Goal: Task Accomplishment & Management: Manage account settings

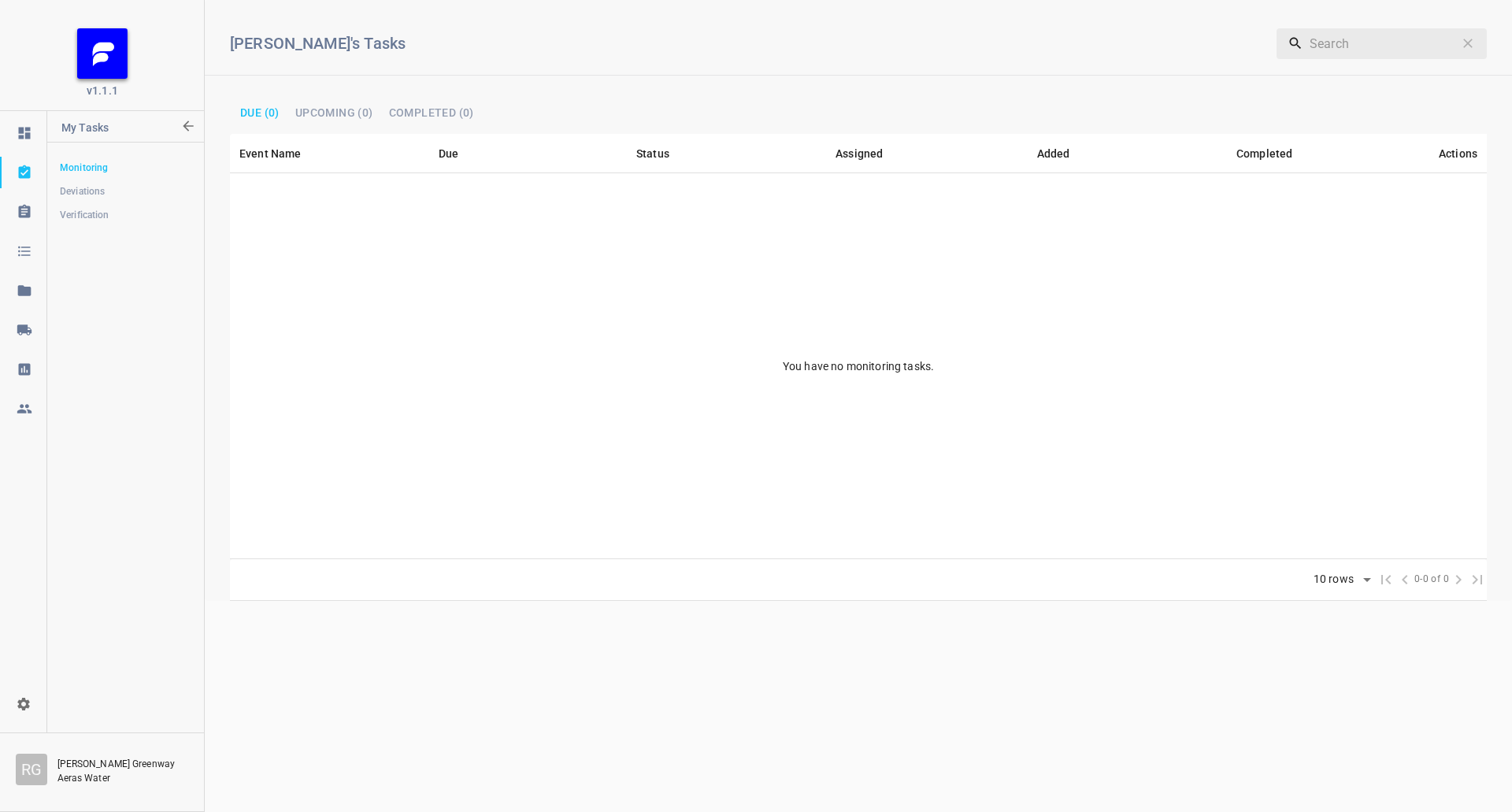
click at [40, 342] on link at bounding box center [23, 330] width 46 height 32
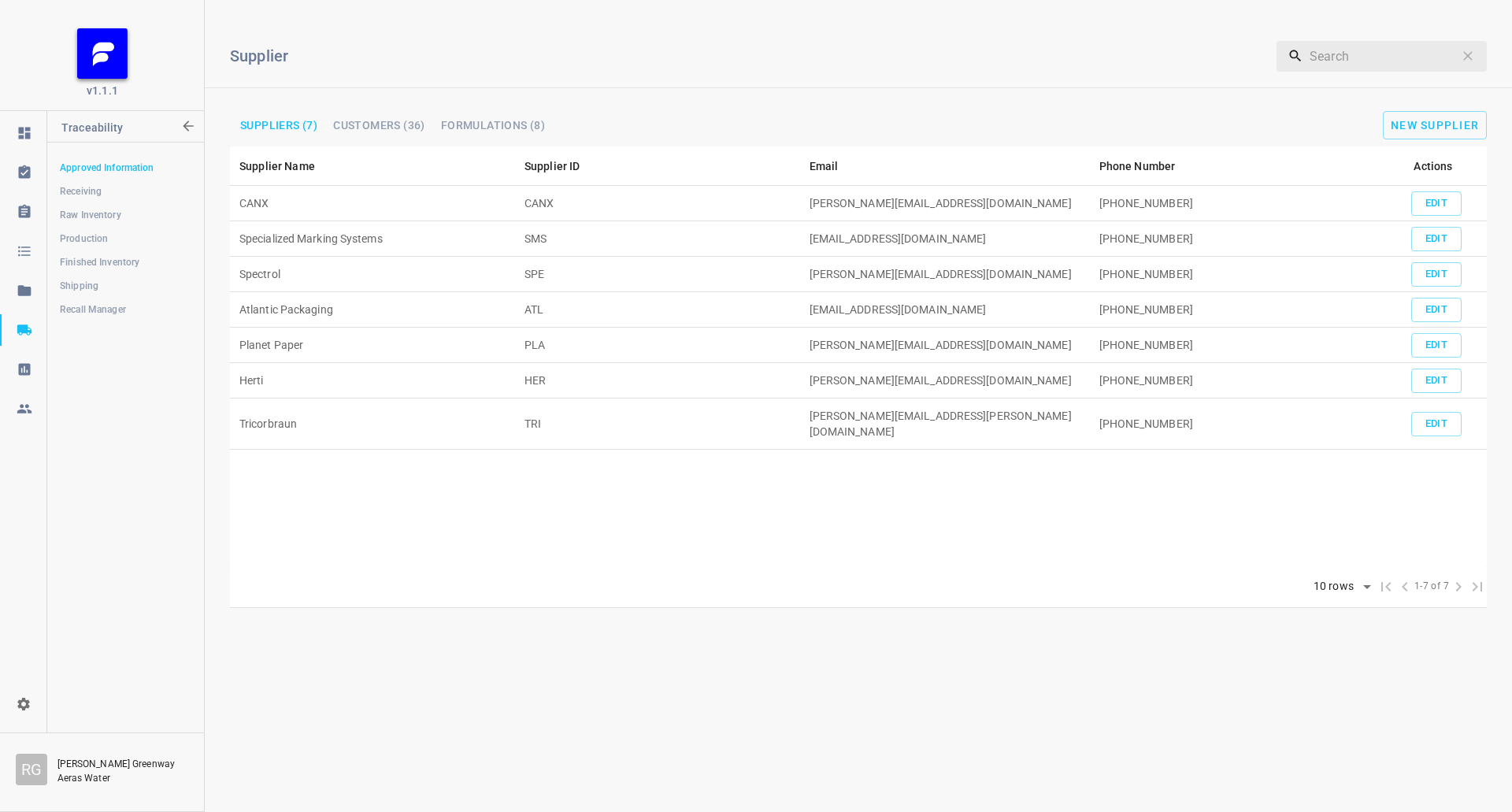
click at [551, 63] on h6 "Supplier" at bounding box center [641, 56] width 822 height 26
click at [106, 289] on span "Shipping" at bounding box center [125, 285] width 130 height 16
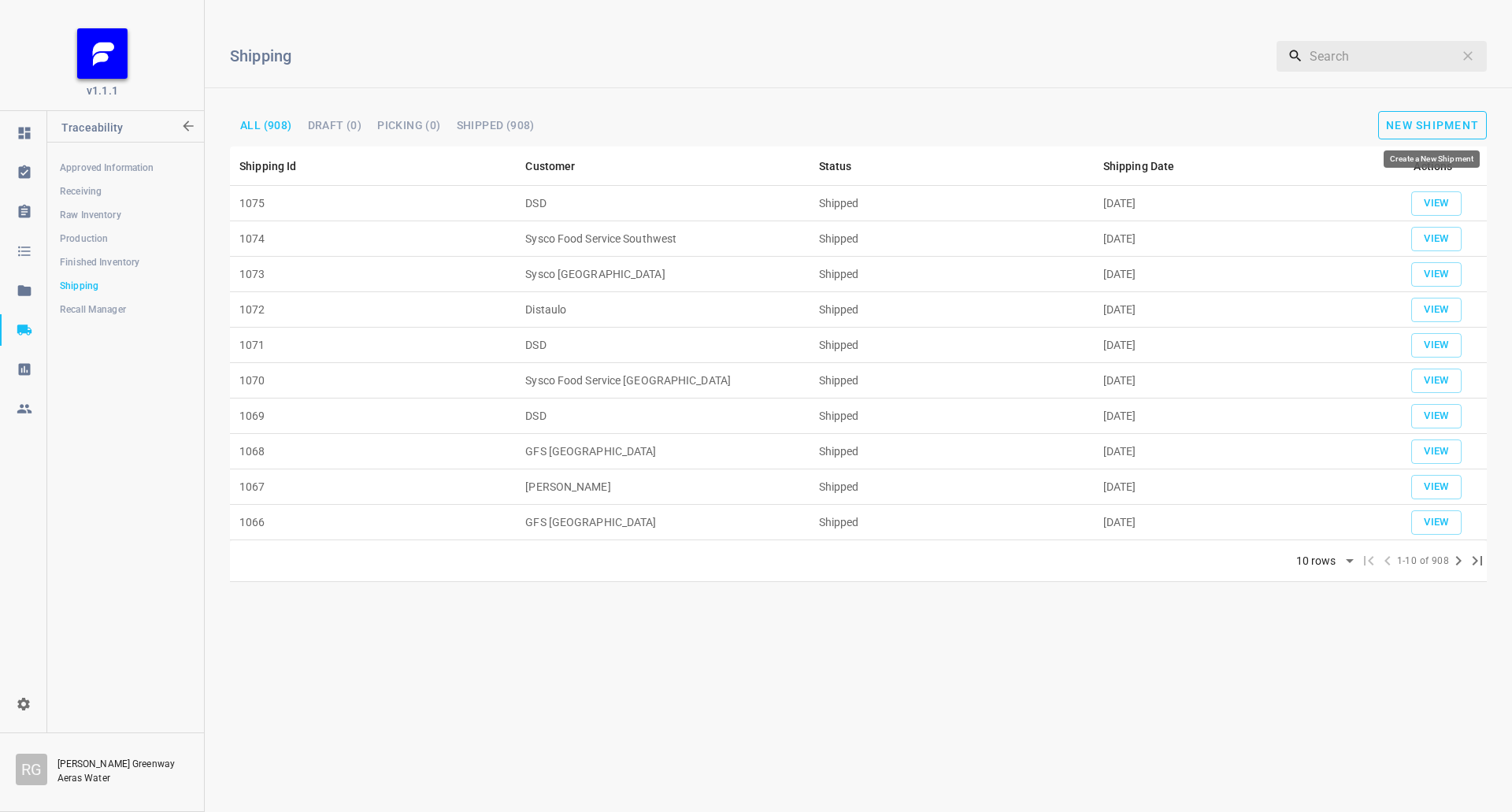
click at [1424, 133] on button "New Shipment" at bounding box center [1432, 124] width 109 height 29
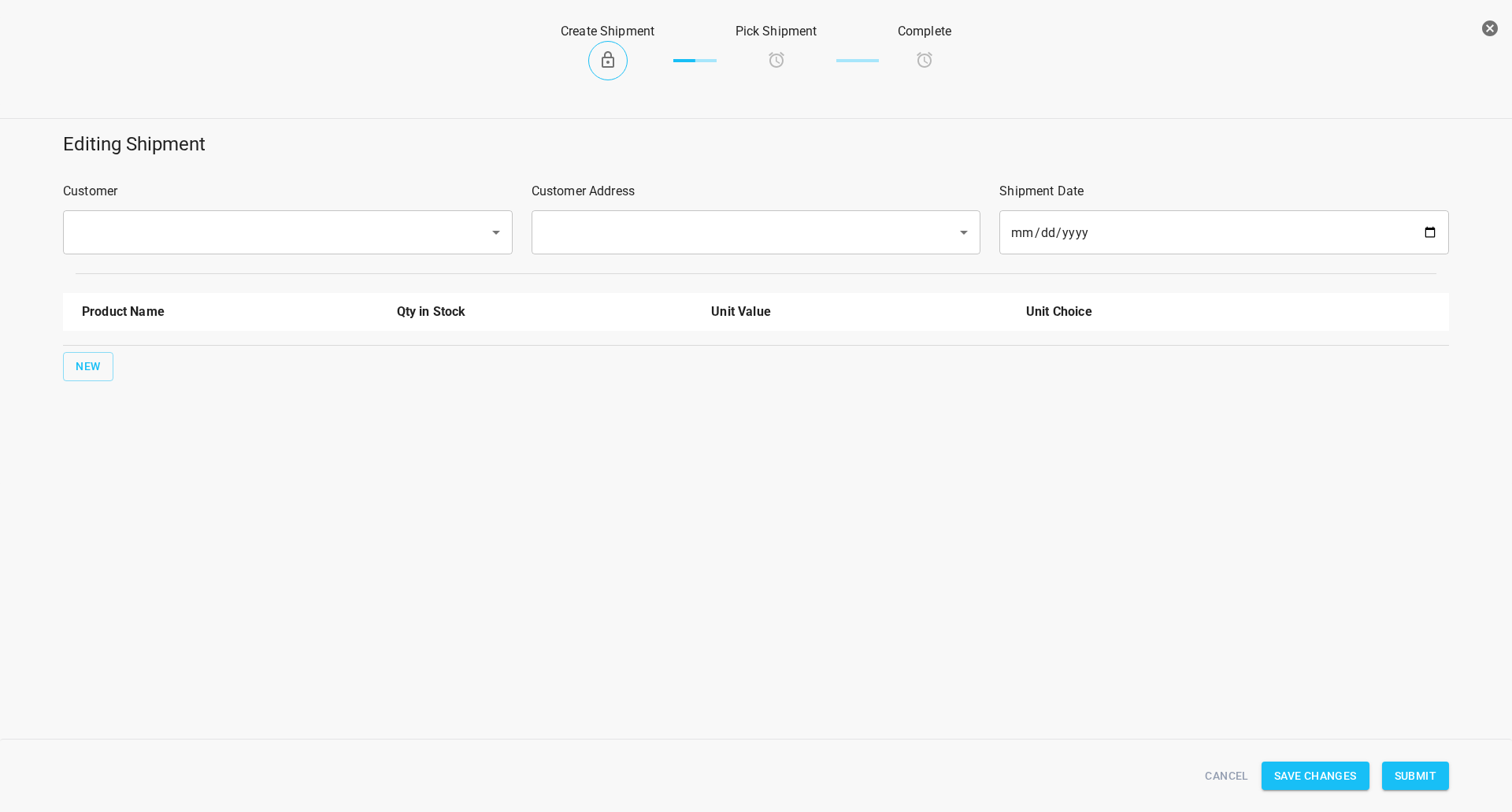
click at [106, 232] on input "text" at bounding box center [266, 232] width 391 height 30
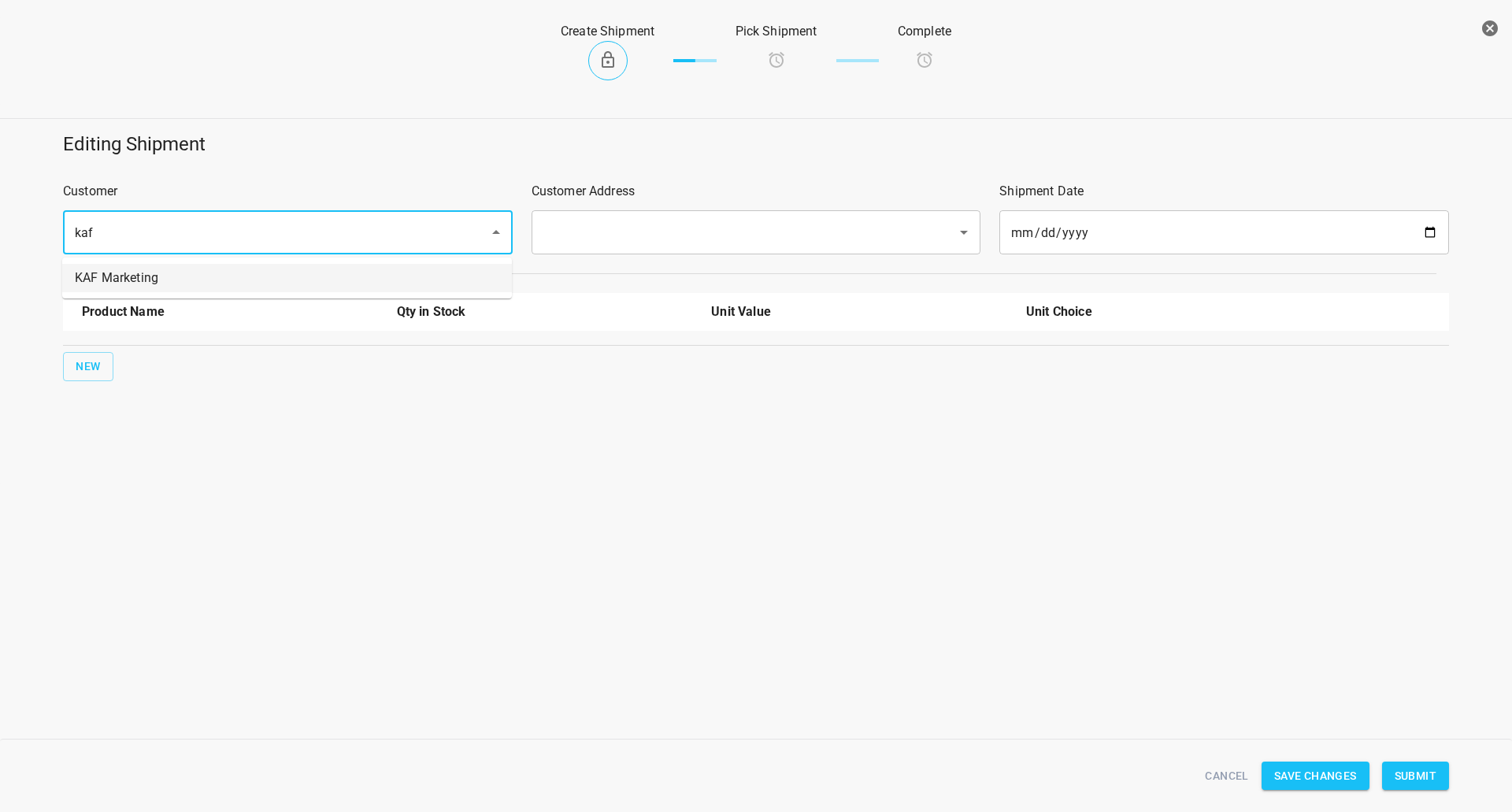
click at [153, 293] on ul "KAF Marketing" at bounding box center [286, 278] width 449 height 41
click at [418, 262] on body "v1.1.1 Traceability Approved Information Receiving Raw Inventory Production Fin…" at bounding box center [756, 406] width 1512 height 812
click at [406, 272] on li "KAF Marketing" at bounding box center [286, 278] width 449 height 29
type input "KAF Marketing"
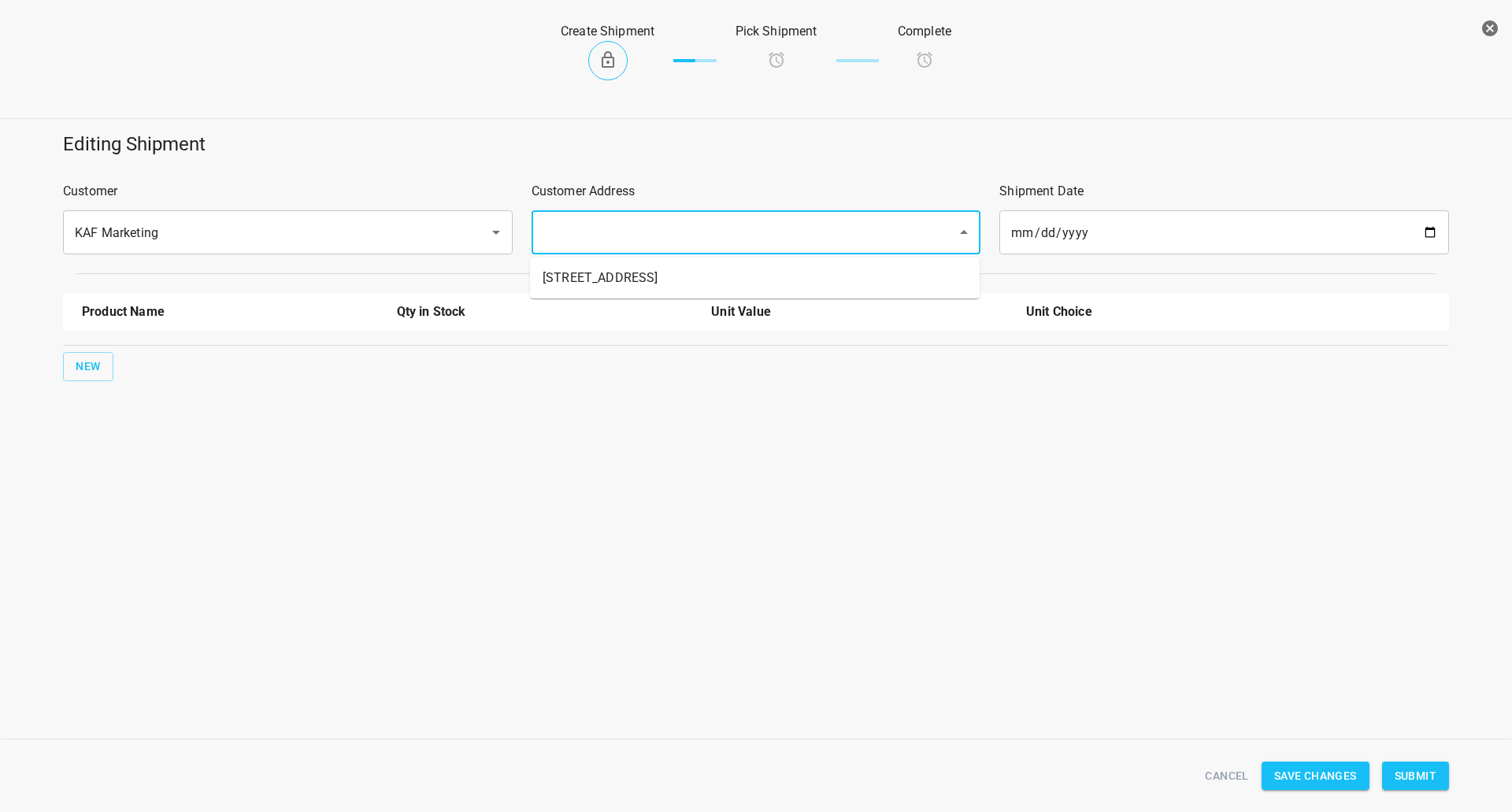
click at [565, 243] on input "text" at bounding box center [734, 232] width 391 height 30
click at [569, 278] on li "[STREET_ADDRESS]" at bounding box center [755, 278] width 449 height 29
type input "[STREET_ADDRESS]"
click at [92, 375] on span "New" at bounding box center [89, 366] width 26 height 20
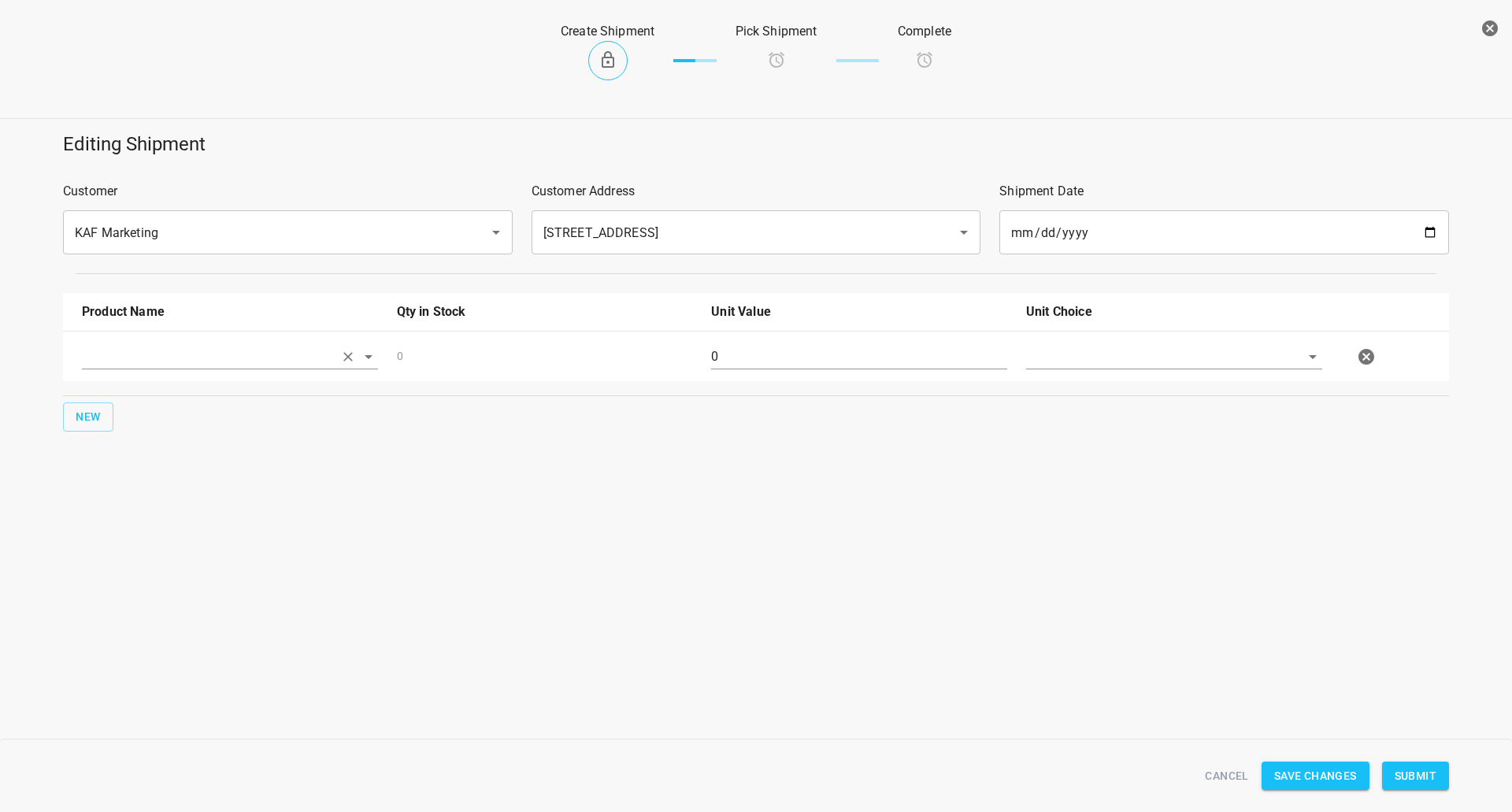
click at [126, 364] on input "text" at bounding box center [207, 356] width 252 height 25
click at [193, 398] on li "750ml Still" at bounding box center [230, 393] width 296 height 29
type input "750ml Still"
click at [793, 366] on input "0" at bounding box center [859, 357] width 296 height 26
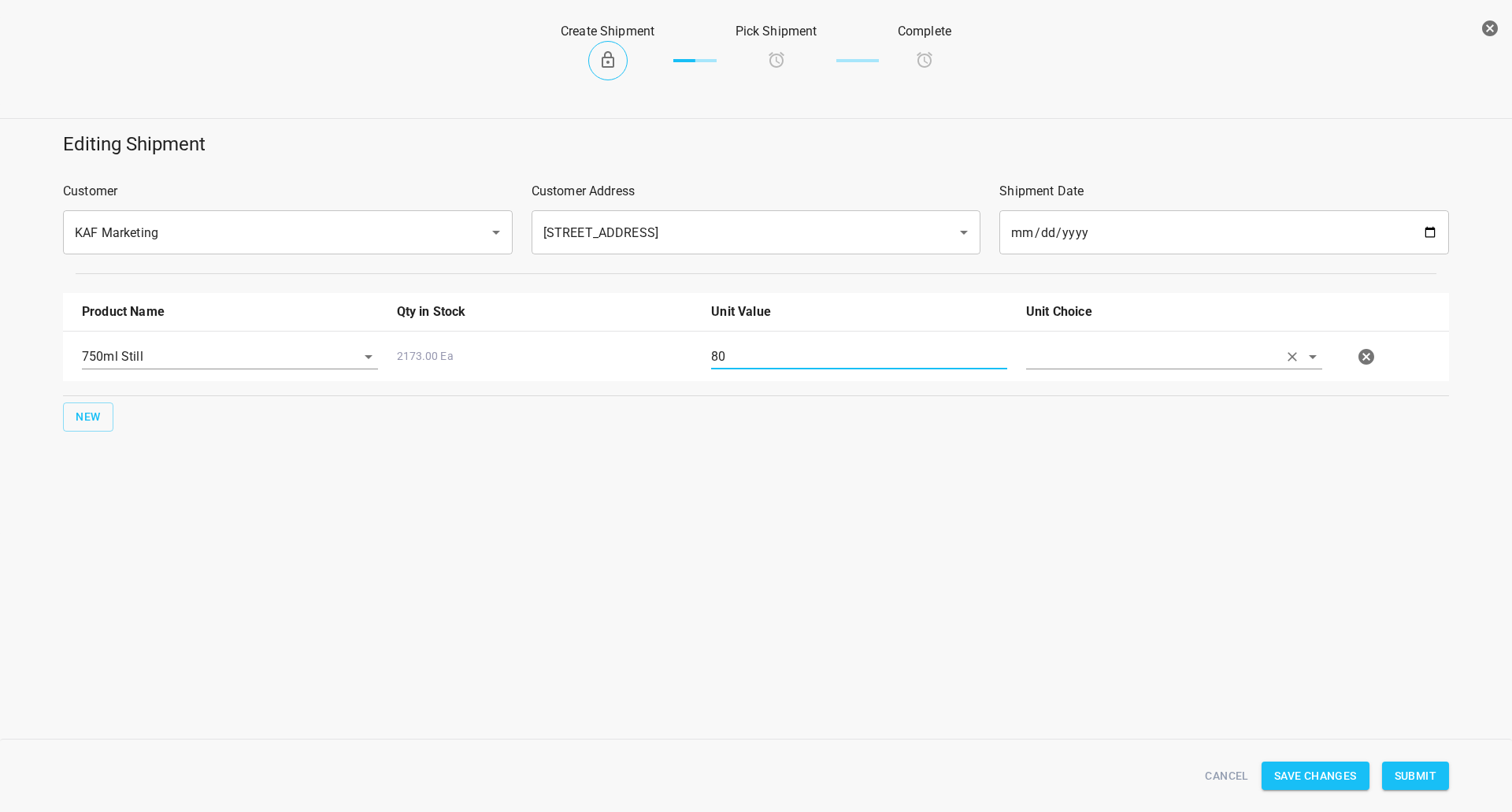
type input "80"
click at [1216, 363] on input "text" at bounding box center [1152, 356] width 252 height 25
click at [1230, 398] on li "[PERSON_NAME]" at bounding box center [1174, 393] width 296 height 29
type input "[PERSON_NAME]"
click at [1419, 762] on button "Submit" at bounding box center [1415, 776] width 67 height 30
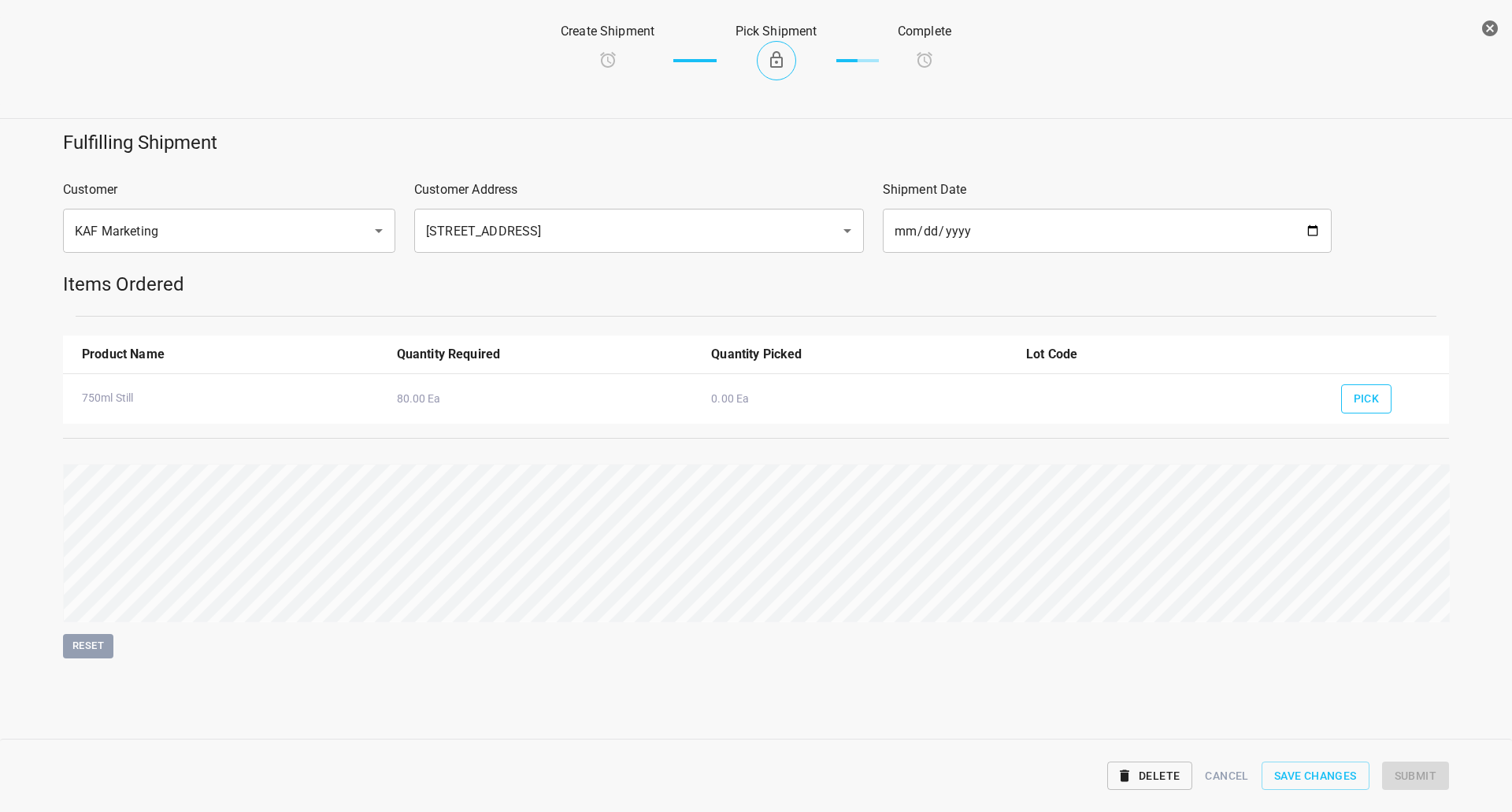
click at [1379, 393] on span "Pick" at bounding box center [1367, 399] width 26 height 20
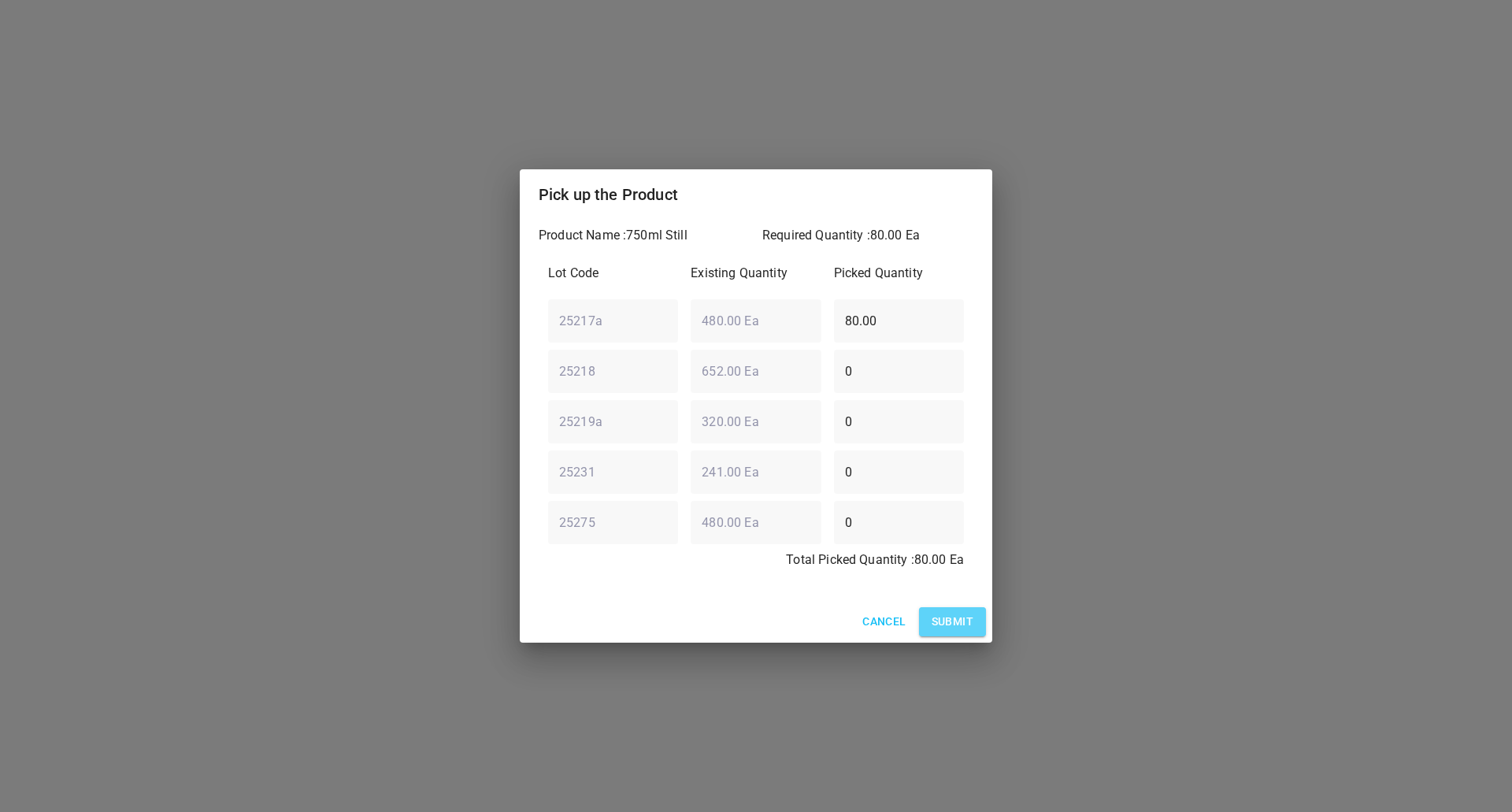
click at [953, 610] on button "Submit" at bounding box center [953, 622] width 67 height 30
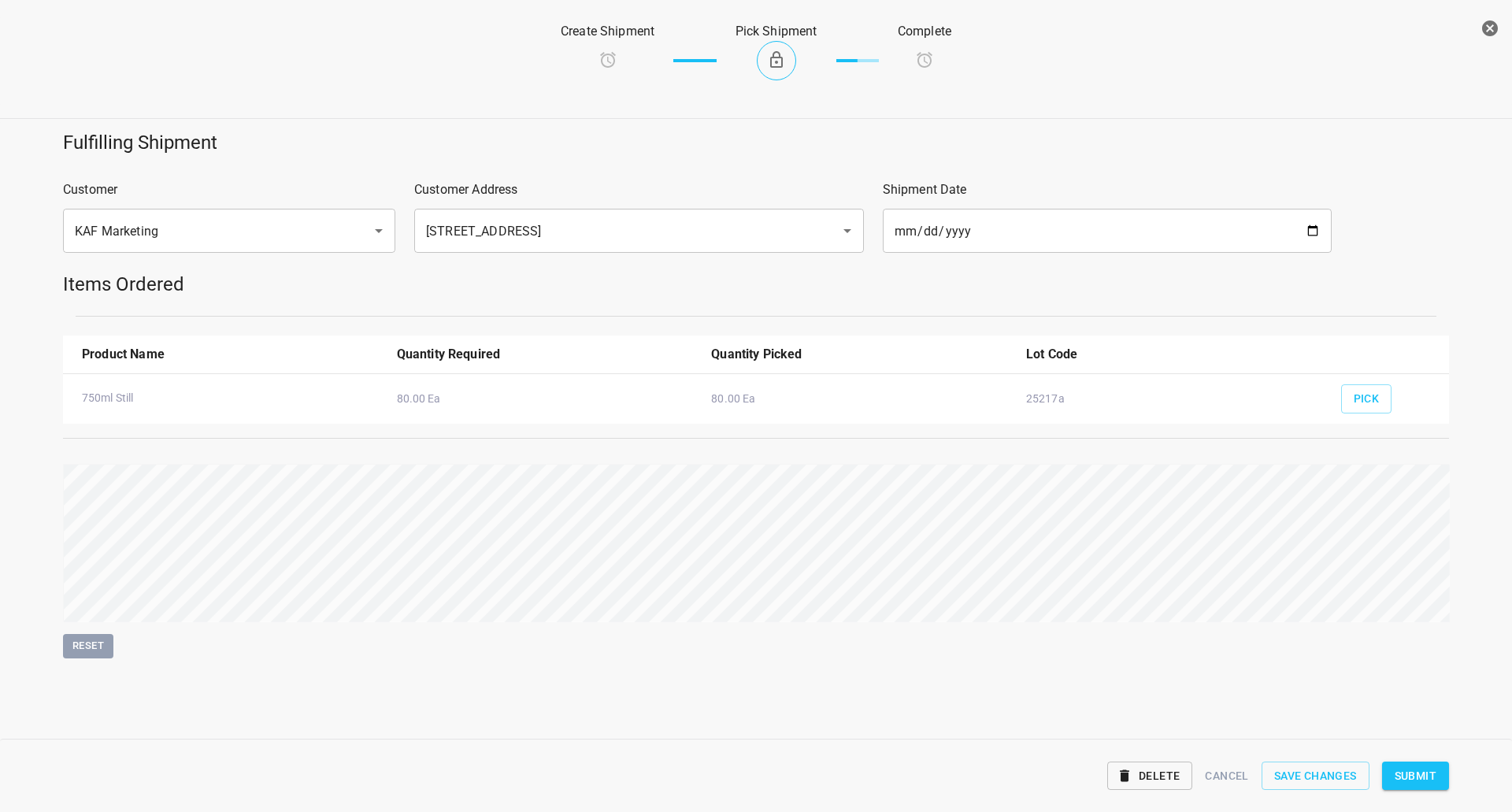
click at [1427, 779] on span "Submit" at bounding box center [1415, 776] width 41 height 20
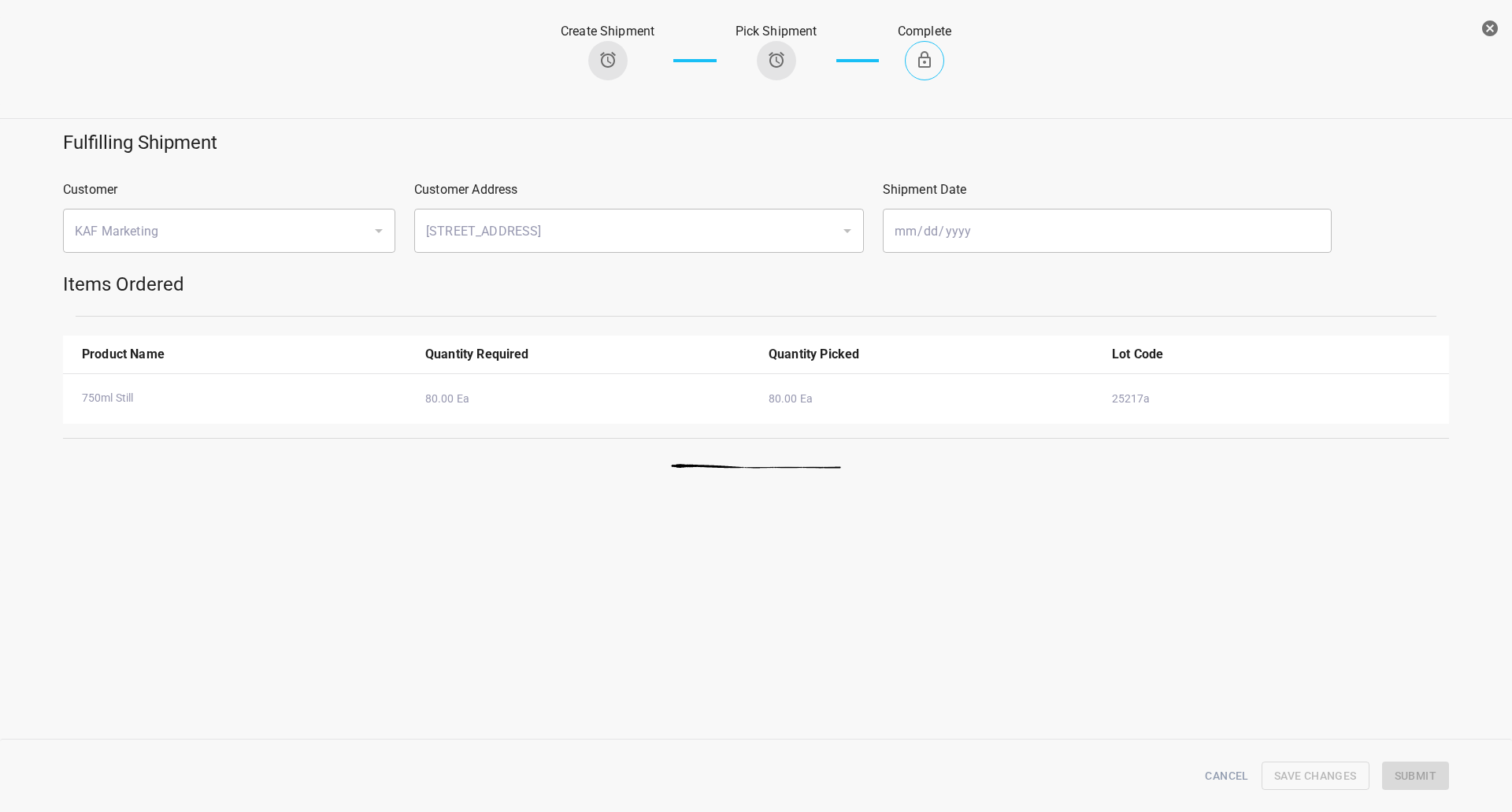
click at [1477, 23] on button "button" at bounding box center [1490, 29] width 32 height 32
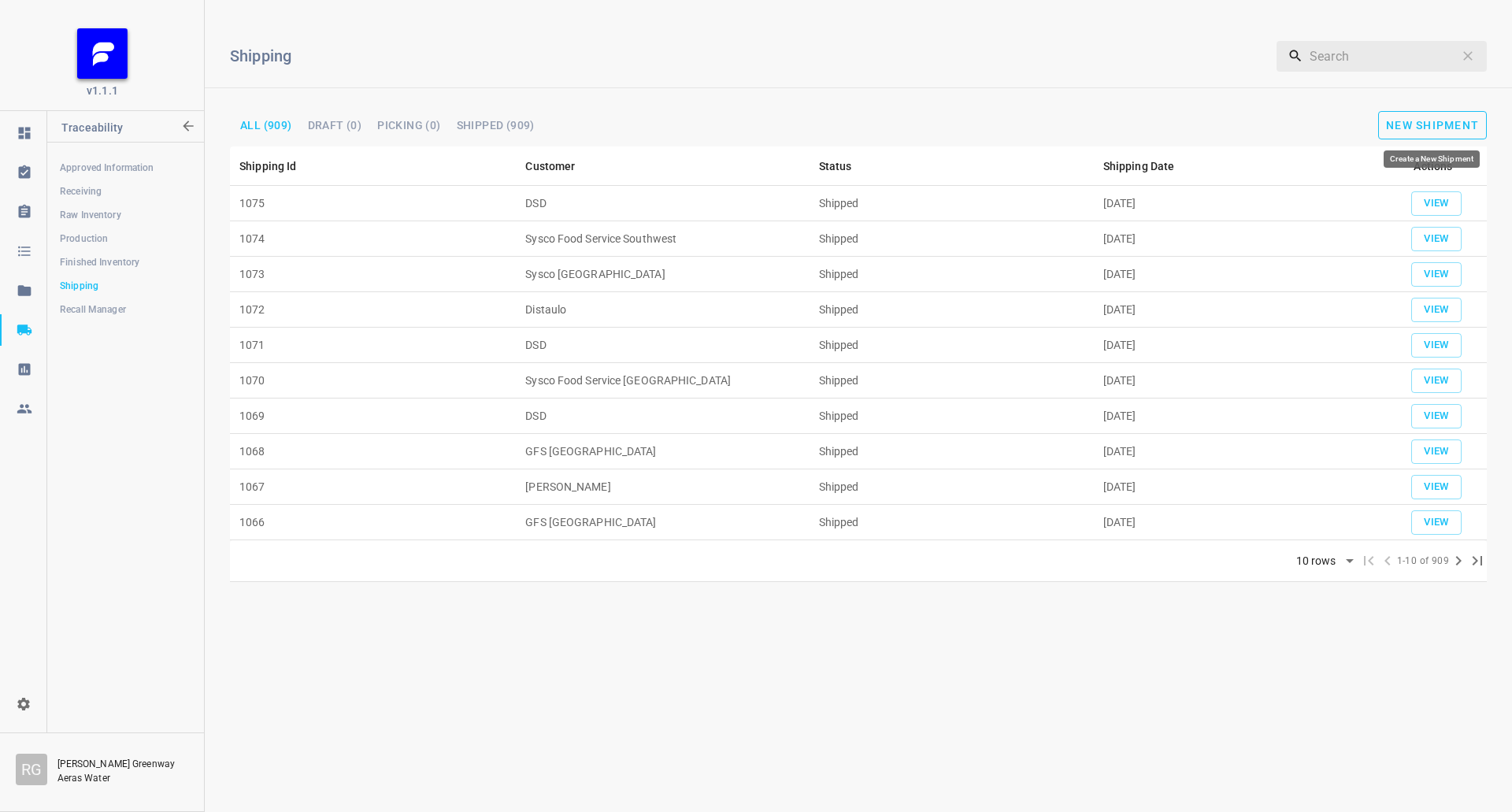
click at [1428, 129] on span "New Shipment" at bounding box center [1432, 124] width 93 height 13
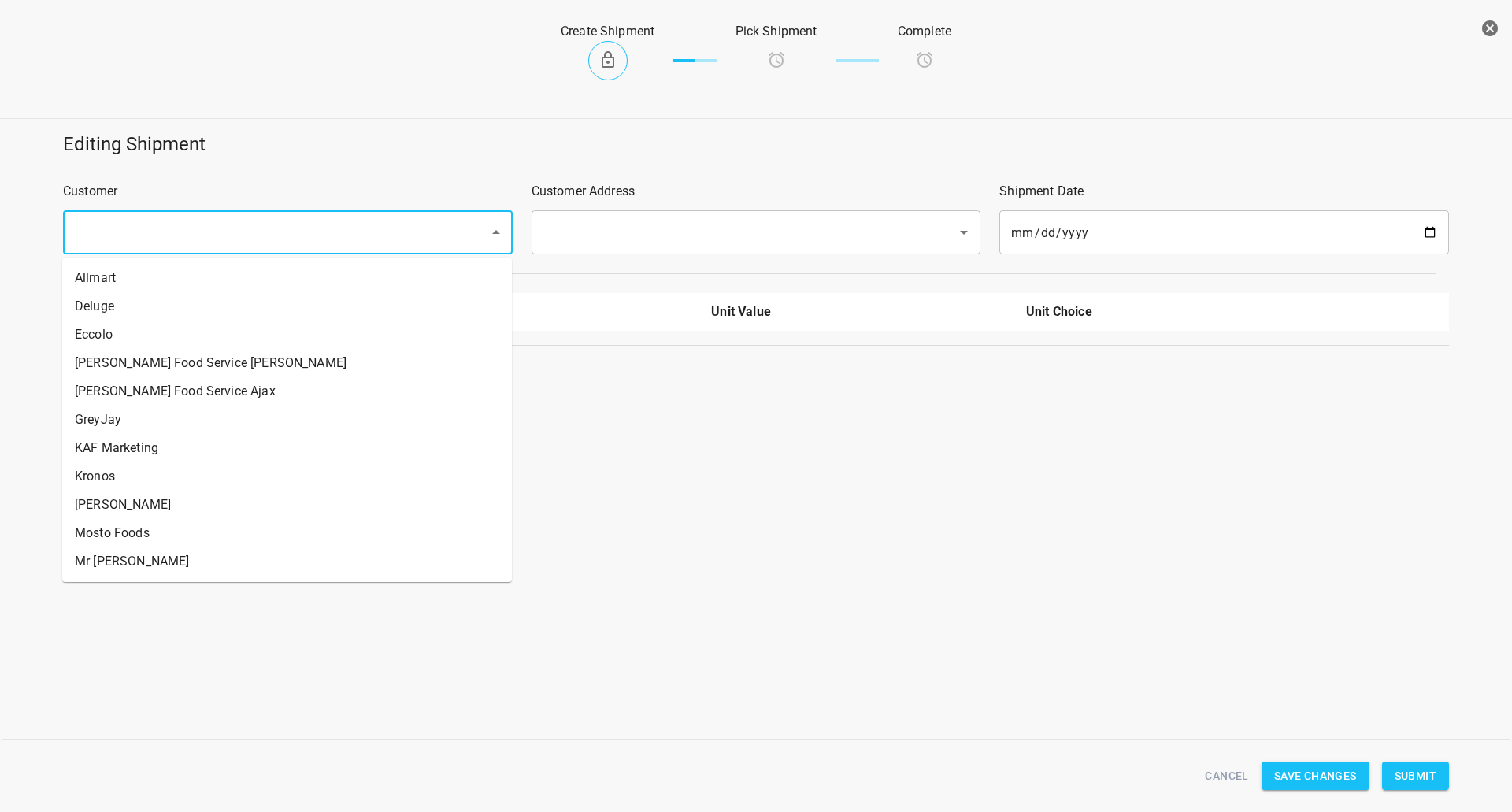
click at [287, 235] on input "text" at bounding box center [266, 232] width 391 height 30
click at [157, 562] on li "Mr [PERSON_NAME]" at bounding box center [286, 561] width 449 height 29
type input "Mr [PERSON_NAME]"
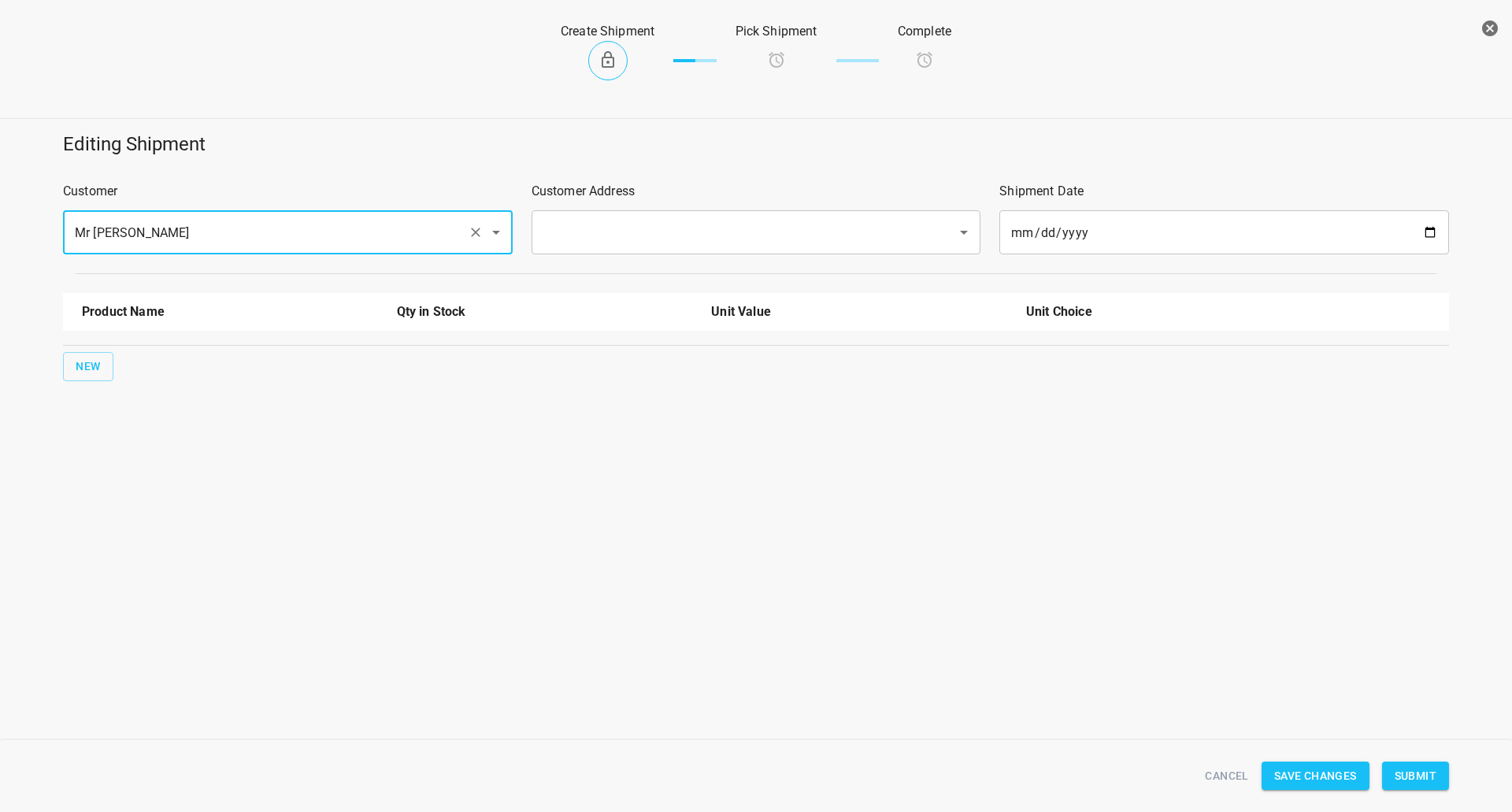
click at [623, 230] on input "text" at bounding box center [734, 232] width 391 height 30
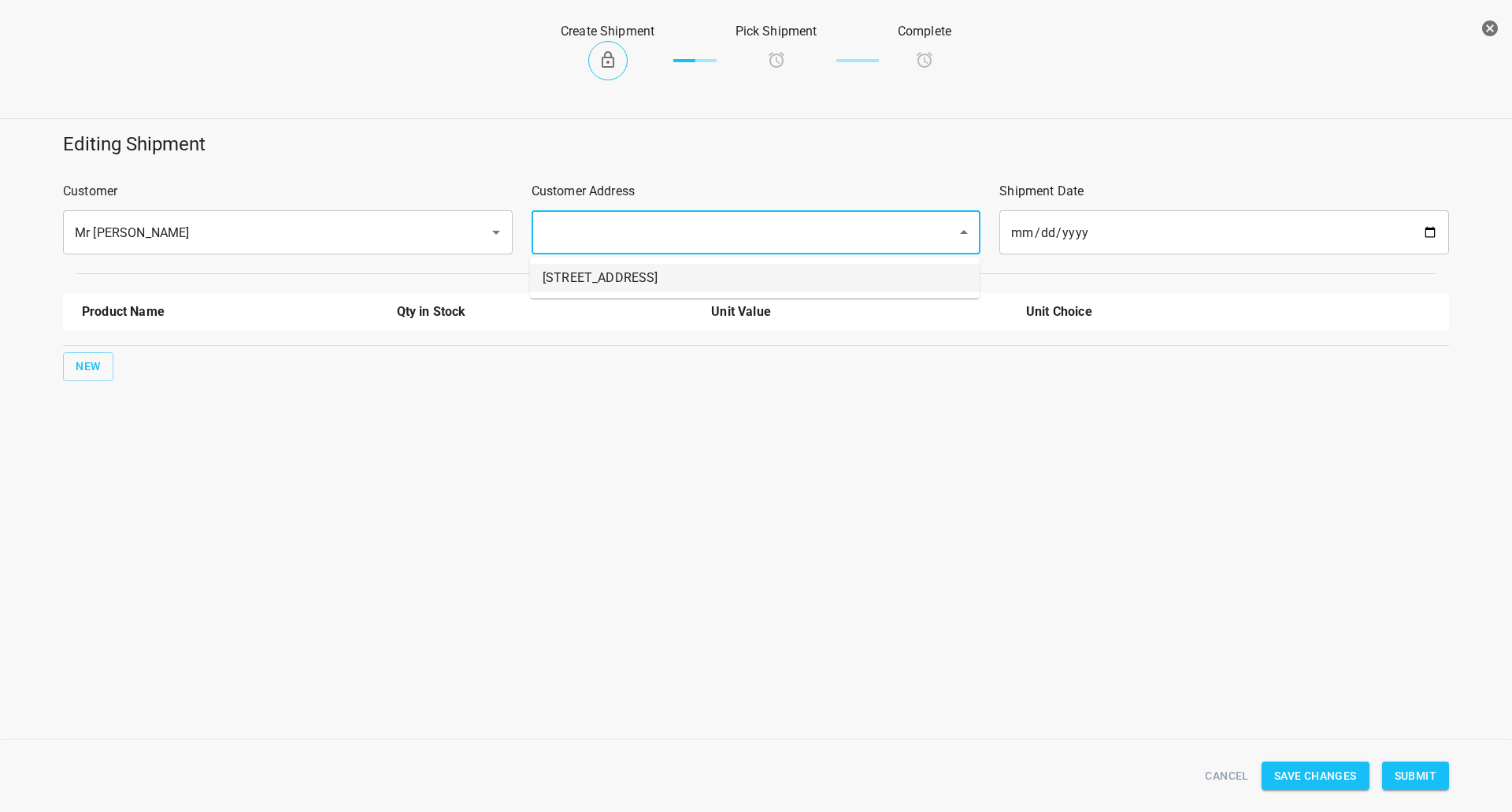
click at [613, 274] on li "[STREET_ADDRESS]" at bounding box center [755, 278] width 449 height 29
type input "[STREET_ADDRESS]"
click at [87, 370] on span "New" at bounding box center [89, 366] width 26 height 20
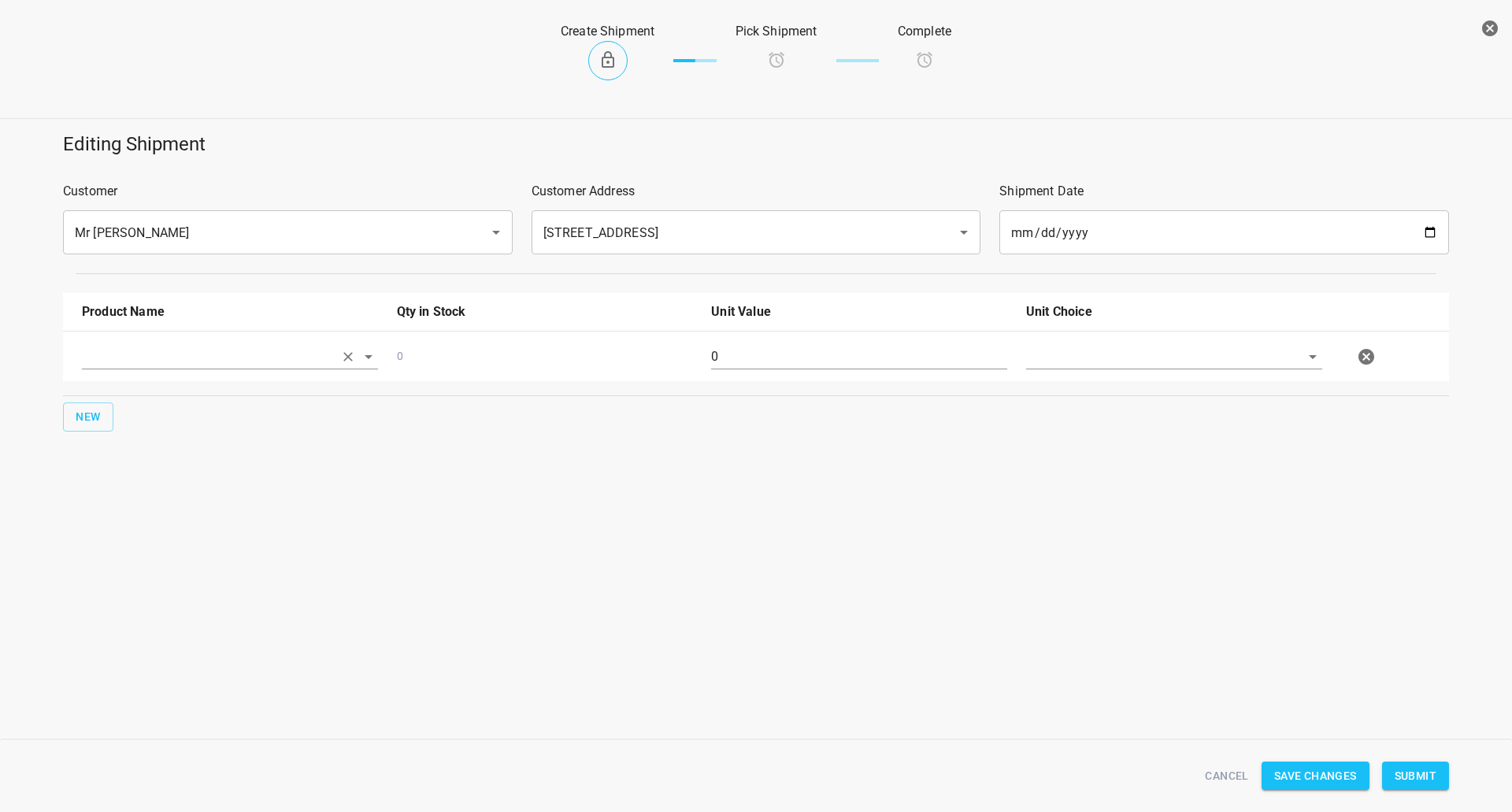
click at [122, 349] on input "text" at bounding box center [207, 356] width 252 height 25
click at [159, 441] on li "330ml Still" at bounding box center [230, 449] width 296 height 29
type input "330ml Still"
click at [83, 416] on span "New" at bounding box center [89, 417] width 26 height 20
click at [142, 406] on input "text" at bounding box center [207, 406] width 252 height 25
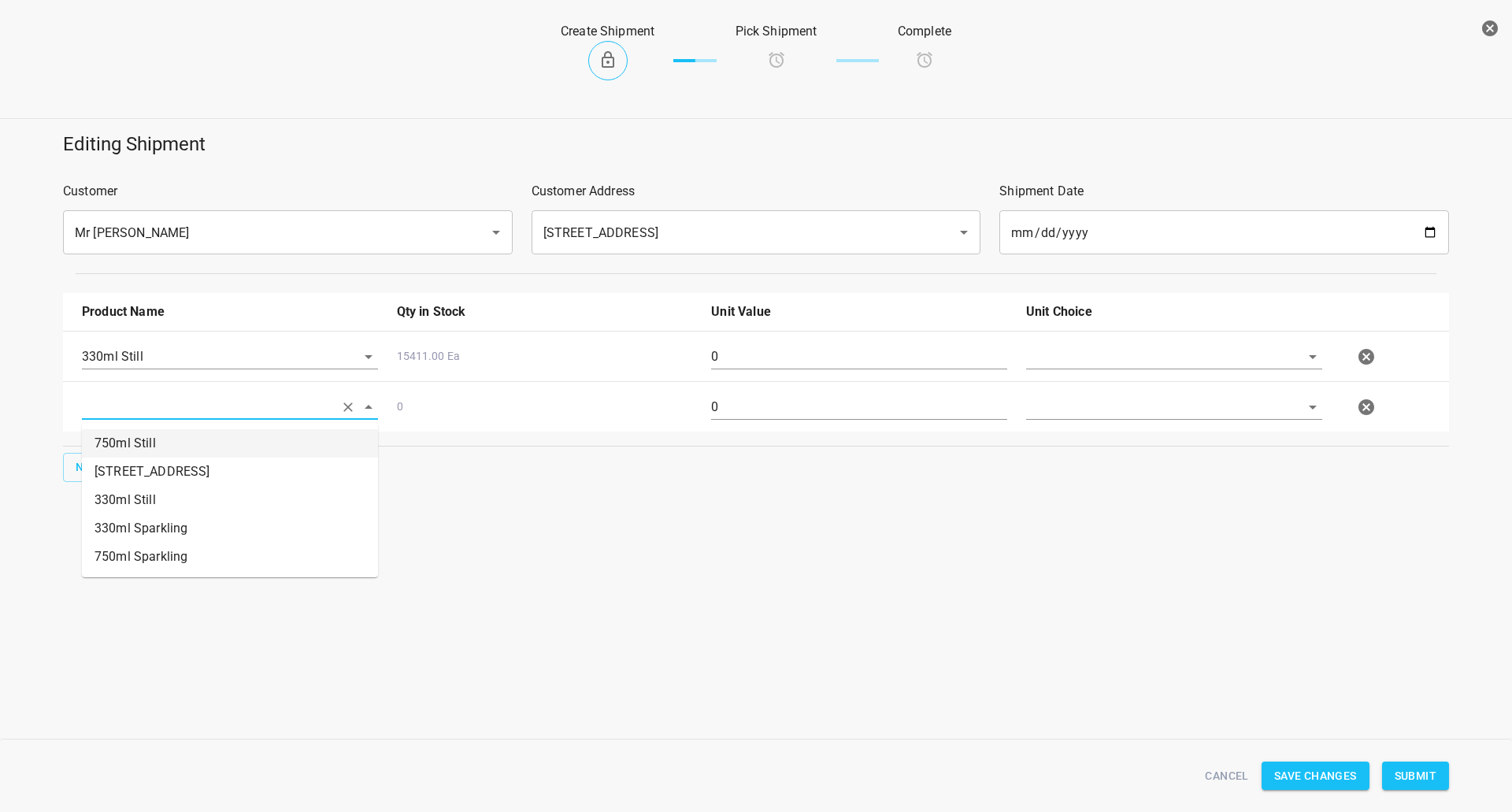
click at [188, 455] on li "750ml Still" at bounding box center [230, 444] width 296 height 29
type input "750ml Still"
drag, startPoint x: 1094, startPoint y: 355, endPoint x: 1082, endPoint y: 367, distance: 17.0
click at [1094, 356] on input "text" at bounding box center [1152, 356] width 252 height 25
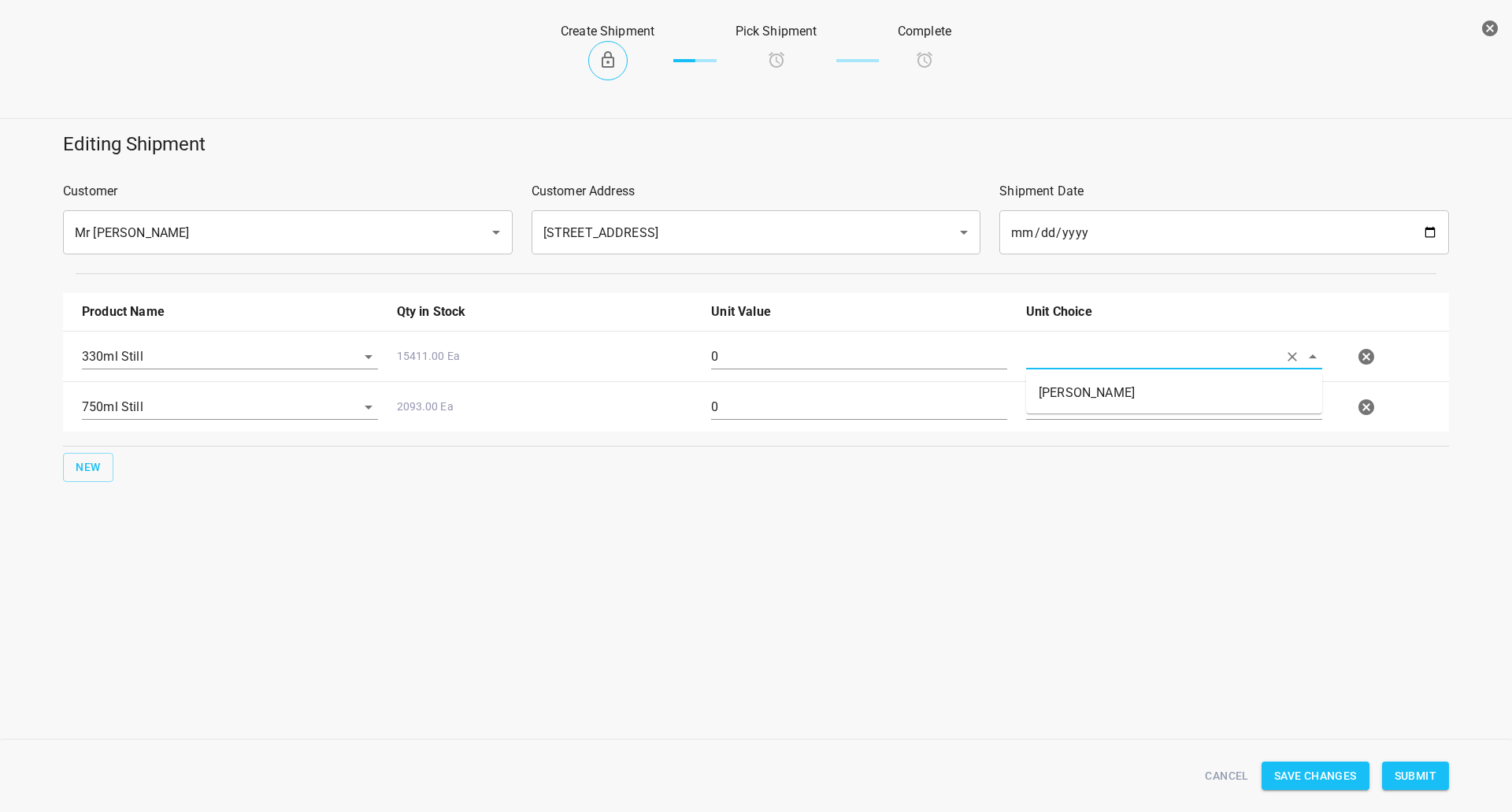
click at [1071, 383] on li "[PERSON_NAME]" at bounding box center [1174, 393] width 296 height 29
type input "[PERSON_NAME]"
click at [1061, 418] on input "text" at bounding box center [1152, 406] width 252 height 25
click at [1061, 448] on li "[PERSON_NAME]" at bounding box center [1174, 444] width 296 height 29
type input "[PERSON_NAME]"
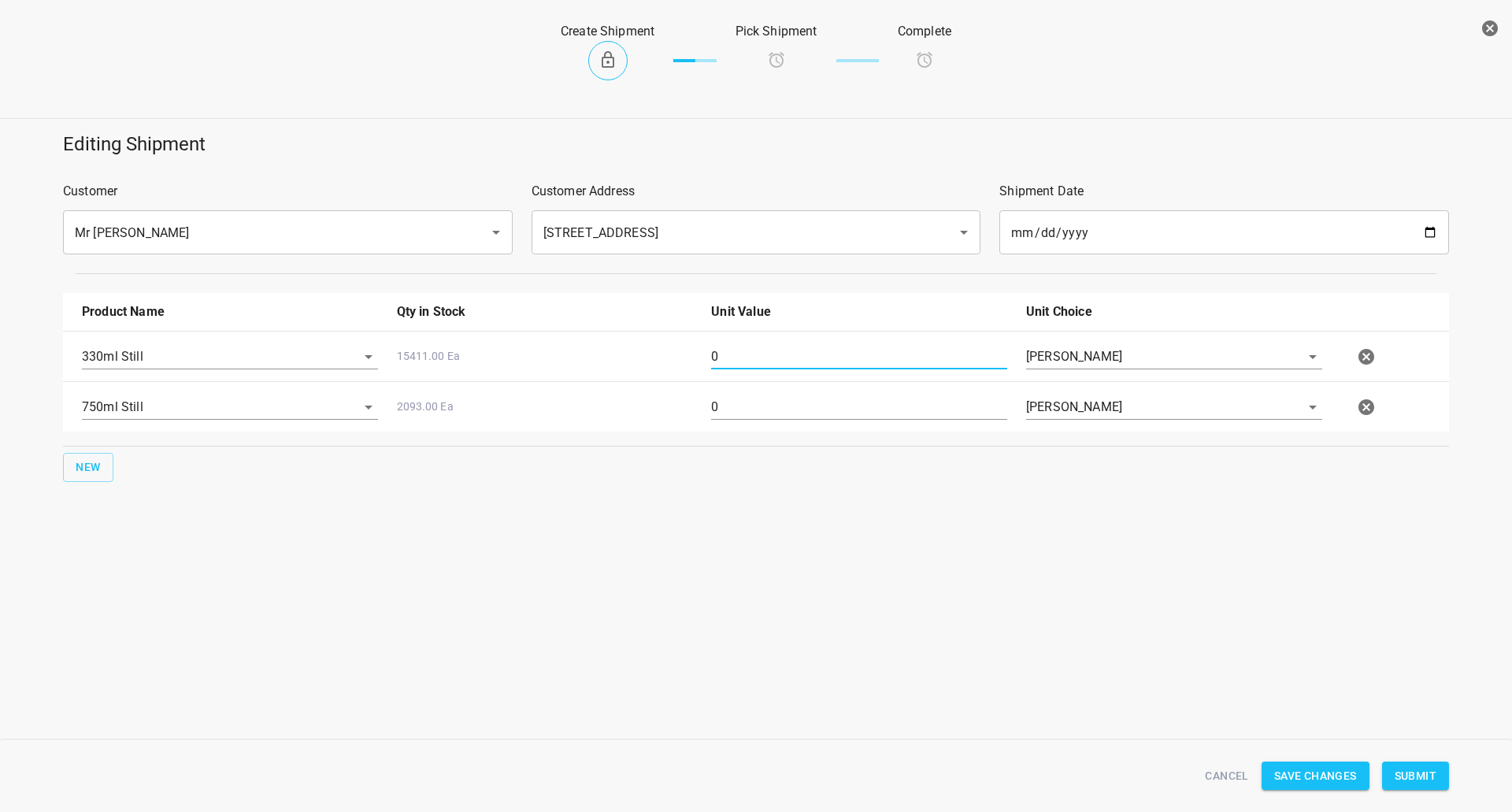
click at [837, 352] on input "0" at bounding box center [859, 357] width 296 height 26
type input "126"
click at [755, 405] on input "0" at bounding box center [859, 407] width 296 height 26
drag, startPoint x: 755, startPoint y: 405, endPoint x: 747, endPoint y: 410, distance: 9.4
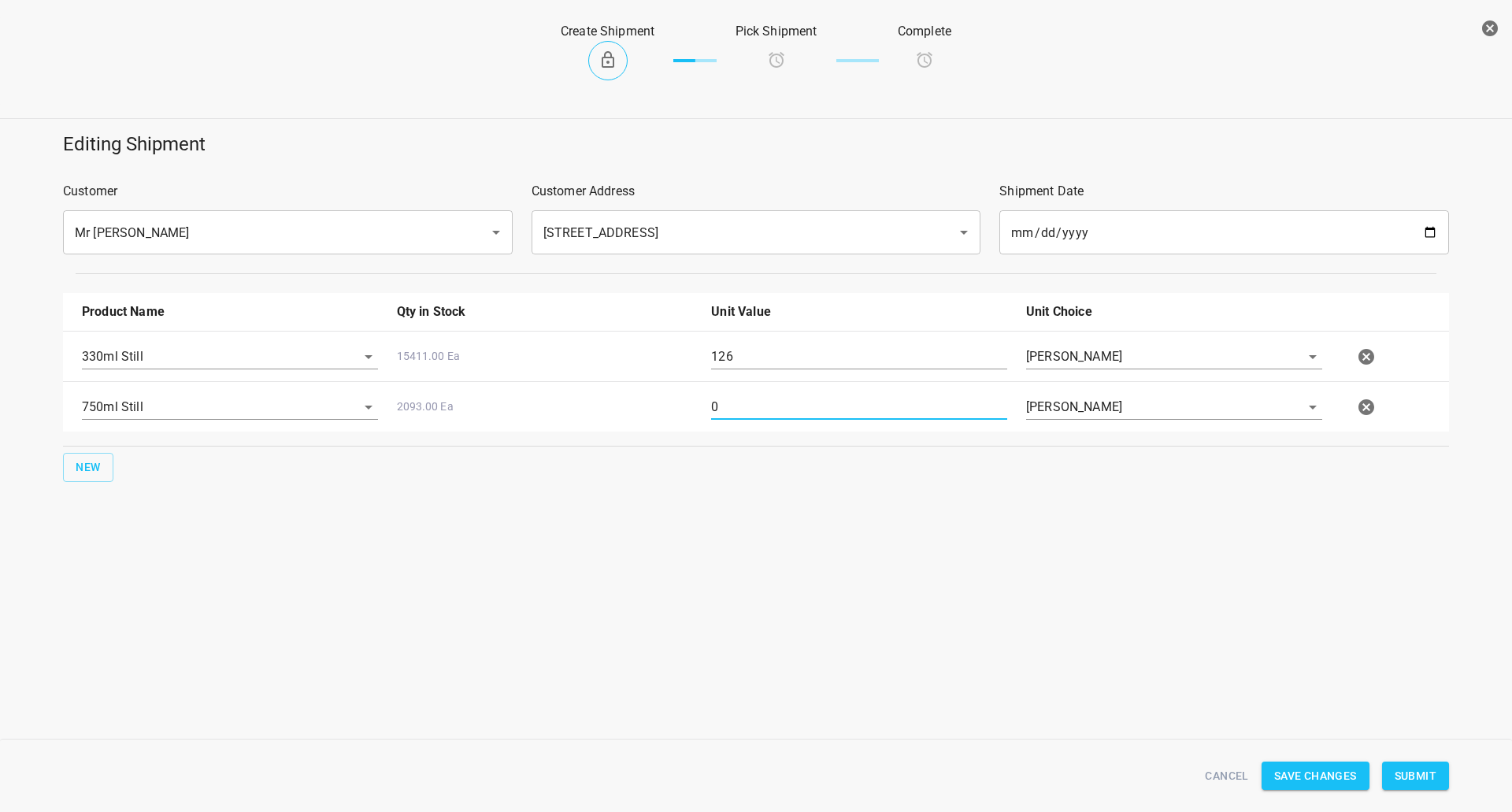
click at [755, 405] on input "0" at bounding box center [859, 407] width 296 height 26
type input "80"
click at [717, 519] on div "Editing Shipment Customer Mr [PERSON_NAME] ​ Customer Address [STREET_ADDRESS] …" at bounding box center [756, 355] width 1512 height 464
click at [1432, 774] on span "Submit" at bounding box center [1415, 776] width 41 height 20
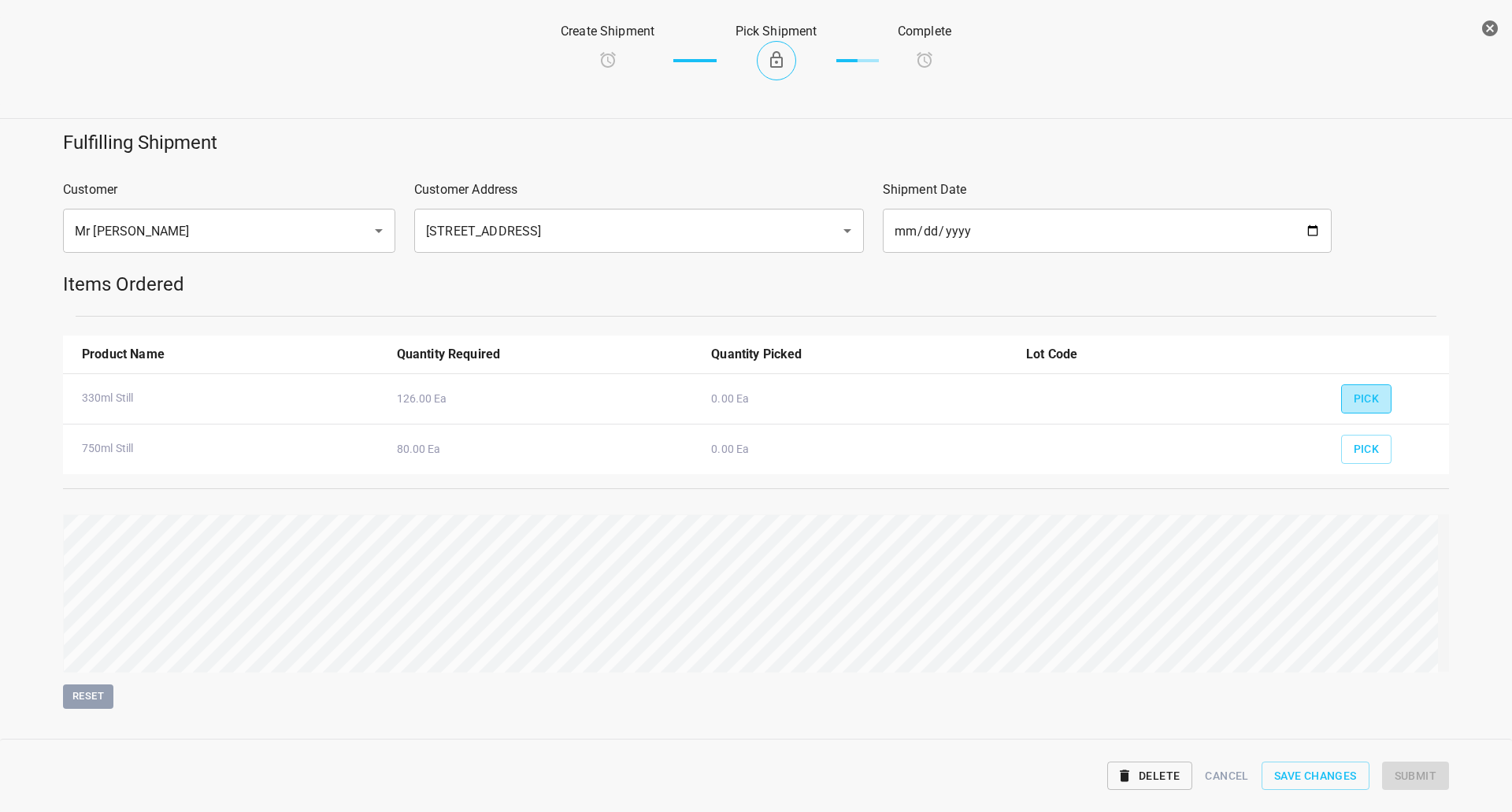
click at [1358, 388] on button "Pick" at bounding box center [1367, 399] width 51 height 30
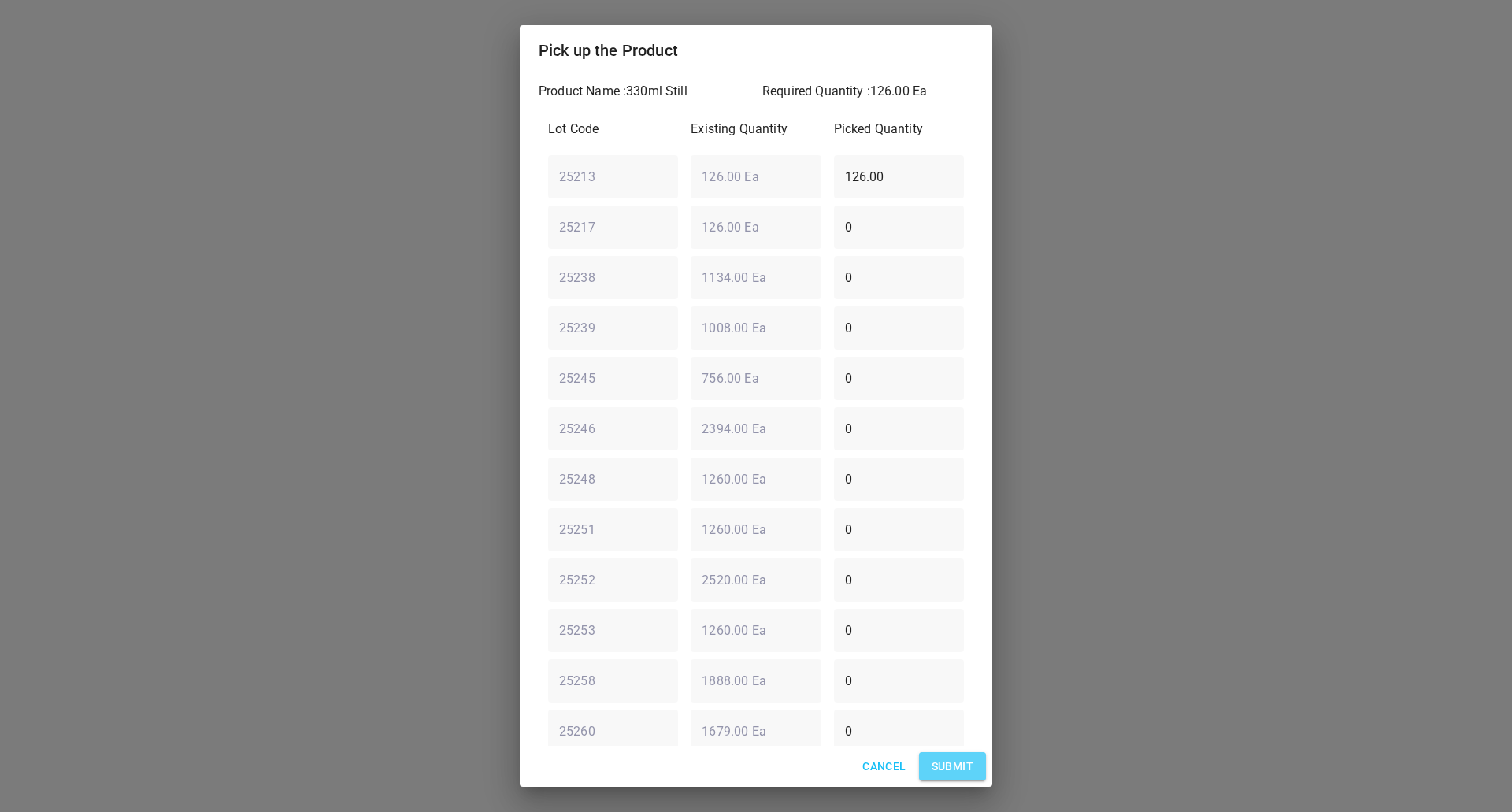
click at [958, 771] on span "Submit" at bounding box center [952, 767] width 41 height 20
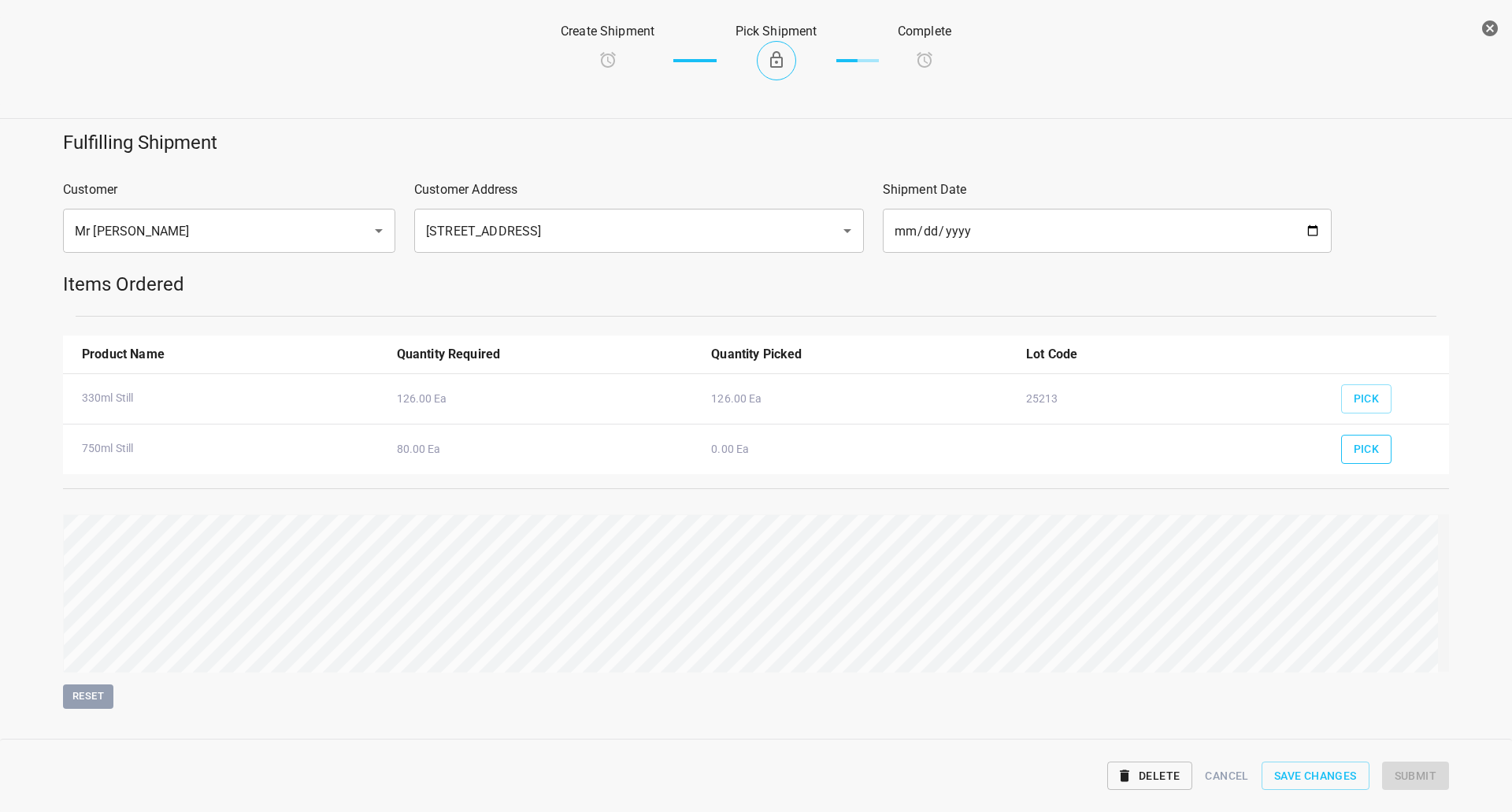
click at [1368, 447] on button "Pick" at bounding box center [1367, 449] width 51 height 30
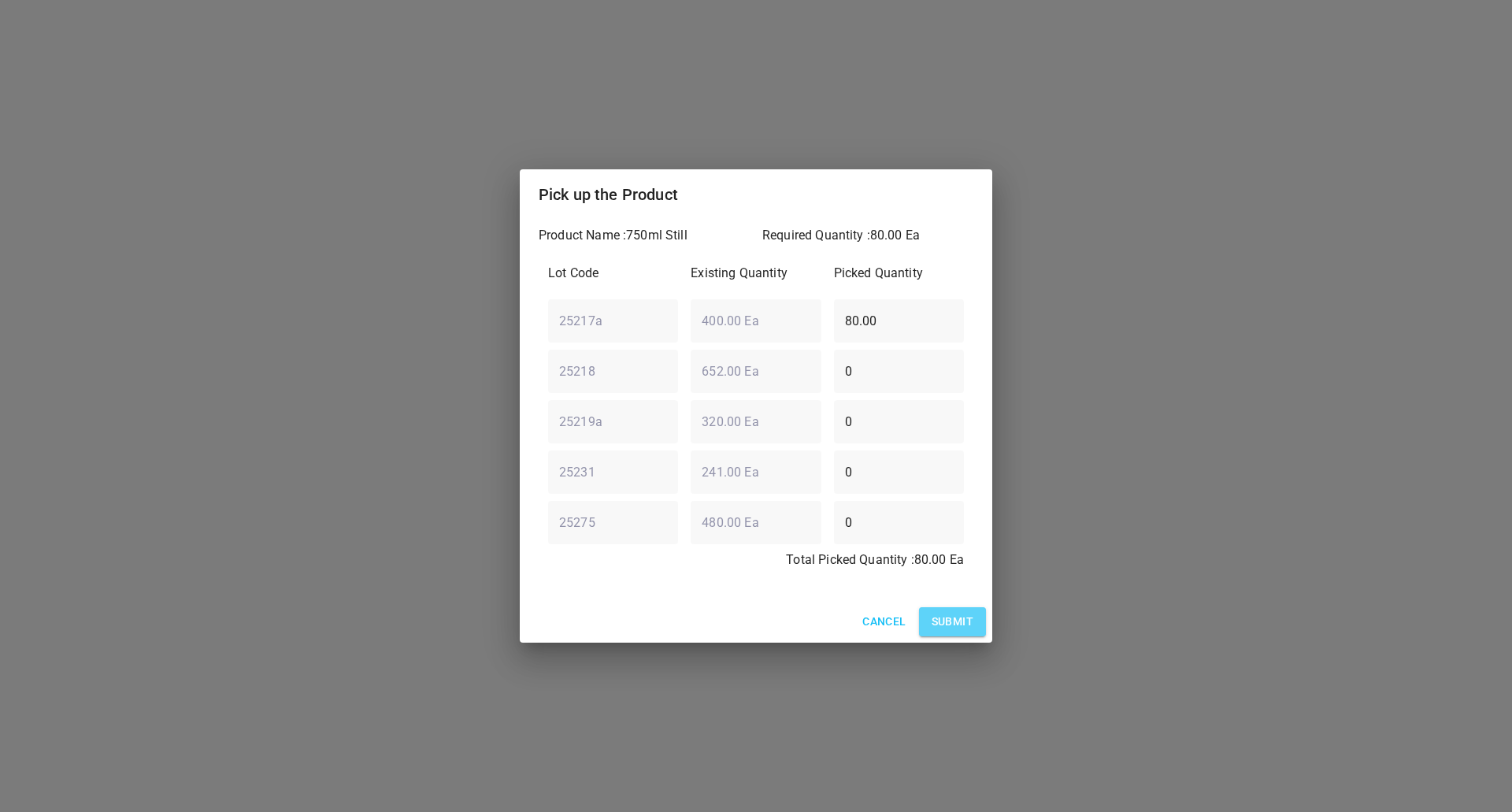
click at [954, 620] on span "Submit" at bounding box center [952, 622] width 41 height 20
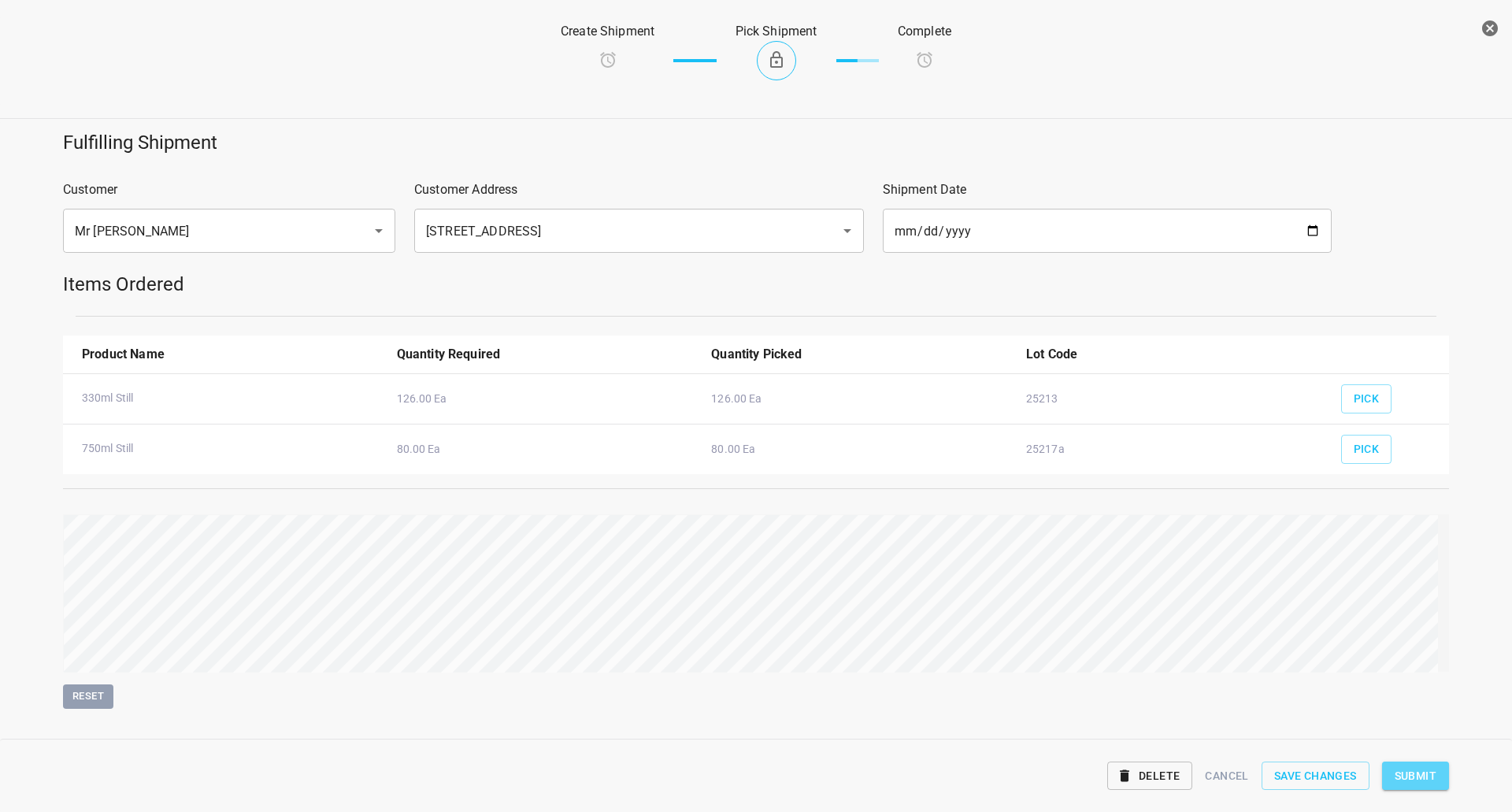
click at [1435, 774] on span "Submit" at bounding box center [1415, 776] width 41 height 20
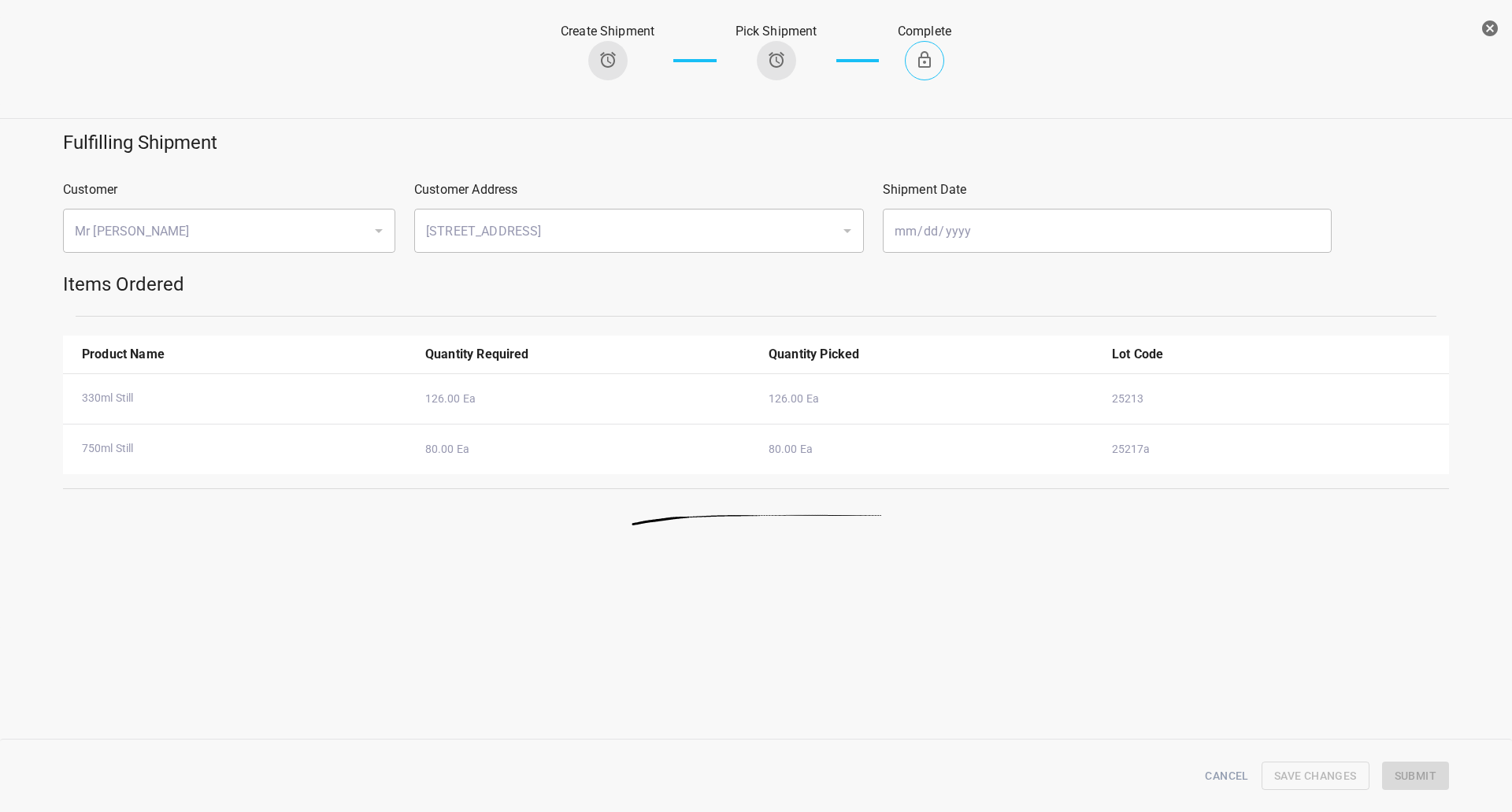
click at [1490, 30] on icon "button" at bounding box center [1489, 28] width 19 height 19
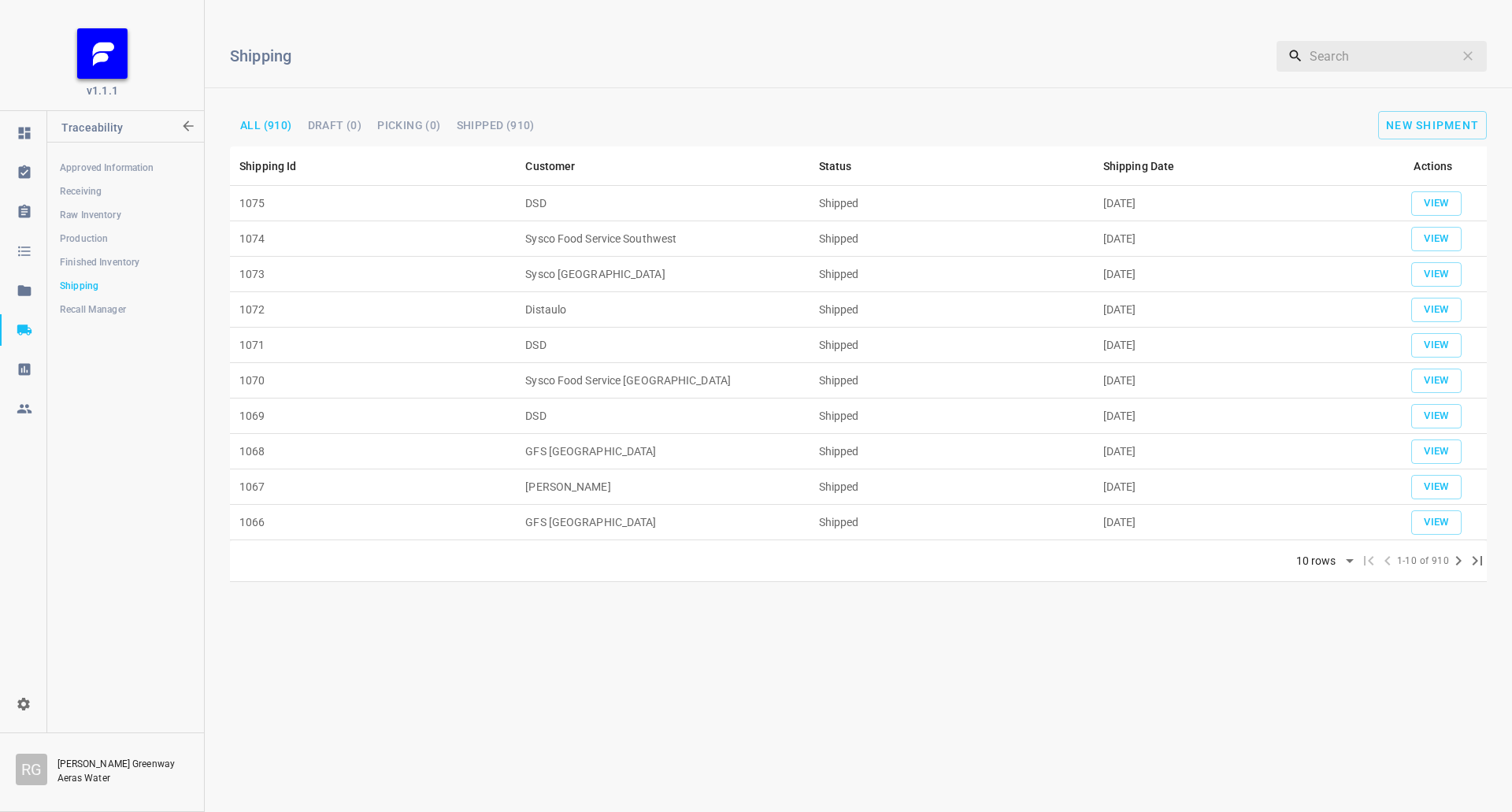
click at [1412, 139] on div "Shipping ​ All (910) Draft (0) Picking (0) Shipped (910) New Shipment" at bounding box center [858, 80] width 1308 height 134
click at [1372, 122] on span "New Shipment" at bounding box center [1429, 124] width 115 height 13
click at [1402, 126] on span "New Shipment" at bounding box center [1432, 124] width 93 height 13
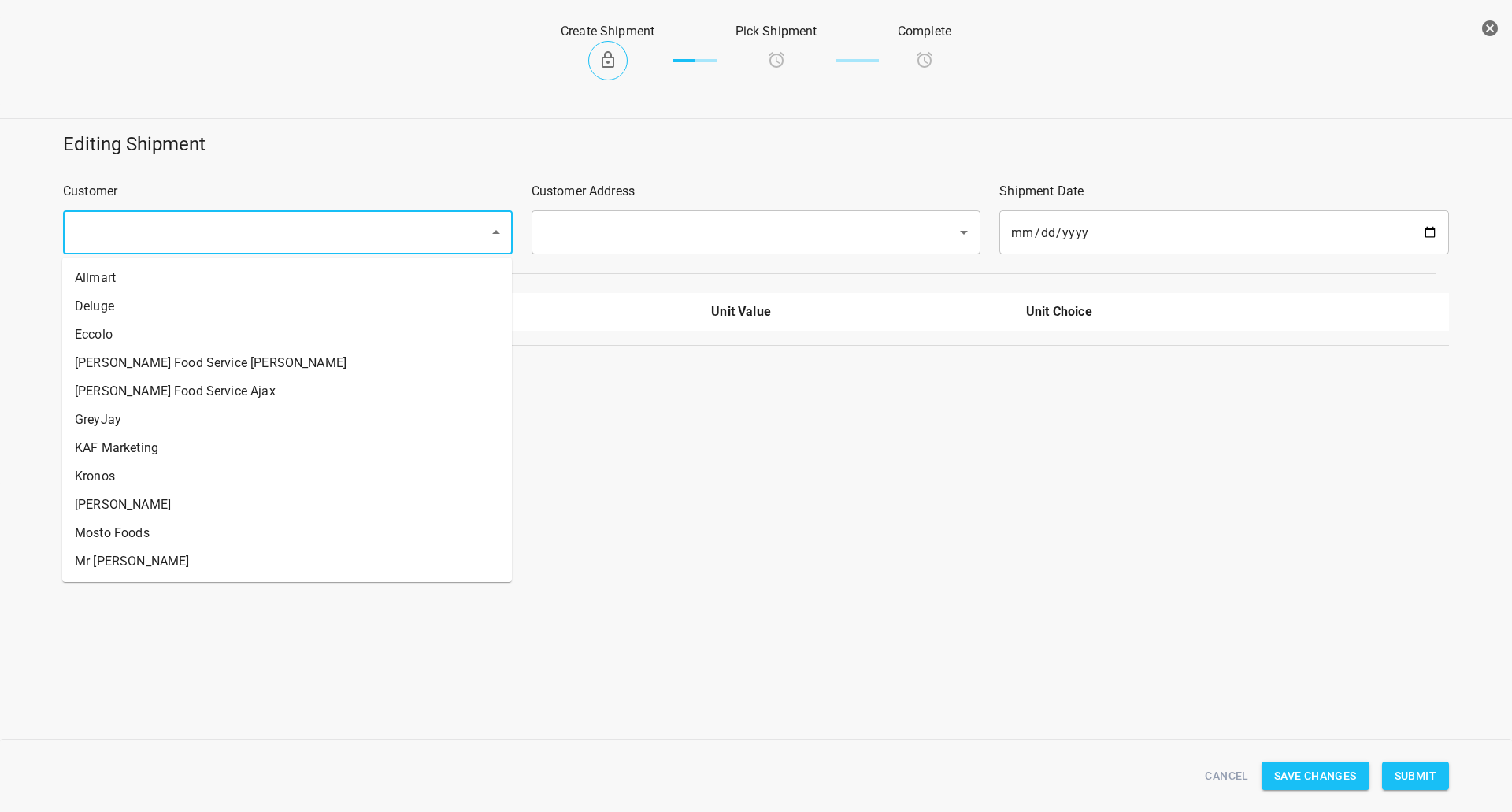
click at [157, 236] on input "text" at bounding box center [266, 232] width 391 height 30
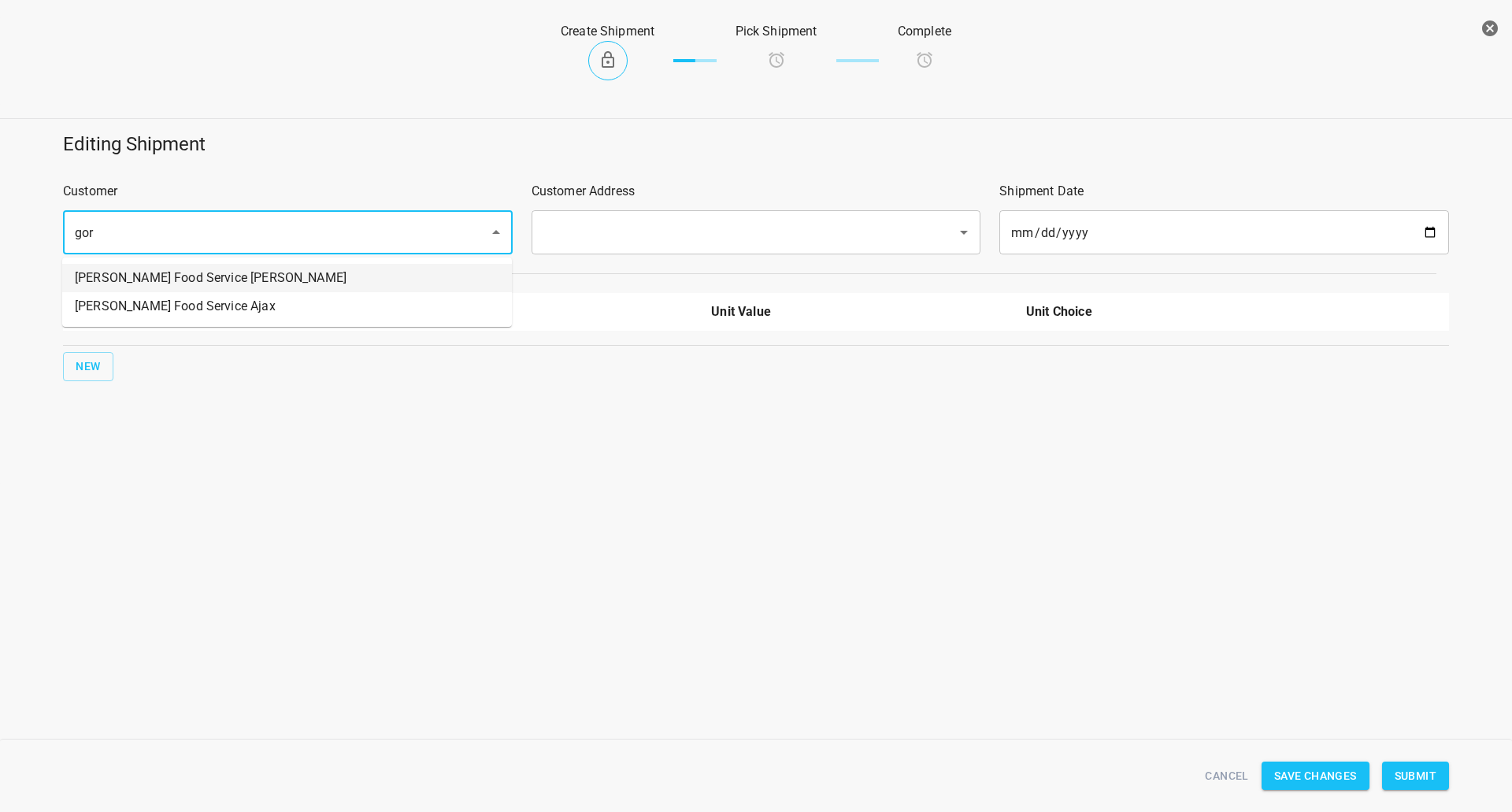
drag, startPoint x: 152, startPoint y: 278, endPoint x: 379, endPoint y: 259, distance: 227.8
click at [153, 278] on li "[PERSON_NAME] Food Service [PERSON_NAME]" at bounding box center [286, 278] width 449 height 29
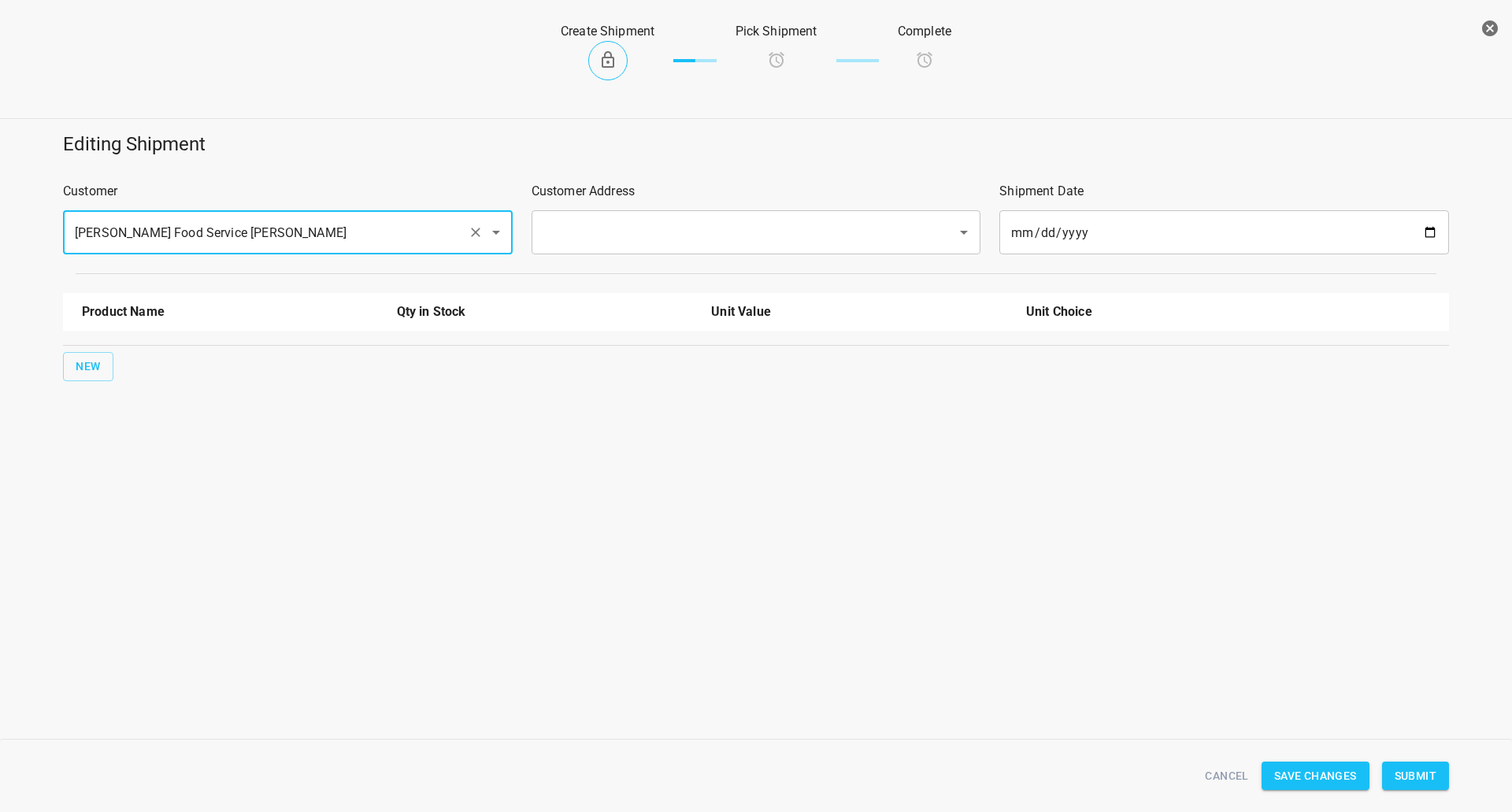
type input "[PERSON_NAME] Food Service [PERSON_NAME]"
click at [656, 232] on input "text" at bounding box center [734, 232] width 391 height 30
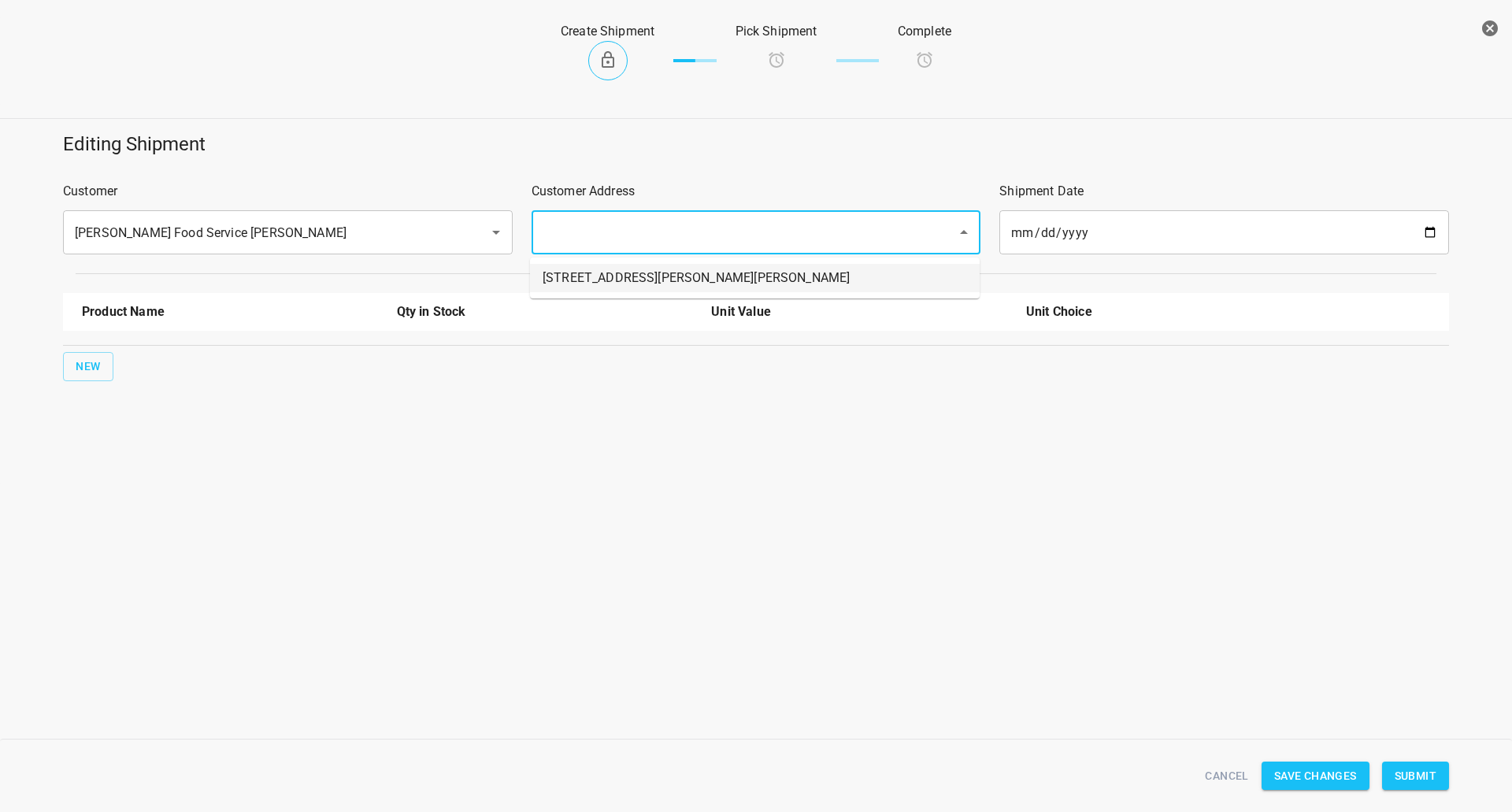
click at [595, 274] on li "[STREET_ADDRESS][PERSON_NAME][PERSON_NAME]" at bounding box center [755, 278] width 449 height 29
type input "[STREET_ADDRESS][PERSON_NAME][PERSON_NAME]"
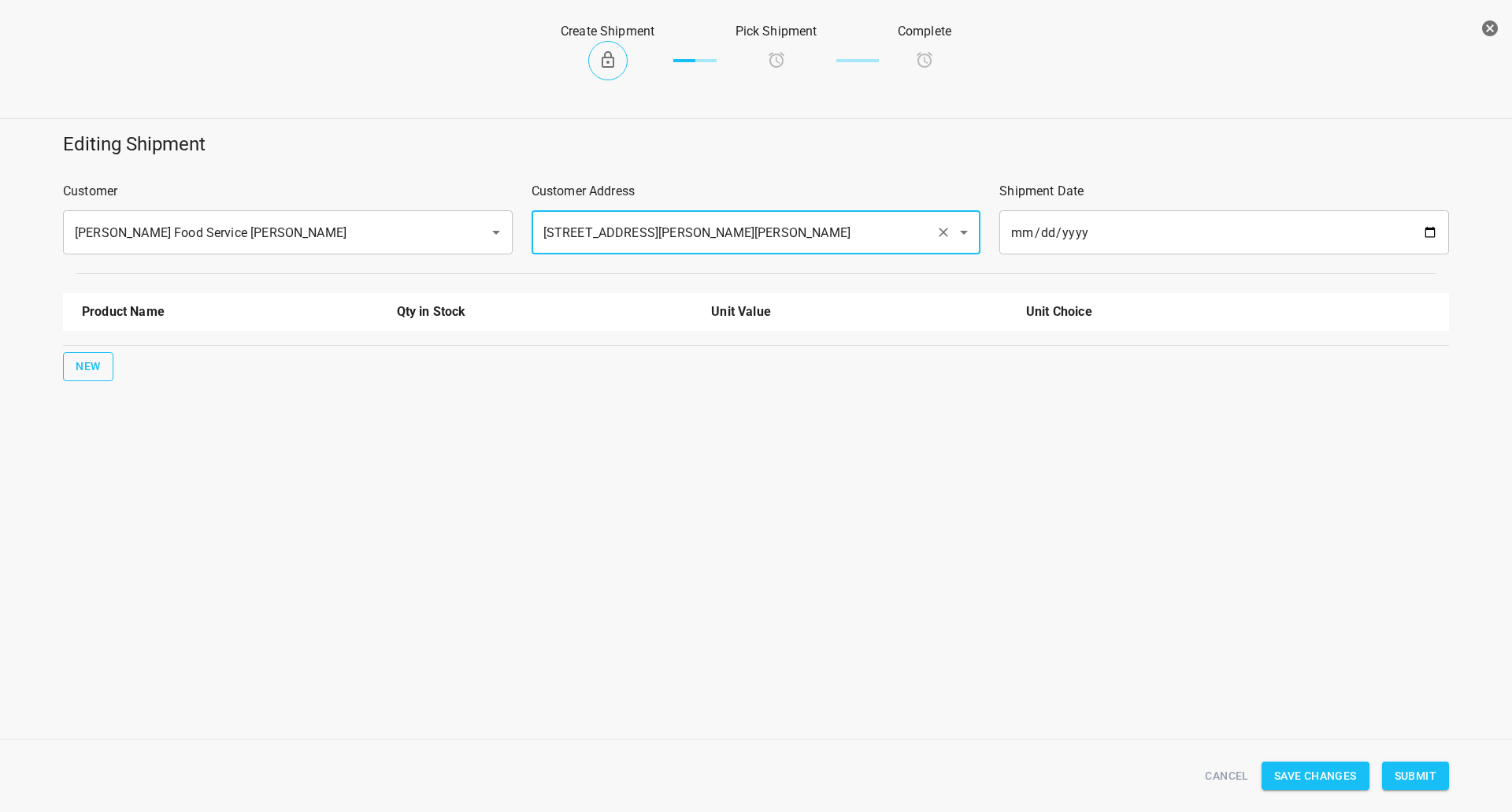
click at [95, 365] on span "New" at bounding box center [89, 366] width 26 height 20
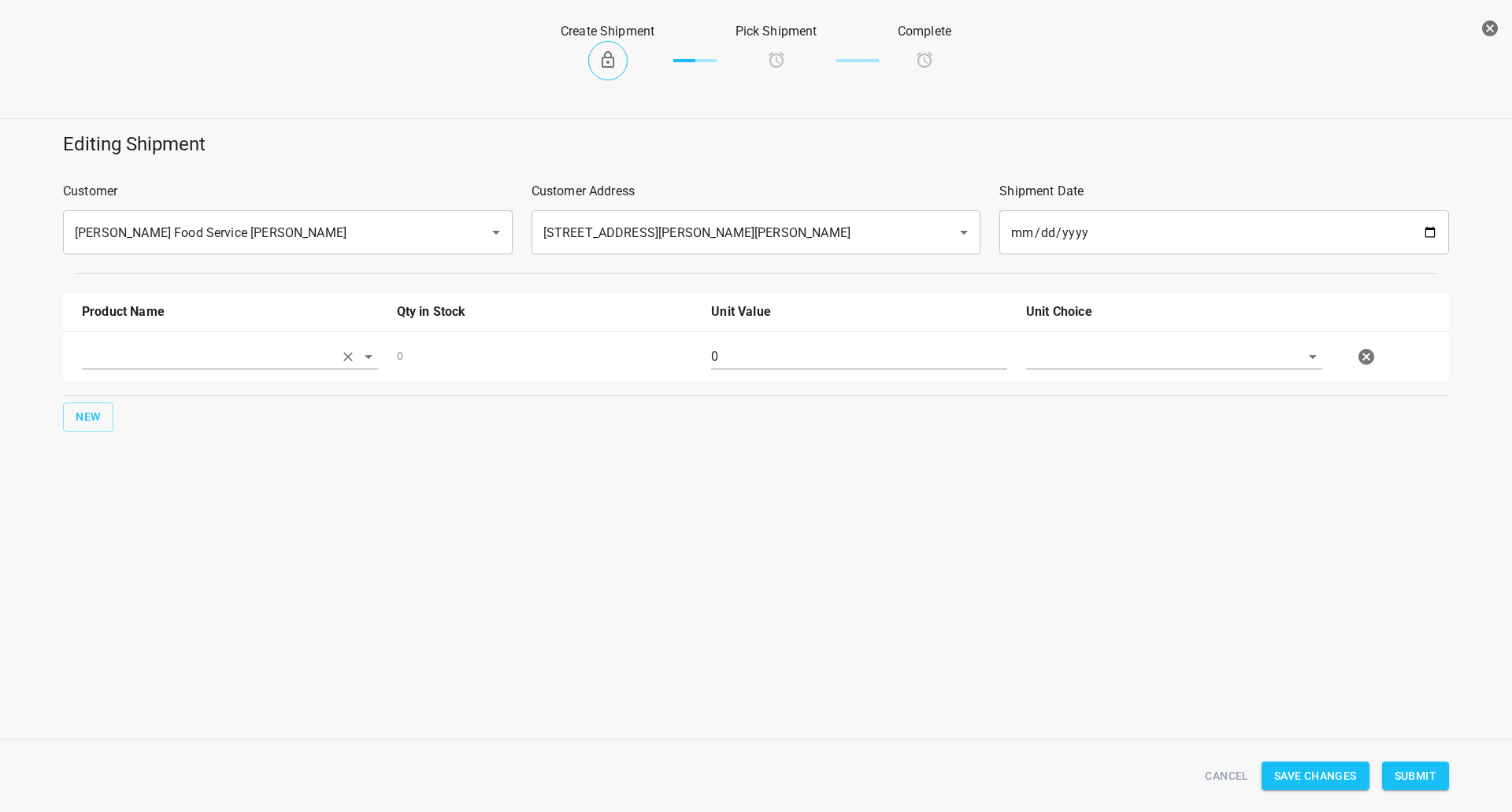
click at [118, 360] on input "text" at bounding box center [207, 356] width 252 height 25
click at [181, 444] on li "330ml Still" at bounding box center [230, 449] width 296 height 29
type input "330ml Still"
click at [94, 406] on button "New" at bounding box center [88, 417] width 50 height 30
click at [130, 416] on input "text" at bounding box center [207, 406] width 252 height 25
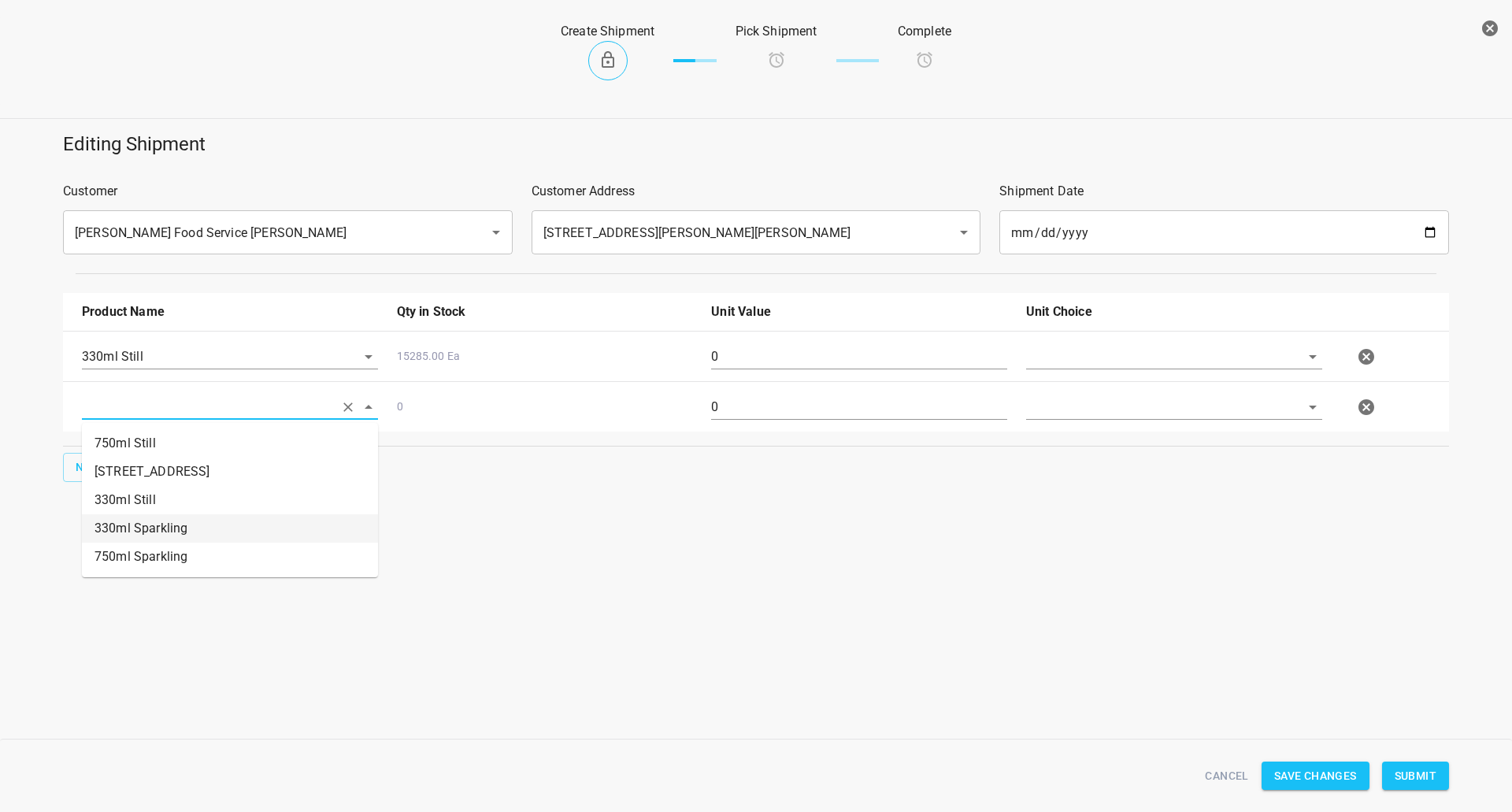
click at [173, 527] on li "330ml Sparkling" at bounding box center [230, 528] width 296 height 29
type input "330ml Sparkling"
click at [90, 464] on span "New" at bounding box center [89, 467] width 26 height 20
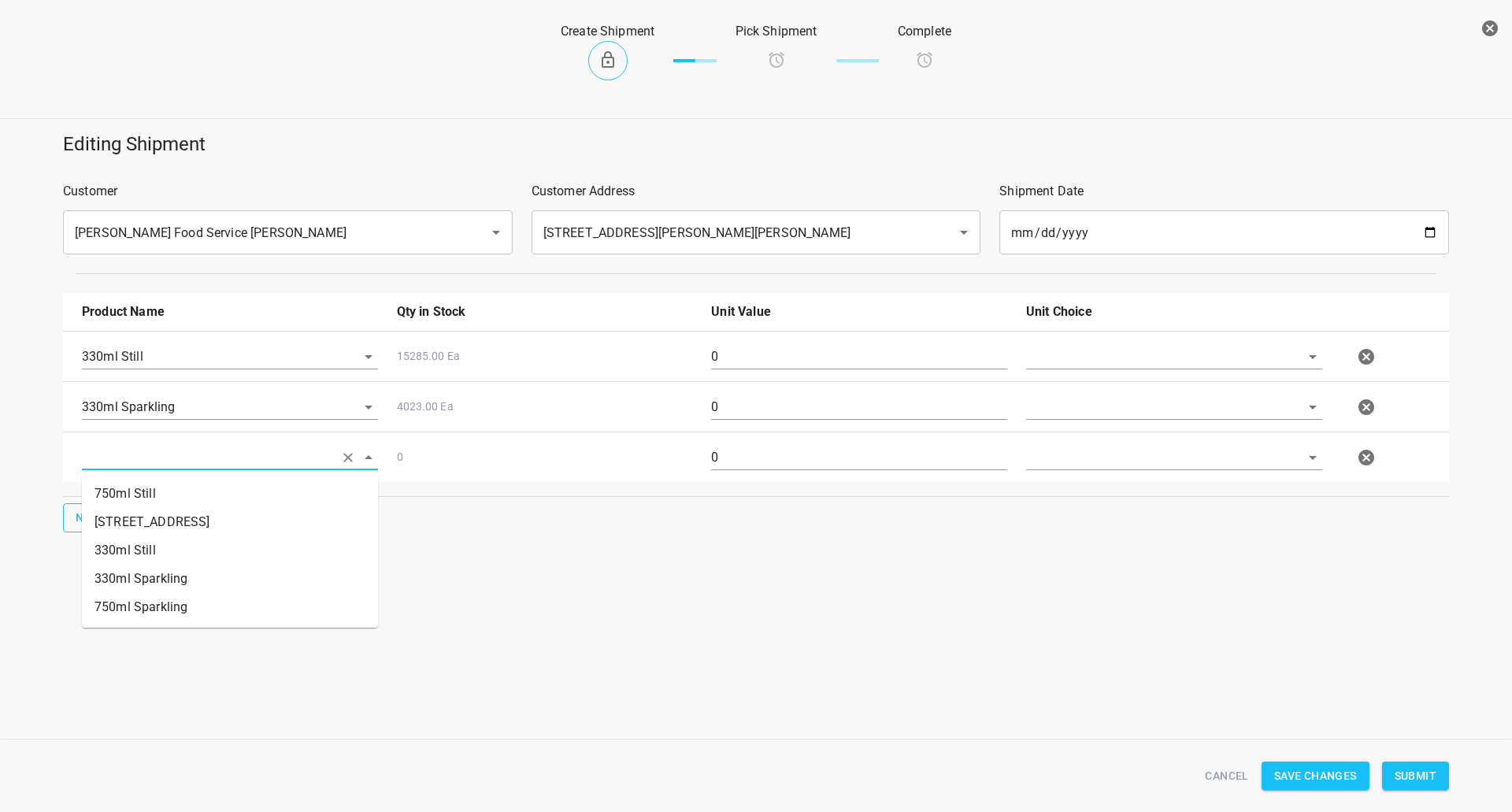
click at [147, 453] on input "text" at bounding box center [207, 457] width 252 height 25
click at [189, 506] on li "750ml Still" at bounding box center [230, 494] width 296 height 29
type input "750ml Still"
click at [80, 511] on span "New" at bounding box center [89, 518] width 26 height 20
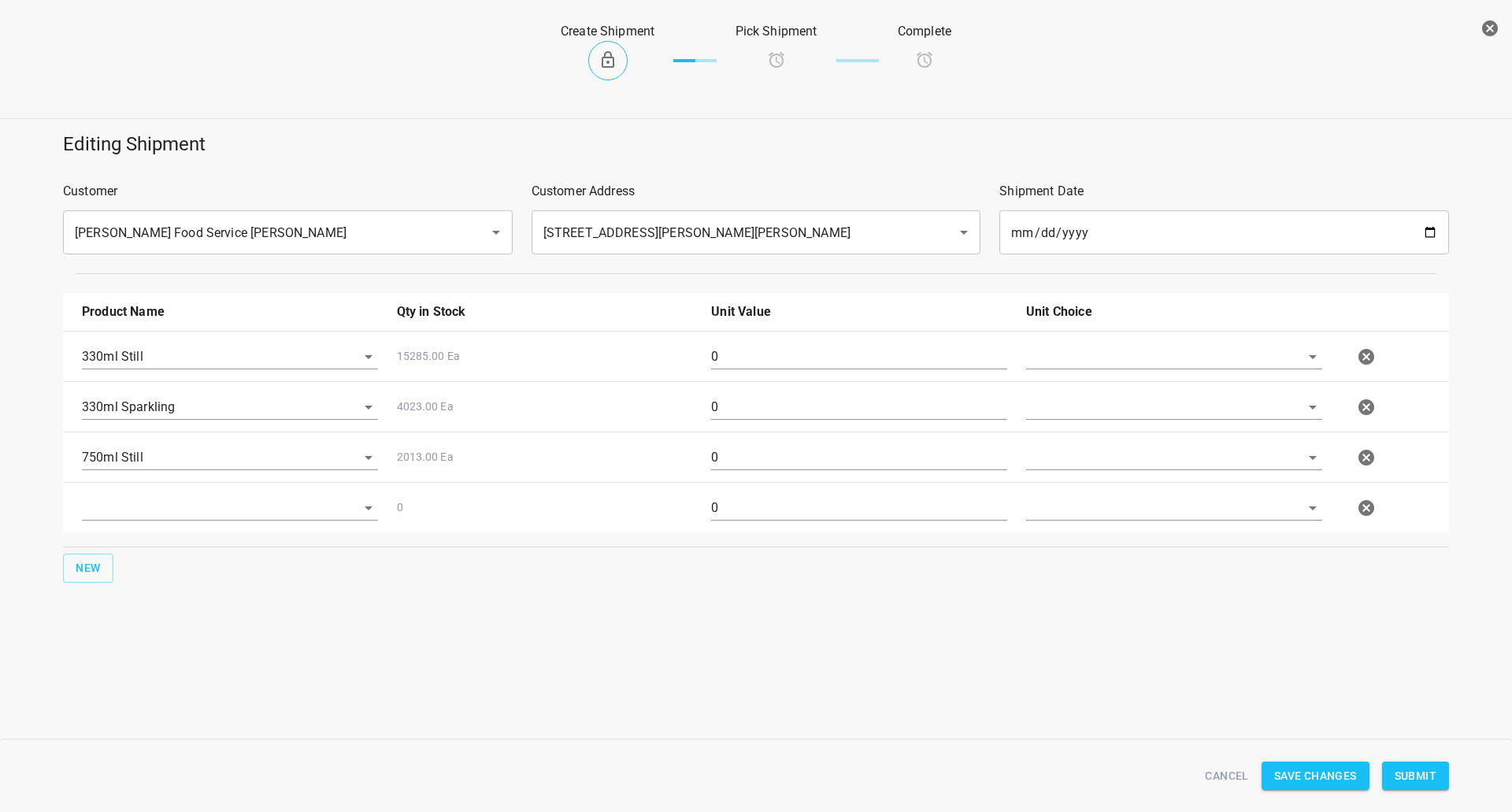
click at [126, 495] on div at bounding box center [229, 514] width 315 height 56
click at [182, 513] on input "text" at bounding box center [207, 508] width 252 height 25
drag, startPoint x: 164, startPoint y: 652, endPoint x: 892, endPoint y: 511, distance: 741.5
click at [165, 652] on li "750ml Sparkling" at bounding box center [230, 657] width 296 height 29
type input "750ml Sparkling"
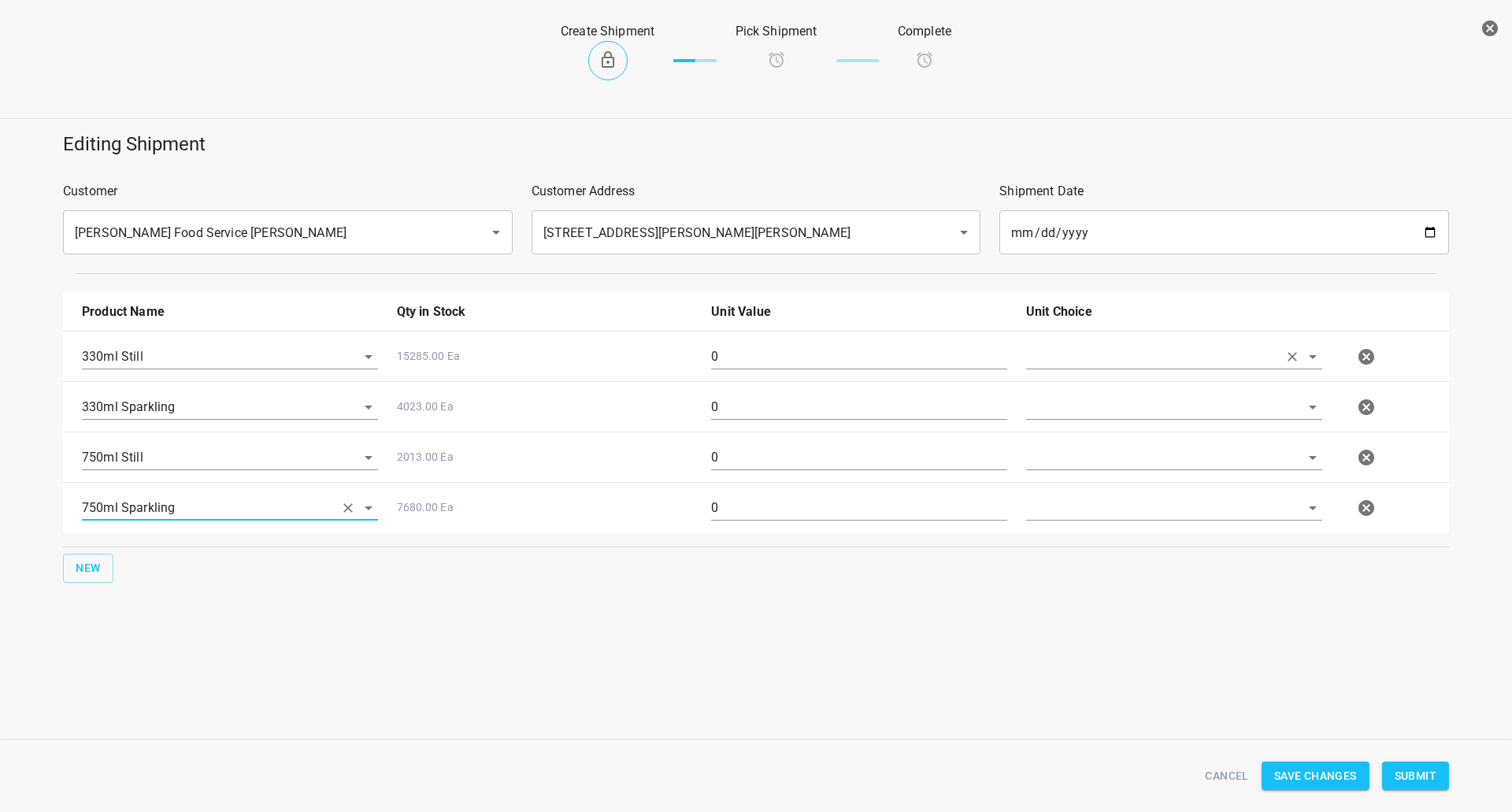
click at [1102, 357] on input "text" at bounding box center [1152, 356] width 252 height 25
click at [1087, 385] on li "[PERSON_NAME]" at bounding box center [1174, 393] width 296 height 29
type input "[PERSON_NAME]"
click at [1069, 405] on input "text" at bounding box center [1152, 406] width 252 height 25
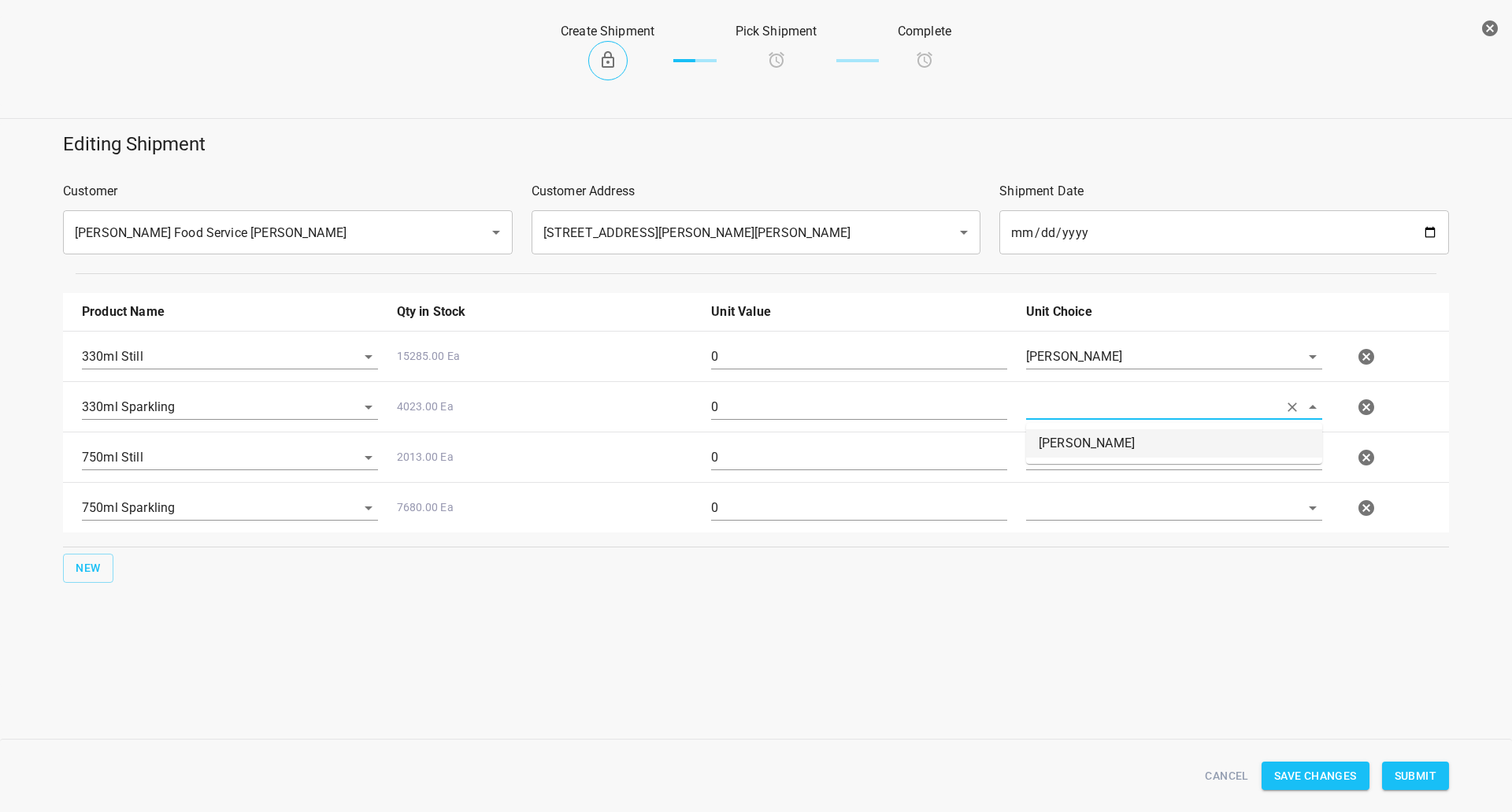
drag, startPoint x: 1072, startPoint y: 439, endPoint x: 1081, endPoint y: 480, distance: 42.0
click at [1072, 441] on li "[PERSON_NAME]" at bounding box center [1174, 444] width 296 height 29
type input "[PERSON_NAME]"
click at [1081, 484] on div "750ml Sparkling 7680.00 Ea 0" at bounding box center [758, 508] width 1374 height 69
click at [1097, 455] on input "text" at bounding box center [1152, 457] width 252 height 25
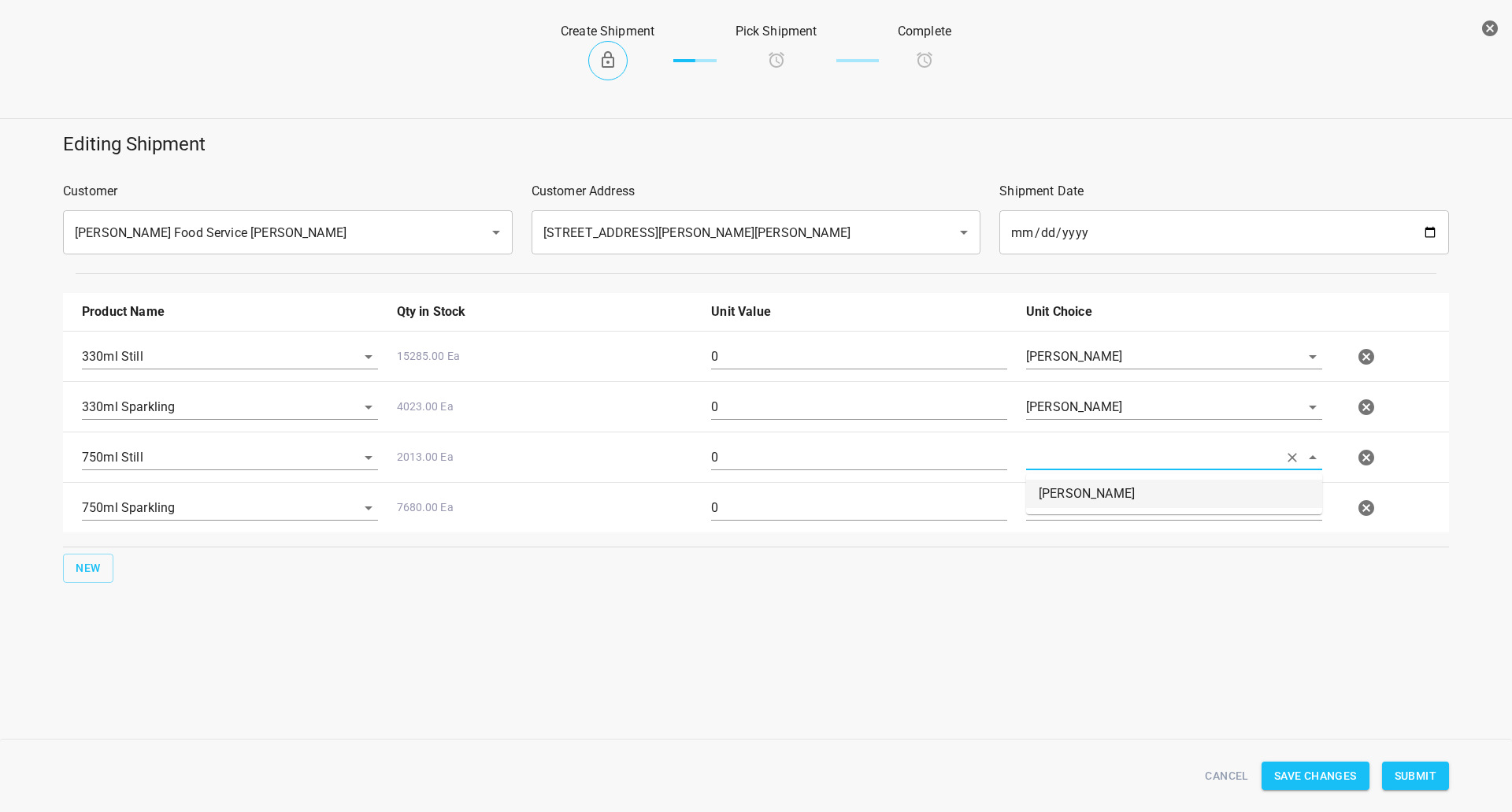
click at [1087, 498] on li "[PERSON_NAME]" at bounding box center [1174, 494] width 296 height 29
type input "[PERSON_NAME]"
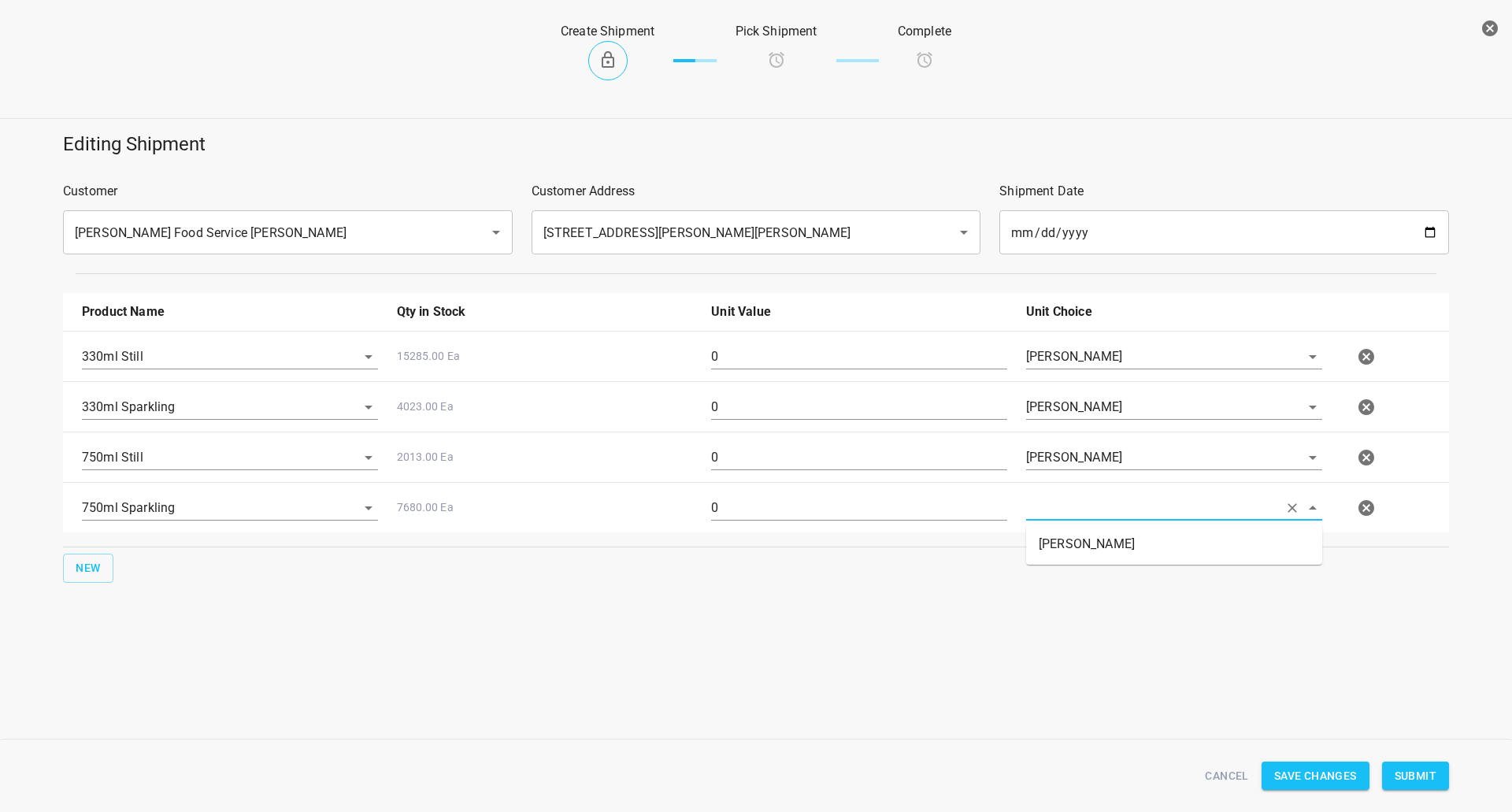
click at [1084, 516] on input "text" at bounding box center [1152, 508] width 252 height 25
click at [1080, 552] on li "[PERSON_NAME]" at bounding box center [1174, 544] width 296 height 29
type input "[PERSON_NAME]"
click at [1417, 790] on div "Cancel Save Changes Submit" at bounding box center [756, 775] width 1404 height 60
drag, startPoint x: 822, startPoint y: 365, endPoint x: 438, endPoint y: 379, distance: 384.3
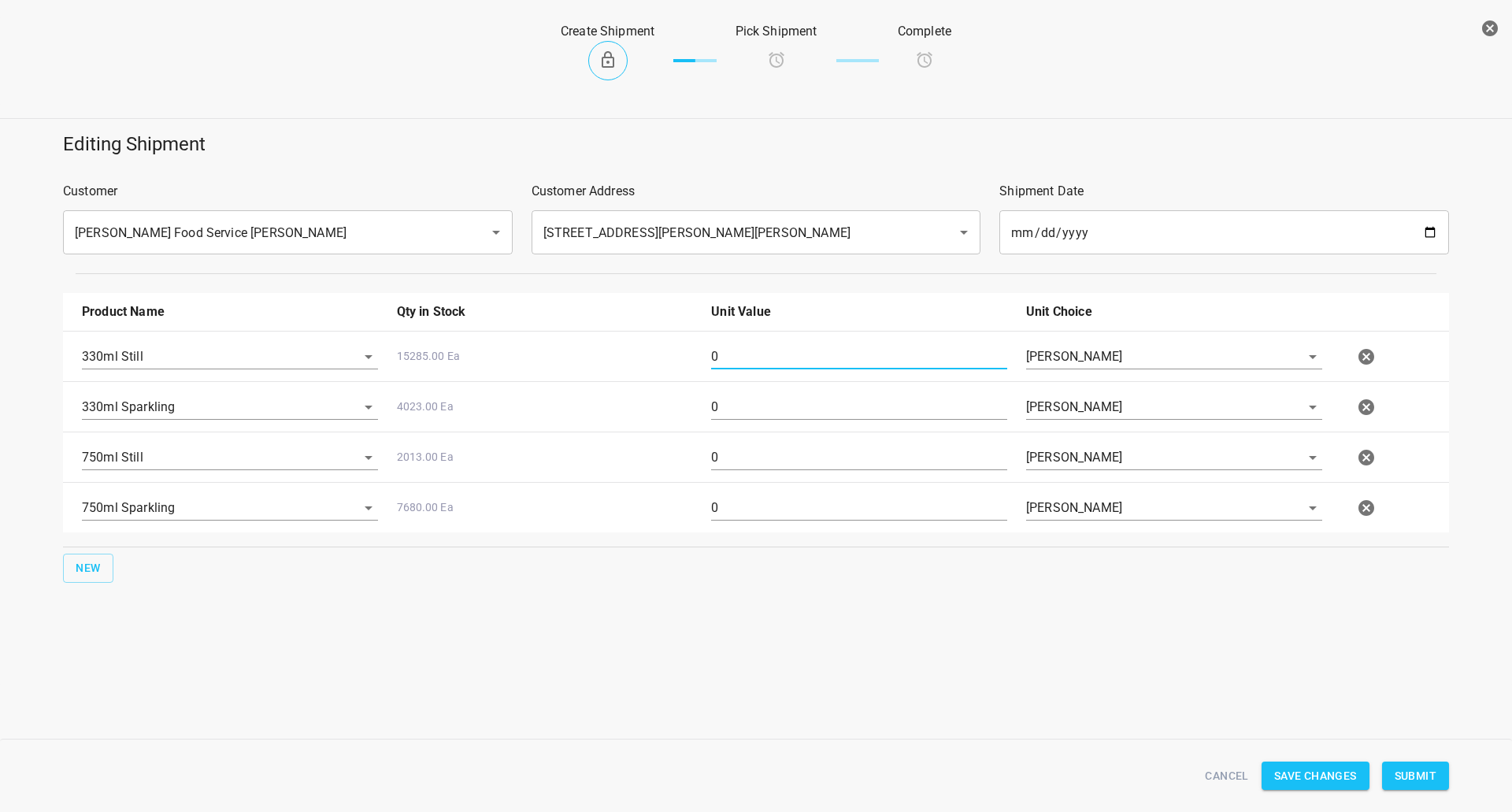
click at [433, 383] on div "330ml Still 15285.00 Ea 0 [PERSON_NAME] 330ml Sparkling 4023.00 Ea 0 [PERSON_NA…" at bounding box center [756, 432] width 1386 height 202
type input "1008"
drag, startPoint x: 671, startPoint y: 418, endPoint x: 594, endPoint y: 428, distance: 77.6
click at [597, 428] on div "330ml Still 15285.00 Ea 1008 [PERSON_NAME] 330ml Sparkling 4023.00 Ea 0 [PERSON…" at bounding box center [756, 432] width 1386 height 202
type input "378"
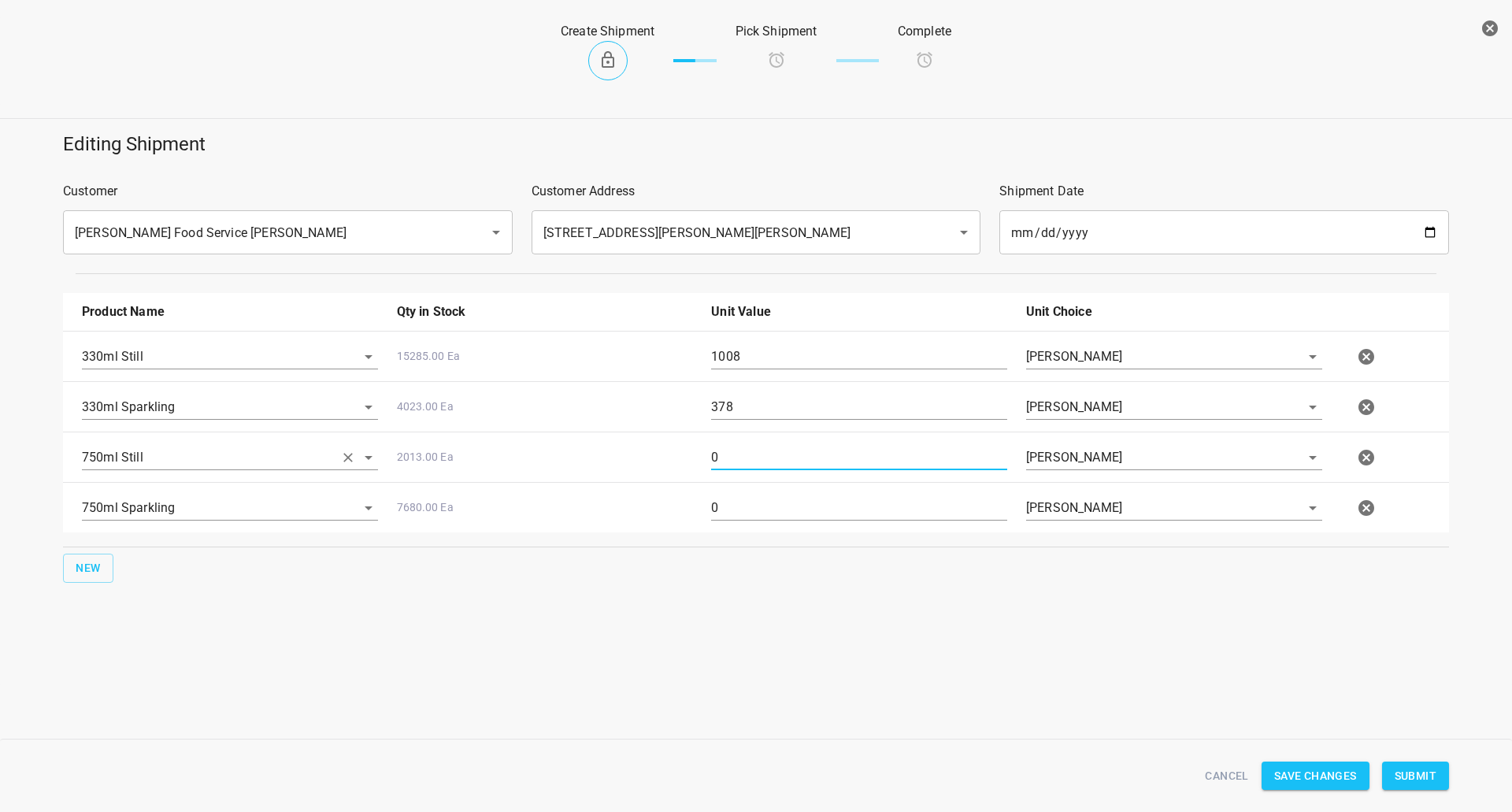
drag, startPoint x: 749, startPoint y: 469, endPoint x: 168, endPoint y: 448, distance: 581.4
click at [439, 469] on div "750ml Still 2013.00 Ea 0 [PERSON_NAME]" at bounding box center [758, 457] width 1374 height 69
type input "144"
drag, startPoint x: 736, startPoint y: 492, endPoint x: 504, endPoint y: 512, distance: 232.9
click at [419, 494] on div "750ml Sparkling 7680.00 Ea 0 [PERSON_NAME]" at bounding box center [758, 508] width 1374 height 69
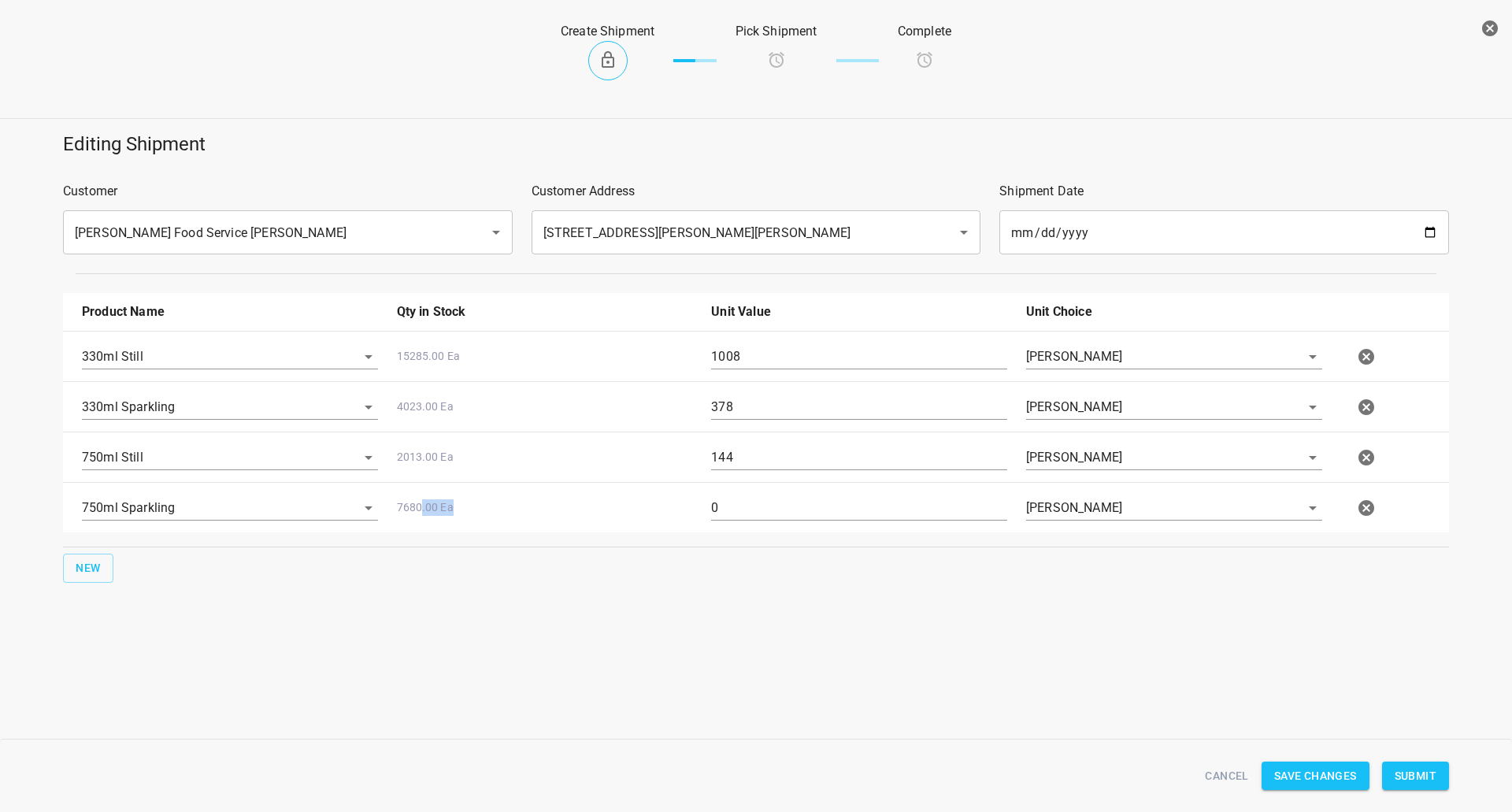
click at [759, 480] on div "750ml Sparkling 7680.00 Ea 0 [PERSON_NAME]" at bounding box center [758, 508] width 1374 height 69
click at [759, 489] on div "0" at bounding box center [858, 514] width 315 height 56
click at [756, 513] on input "0" at bounding box center [859, 509] width 296 height 26
drag, startPoint x: 766, startPoint y: 513, endPoint x: 0, endPoint y: 543, distance: 766.6
click at [119, 502] on div "750ml Sparkling 7680.00 Ea 0 [PERSON_NAME]" at bounding box center [758, 508] width 1374 height 69
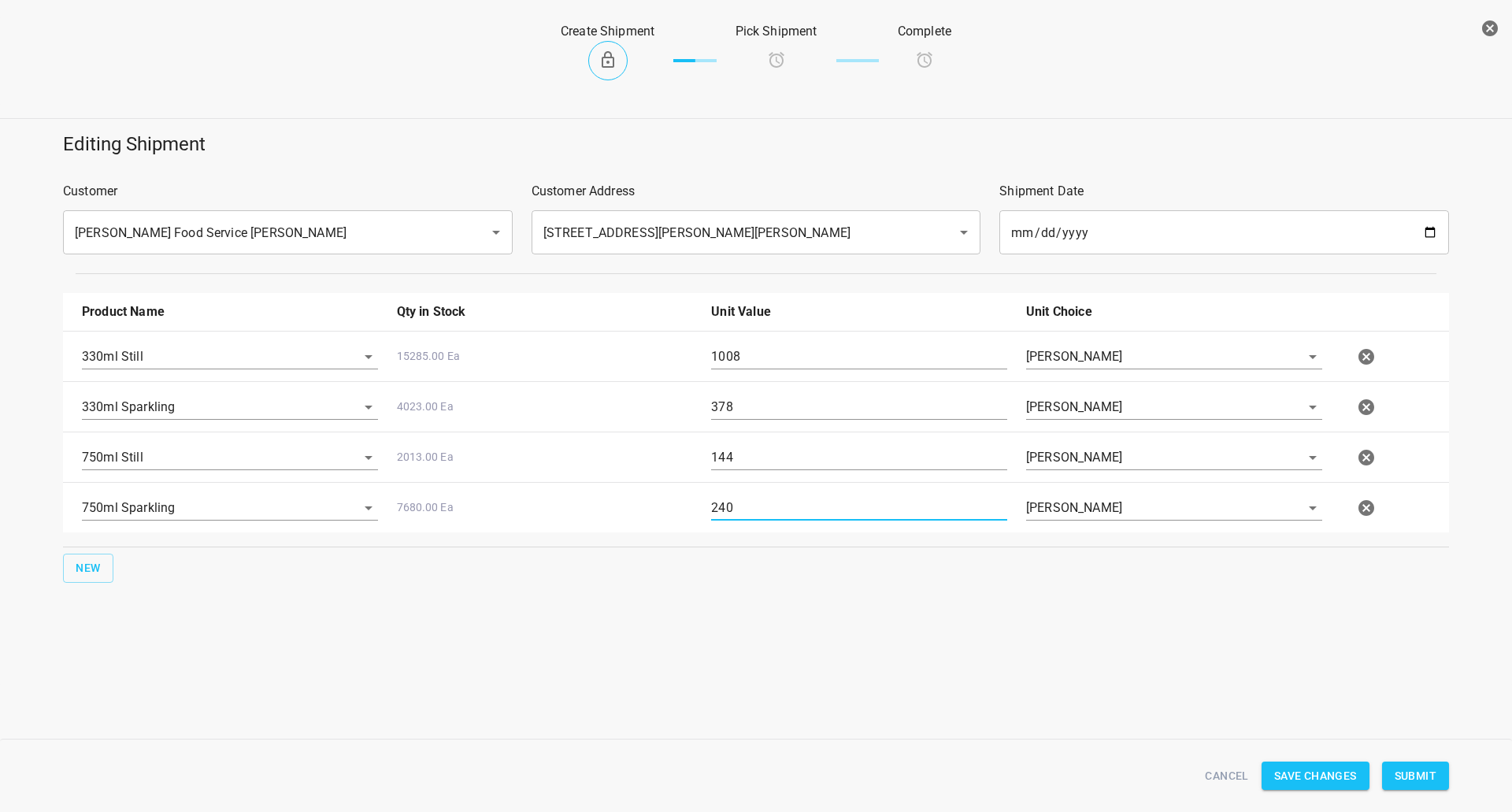
type input "240"
click at [1440, 771] on button "Submit" at bounding box center [1415, 776] width 67 height 30
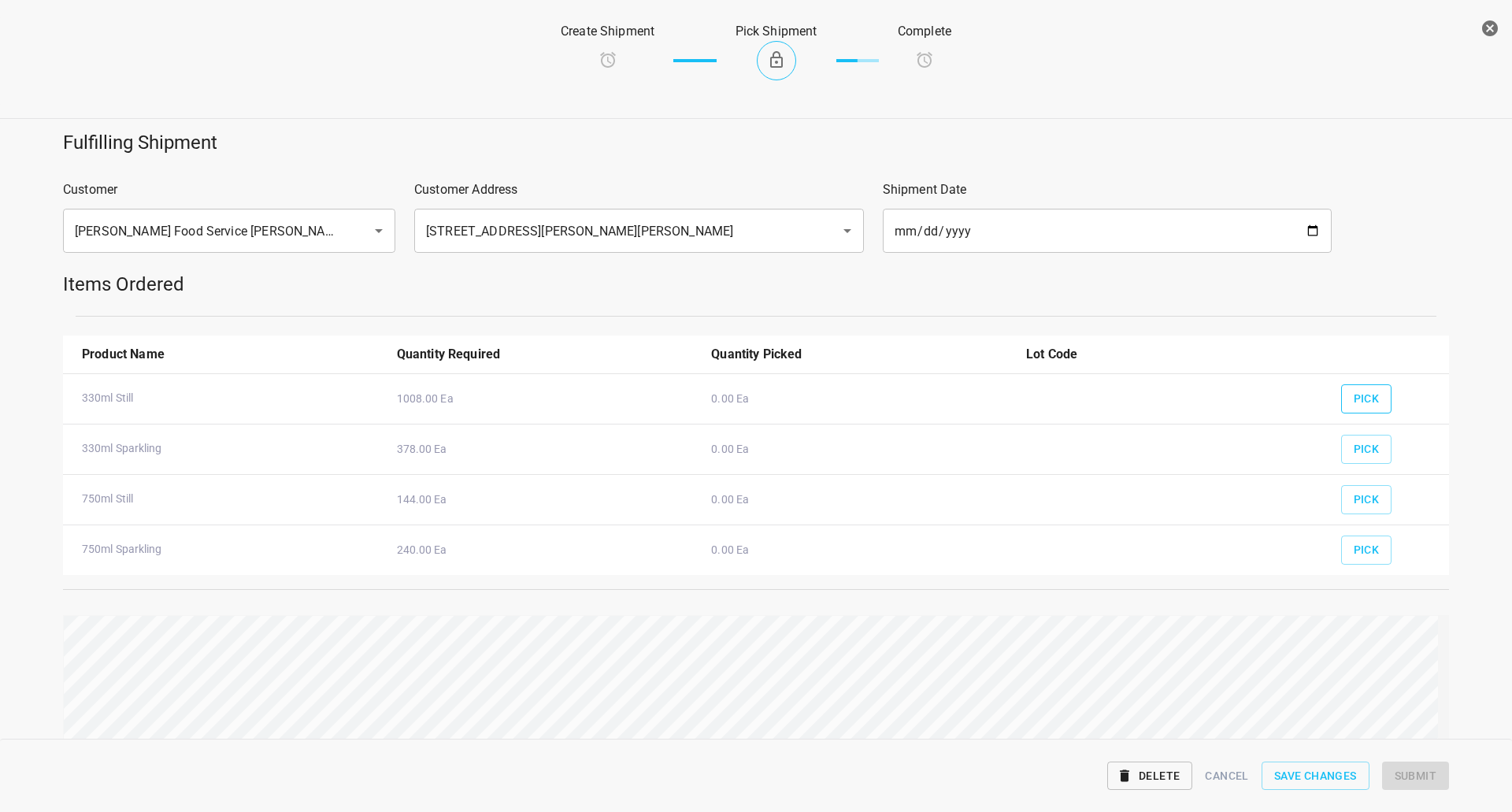
click at [1362, 400] on span "Pick" at bounding box center [1367, 399] width 26 height 20
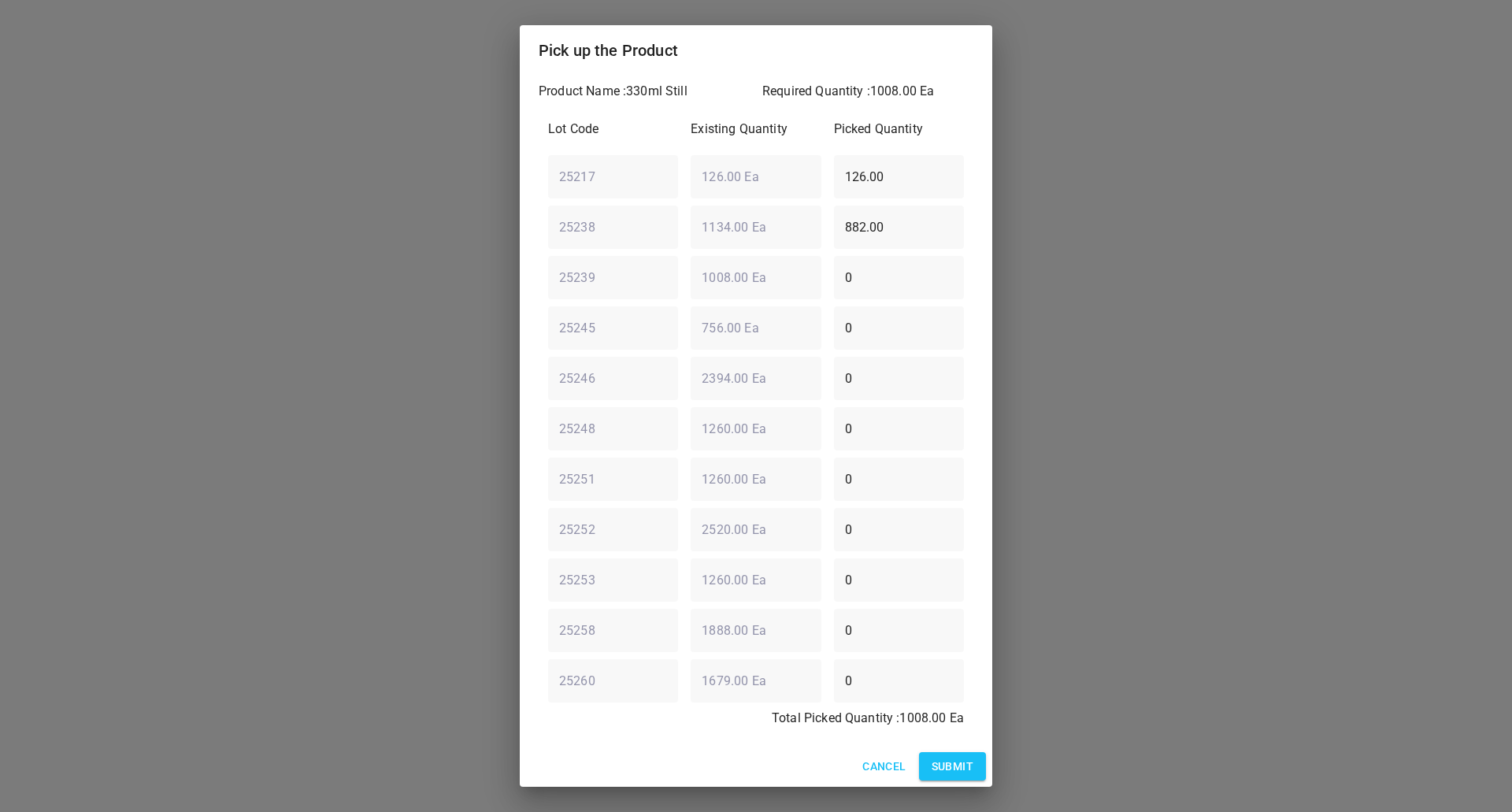
drag, startPoint x: 657, startPoint y: 169, endPoint x: 878, endPoint y: 226, distance: 228.2
click at [527, 171] on div "Product Name : 330ml Still Required Quantity : 1008.00 Ea Lot Code Existing Qua…" at bounding box center [756, 411] width 472 height 671
type input "0"
click at [581, 286] on div "Lot Code Existing Quantity Picked Quantity 25217 ​ 126.00 Ea ​ 0 ​ 25238 ​ 1134…" at bounding box center [756, 429] width 435 height 636
type input "0"
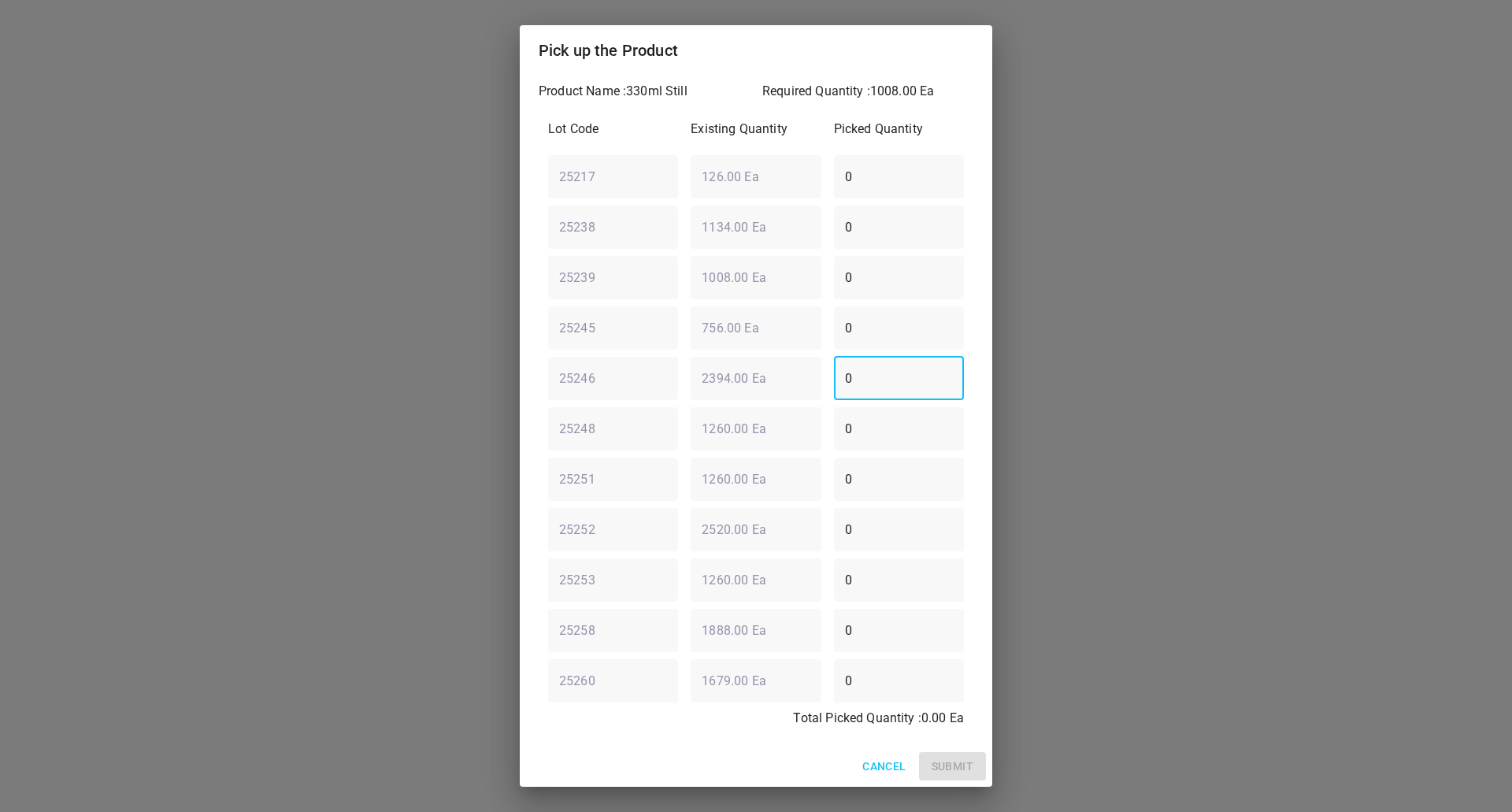
click at [649, 395] on div "25246 ​ 2394.00 Ea ​ 0 ​" at bounding box center [756, 377] width 429 height 56
drag, startPoint x: 757, startPoint y: 371, endPoint x: 279, endPoint y: 384, distance: 478.2
click at [279, 384] on div "Pick up the Product Product Name : 330ml Still Required Quantity : 1008.00 Ea L…" at bounding box center [756, 406] width 1512 height 812
type input "1008"
click at [970, 764] on span "Submit" at bounding box center [952, 767] width 41 height 20
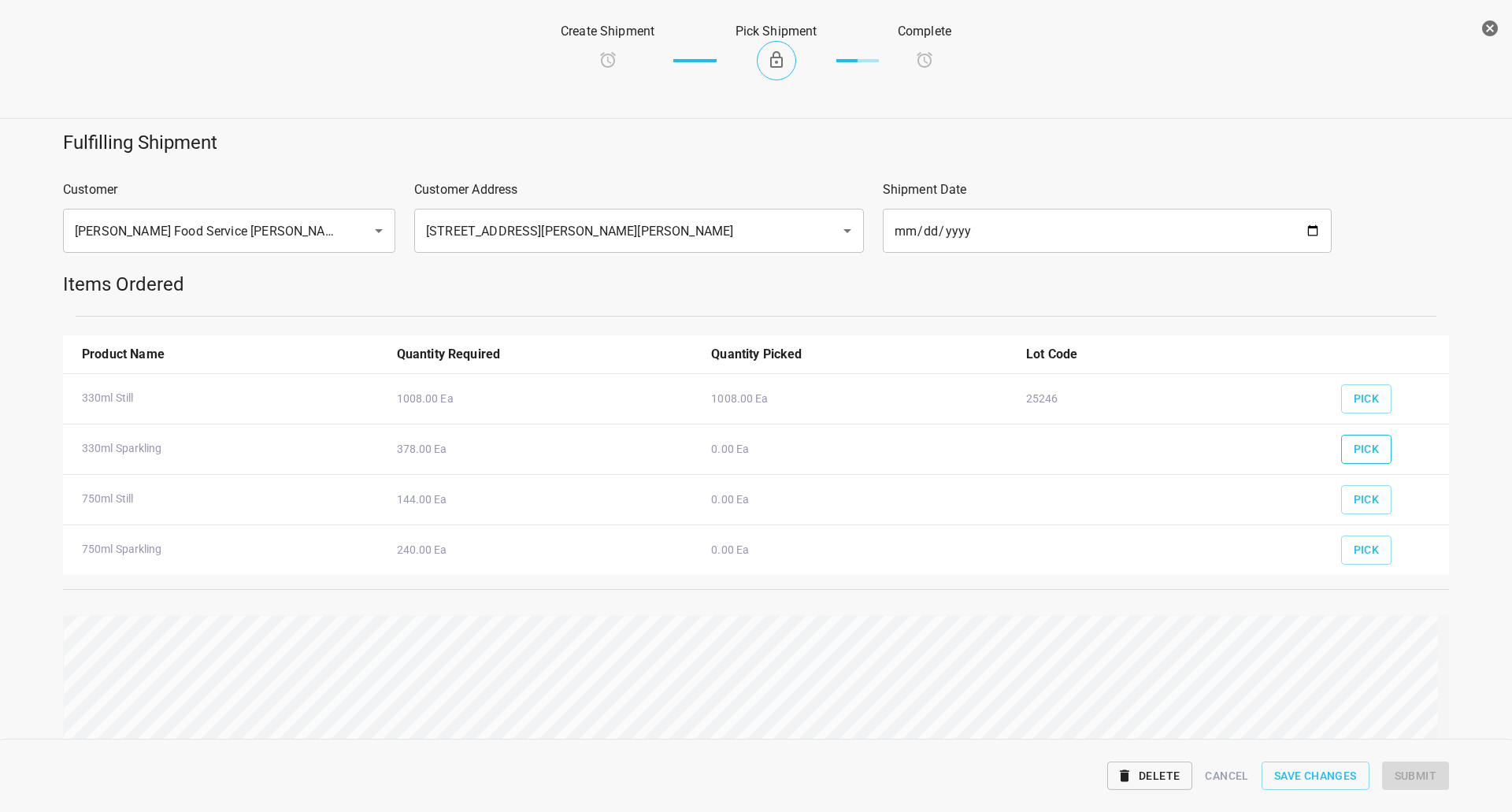
click at [1370, 447] on button "Pick" at bounding box center [1367, 449] width 51 height 30
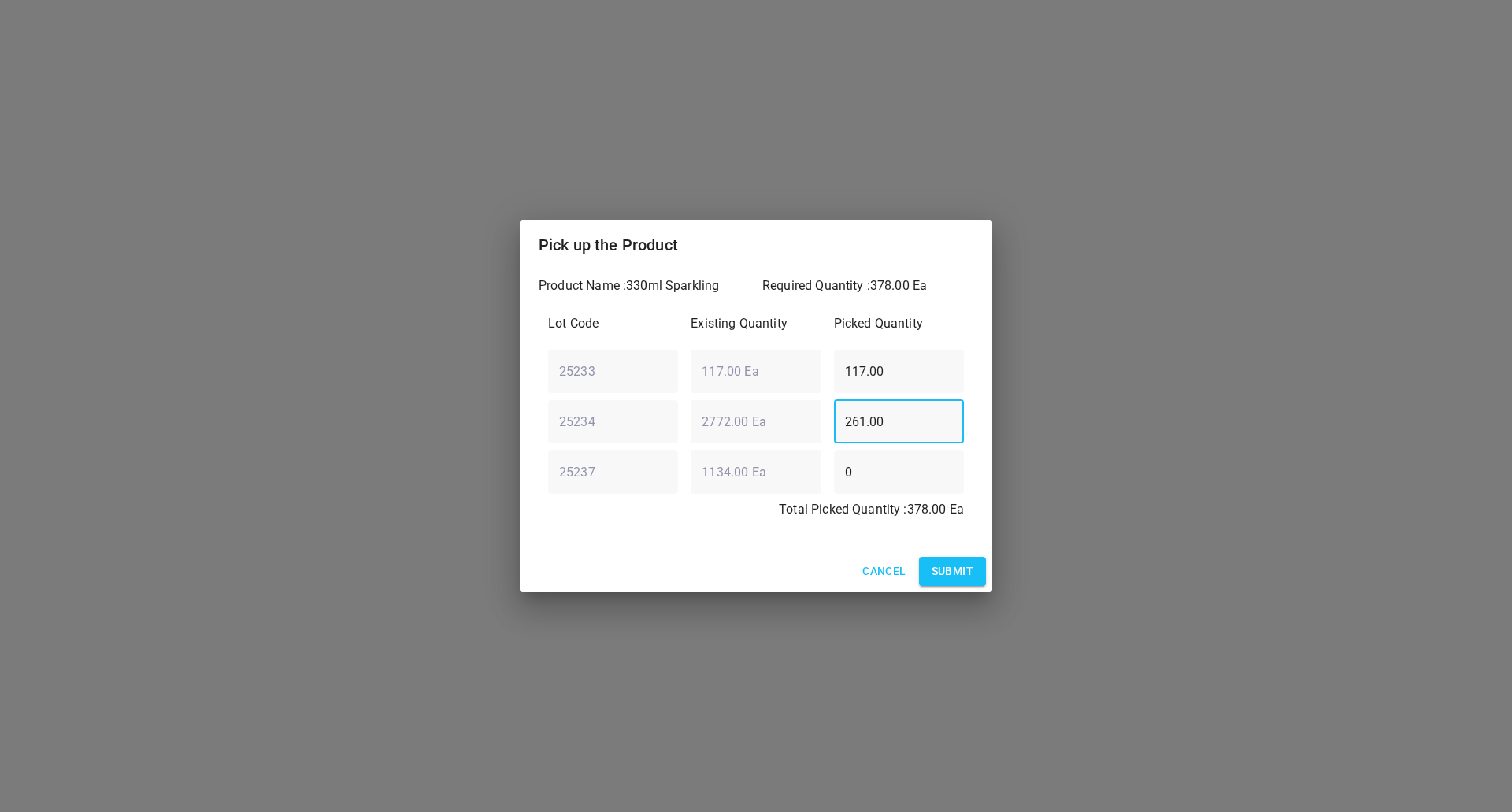
drag, startPoint x: 916, startPoint y: 430, endPoint x: 540, endPoint y: 425, distance: 376.0
click at [546, 425] on div "25234 ​ 2772.00 Ea ​ 261.00 ​" at bounding box center [756, 421] width 429 height 56
drag, startPoint x: 900, startPoint y: 399, endPoint x: 420, endPoint y: 428, distance: 480.9
click at [490, 418] on div "Pick up the Product Product Name : 330ml Sparkling Required Quantity : 378.00 E…" at bounding box center [756, 406] width 1512 height 812
type input "378"
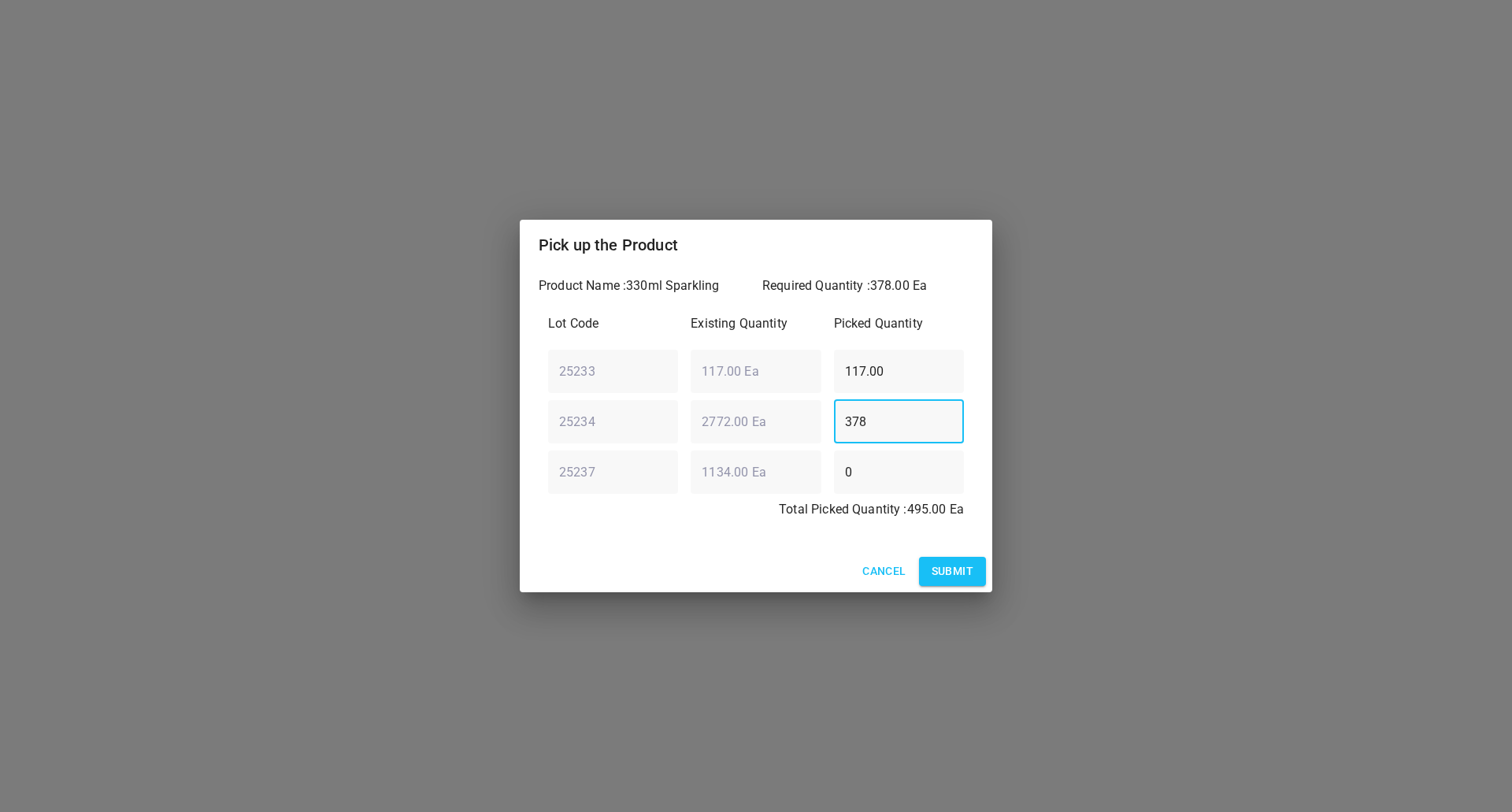
drag, startPoint x: 924, startPoint y: 348, endPoint x: 896, endPoint y: 355, distance: 28.9
click at [896, 355] on div "117.00 ​" at bounding box center [899, 370] width 142 height 56
drag, startPoint x: 913, startPoint y: 380, endPoint x: 0, endPoint y: 418, distance: 913.8
click at [358, 388] on div "Pick up the Product Product Name : 330ml Sparkling Required Quantity : 378.00 E…" at bounding box center [756, 406] width 1512 height 812
type input ".0"
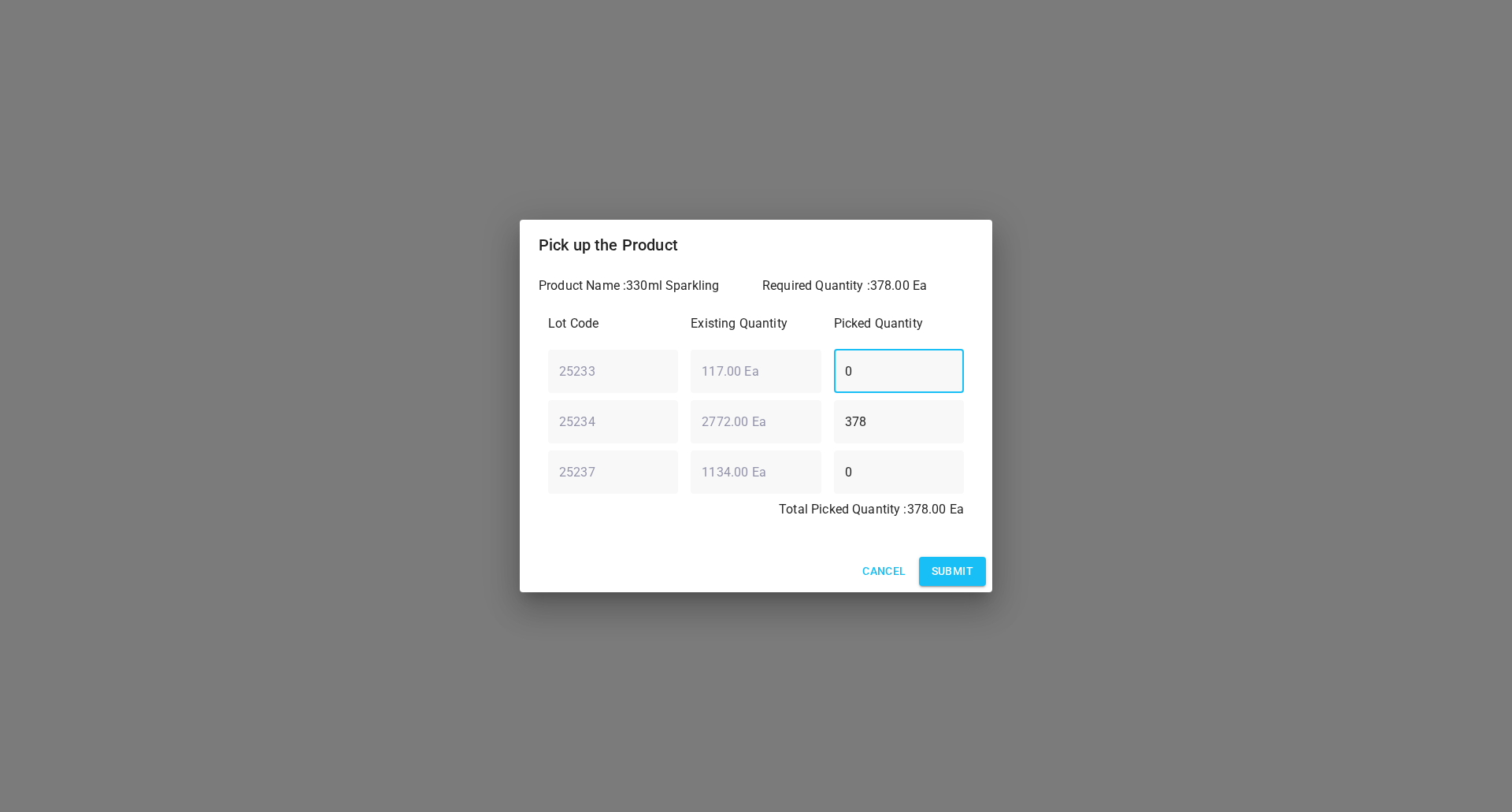
type input "0"
click at [959, 565] on span "Submit" at bounding box center [952, 572] width 41 height 20
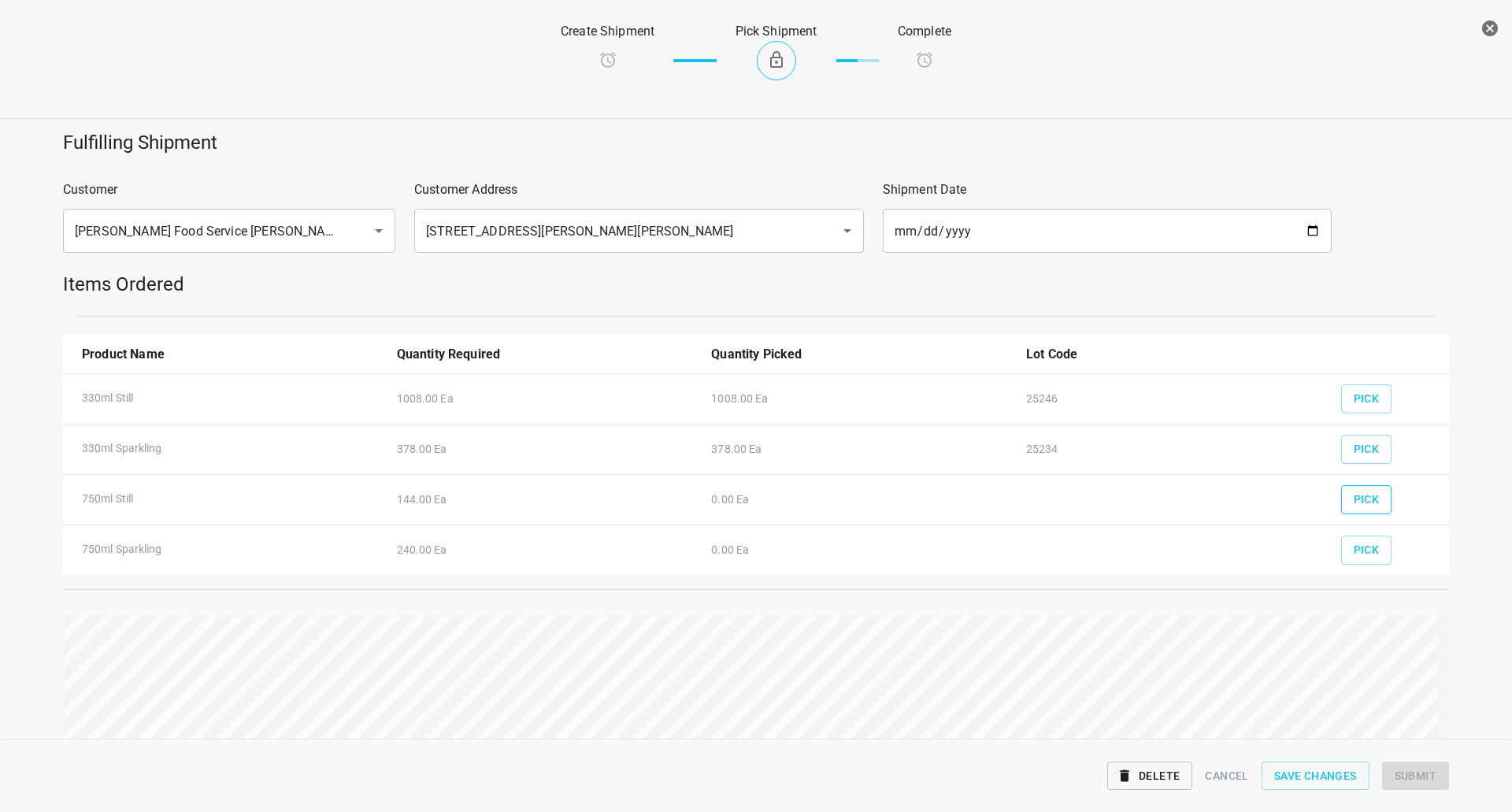
click at [1356, 498] on span "Pick" at bounding box center [1367, 500] width 26 height 20
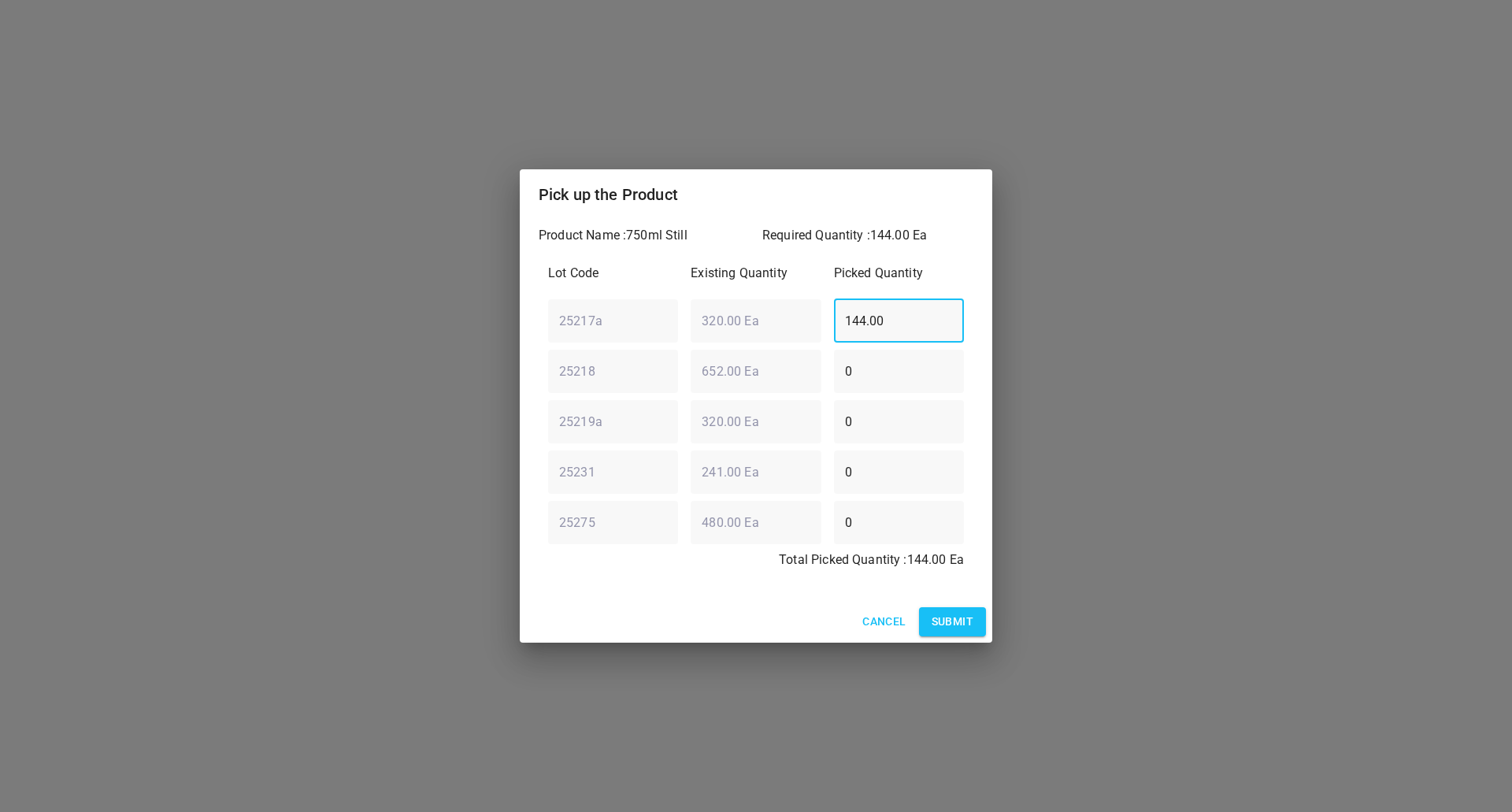
click at [569, 340] on div "25217a ​ 320.00 Ea ​ 144.00 ​" at bounding box center [756, 320] width 429 height 56
type input "0"
click at [560, 537] on div "Lot Code Existing Quantity Picked Quantity 25217a ​ 320.00 Ea ​ 0 ​ 25218 ​ 652…" at bounding box center [756, 422] width 435 height 334
type input "144"
click at [962, 627] on span "Submit" at bounding box center [952, 622] width 41 height 20
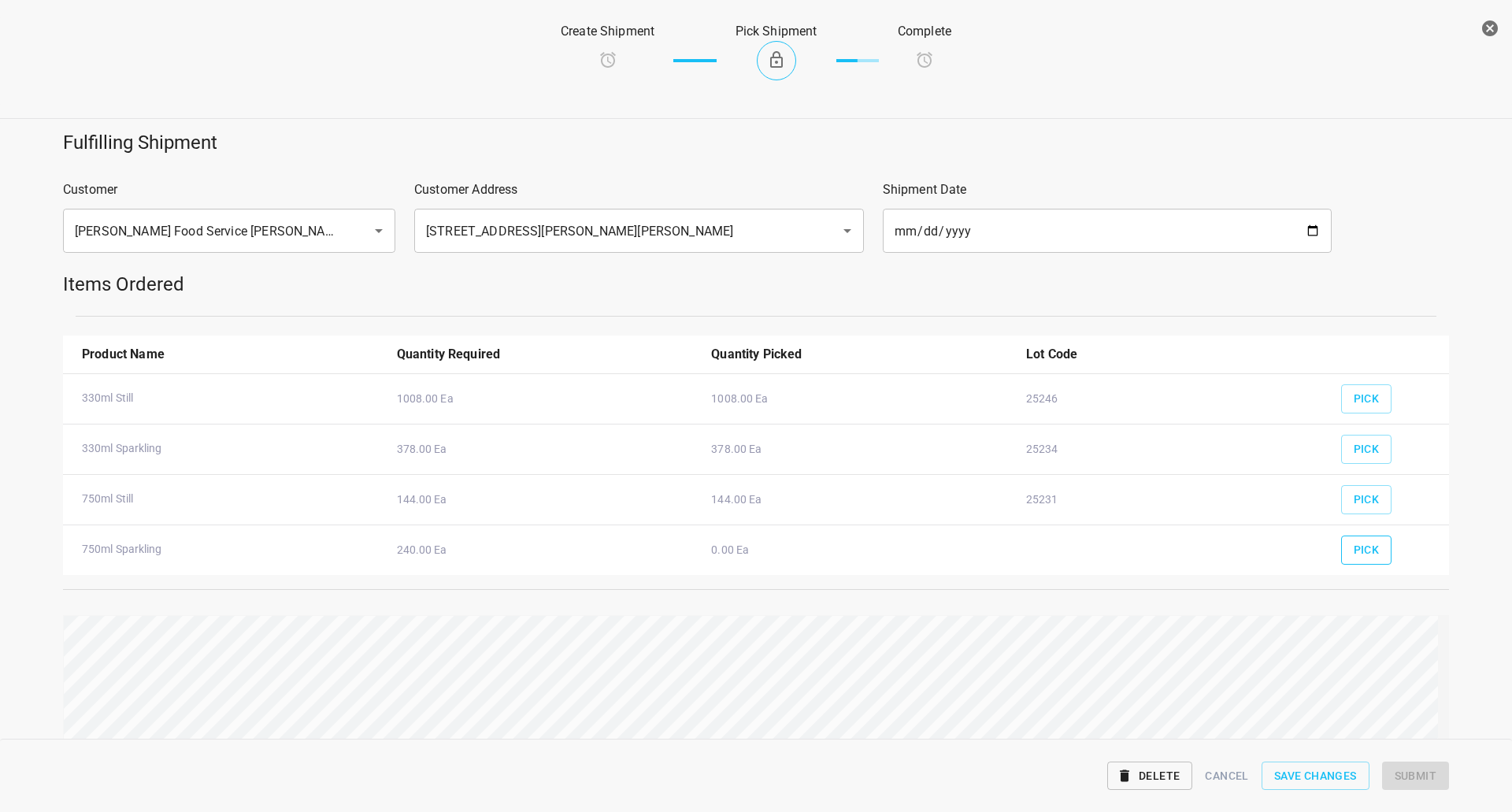
click at [1354, 546] on span "Pick" at bounding box center [1367, 550] width 26 height 20
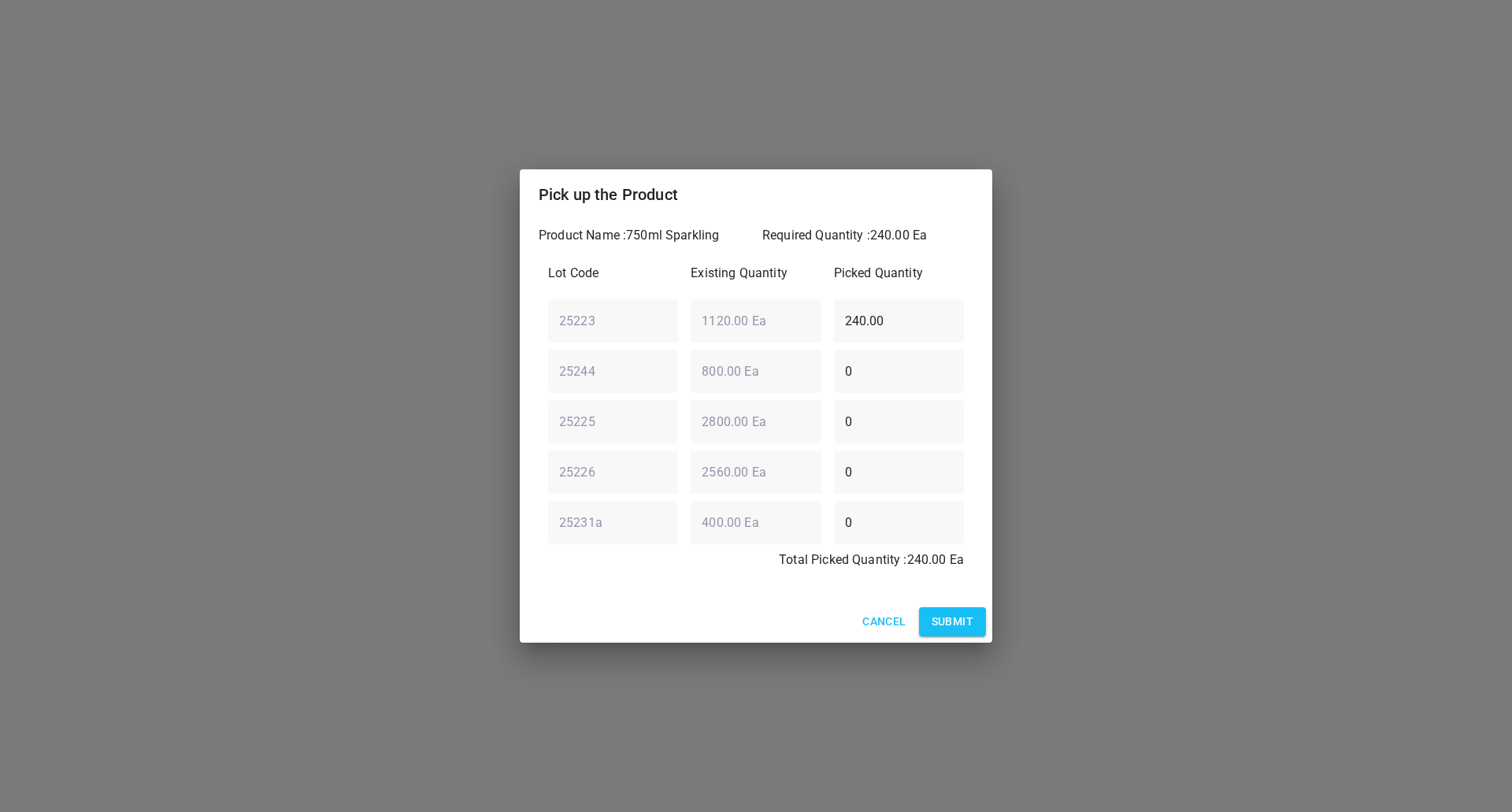
click at [958, 620] on span "Submit" at bounding box center [952, 622] width 41 height 20
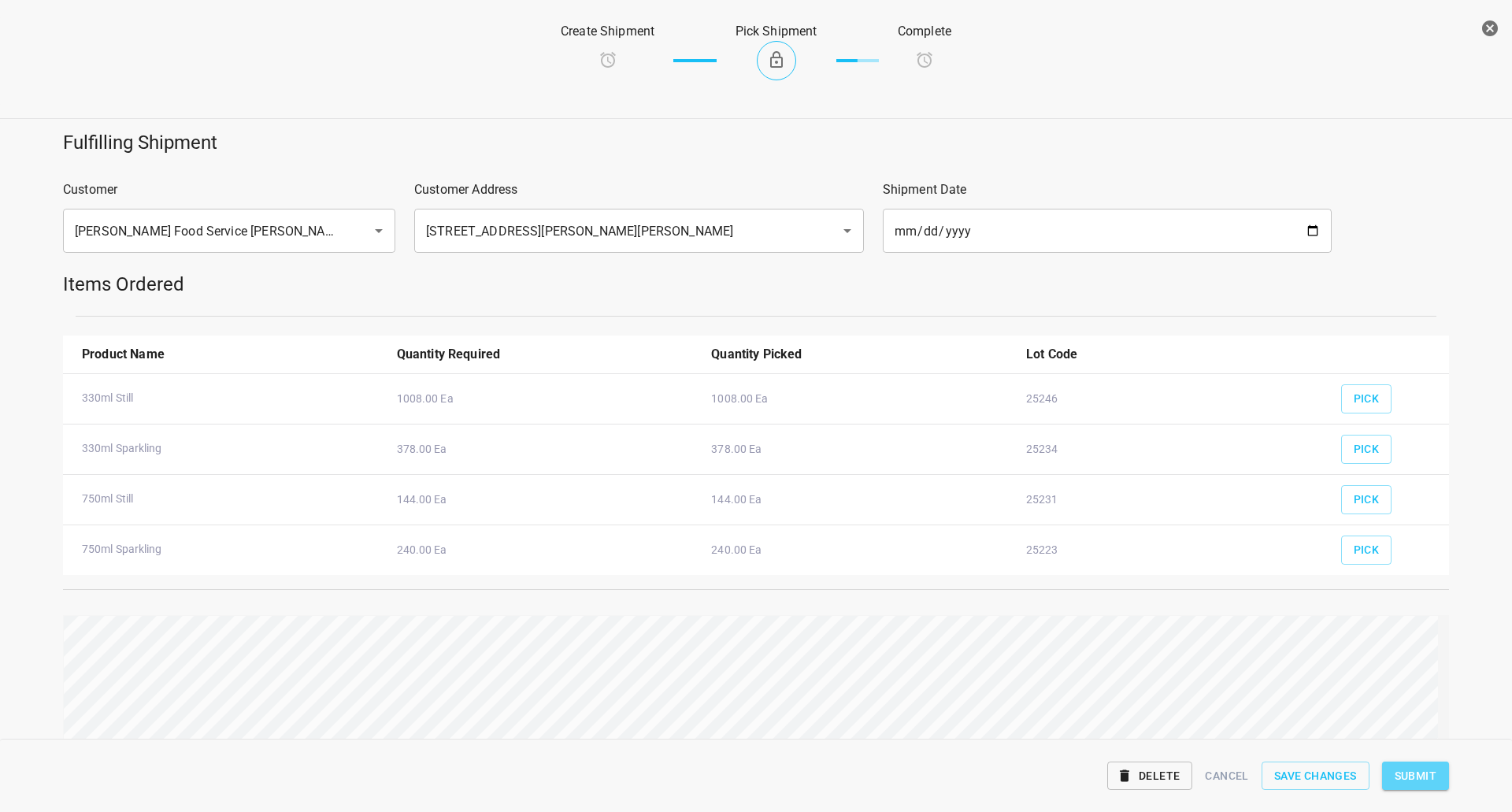
click at [1428, 784] on span "Submit" at bounding box center [1415, 776] width 41 height 20
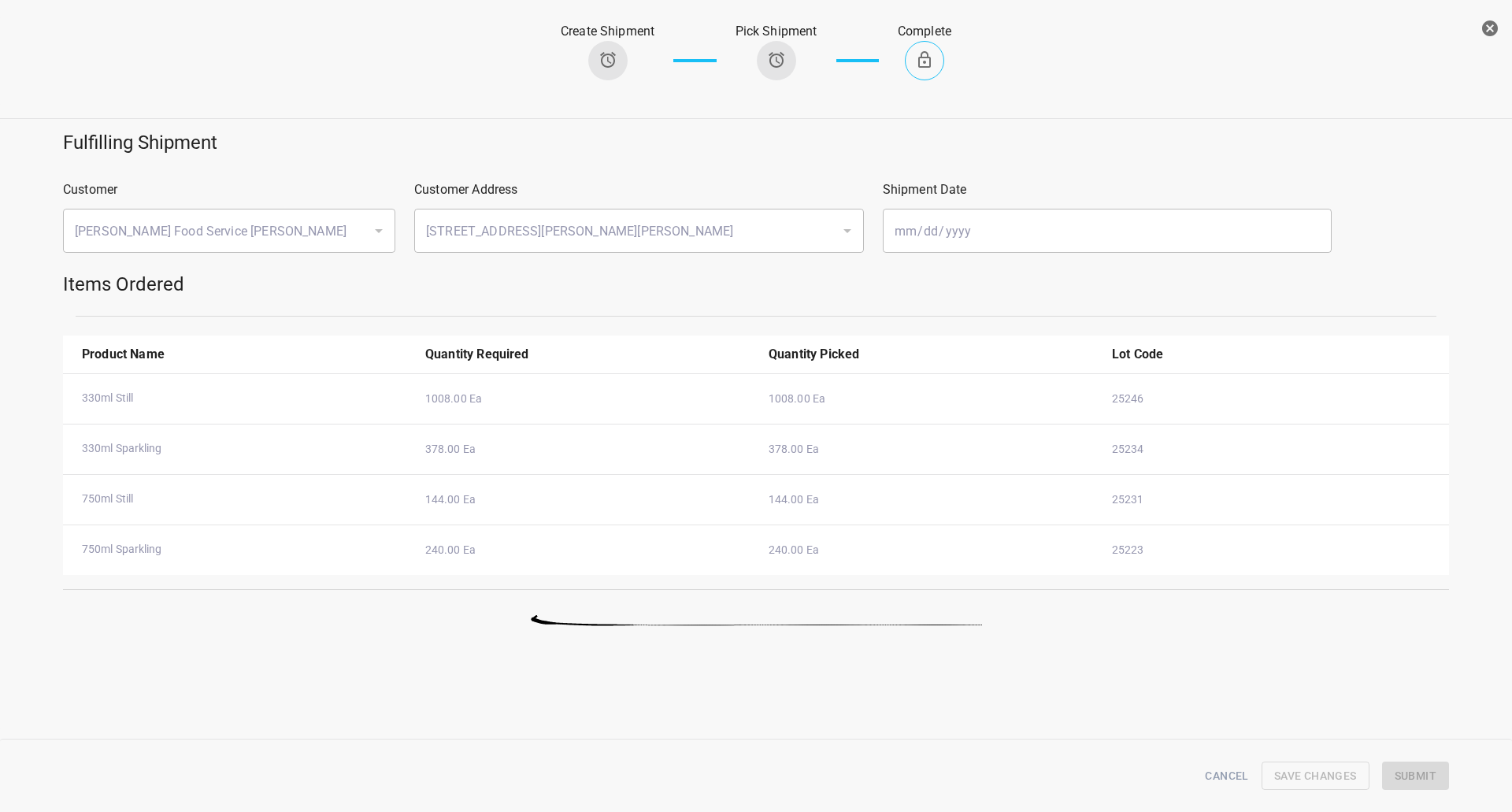
click at [1500, 30] on button "button" at bounding box center [1490, 29] width 32 height 32
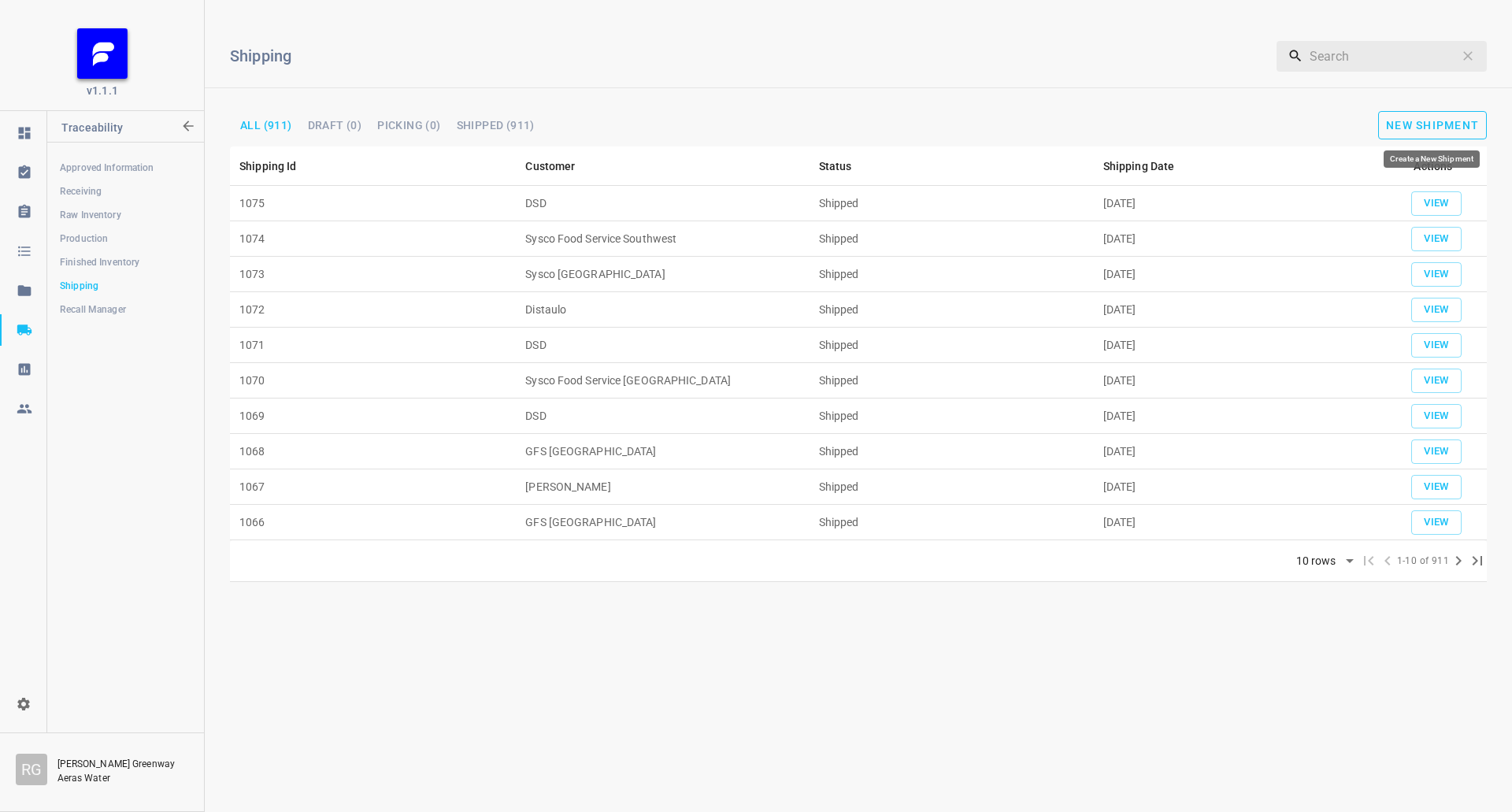
click at [1427, 131] on button "New Shipment" at bounding box center [1432, 124] width 109 height 29
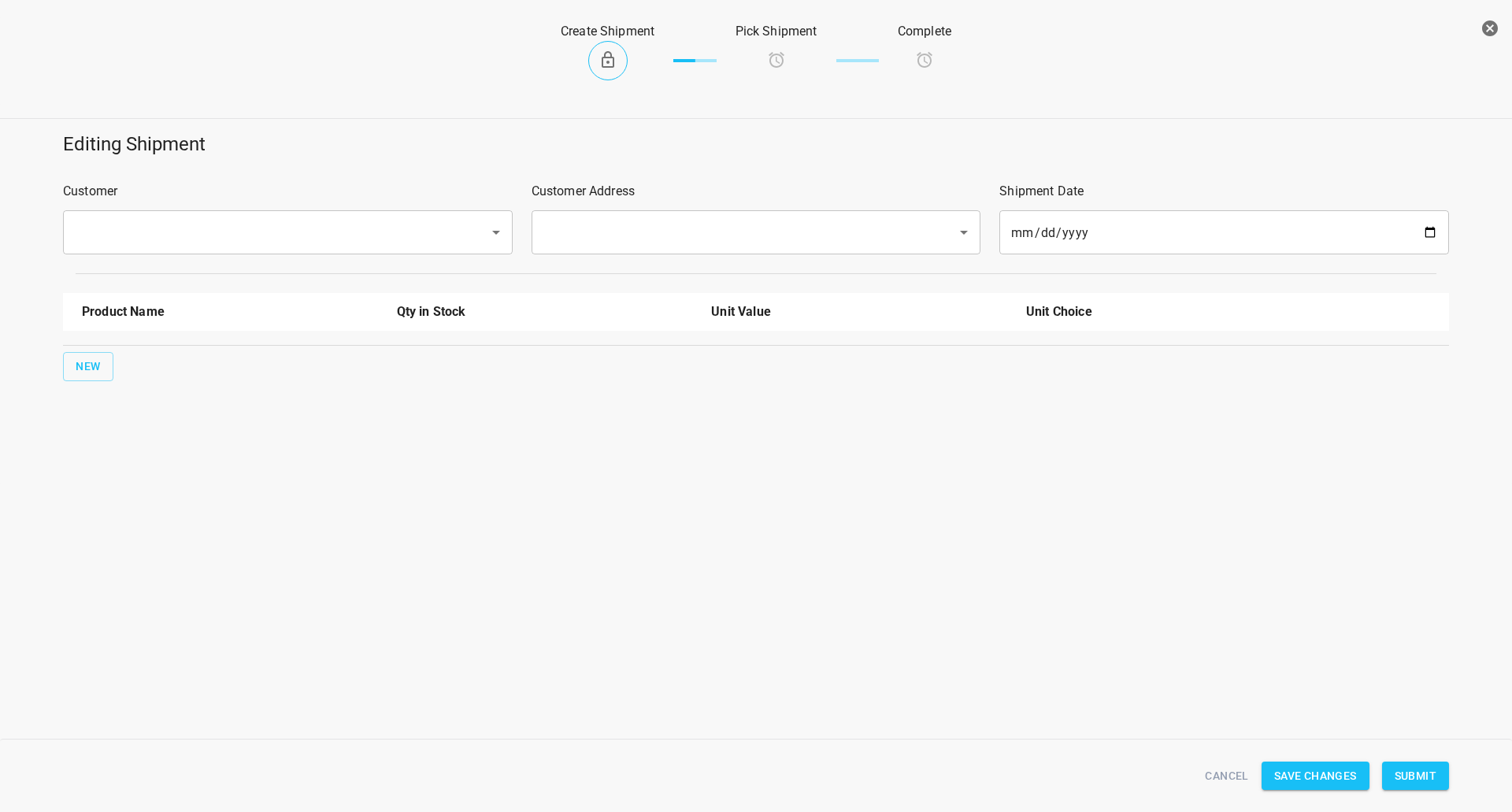
click at [146, 237] on input "text" at bounding box center [266, 232] width 391 height 30
click at [117, 267] on li "Big League" at bounding box center [286, 278] width 449 height 29
type input "Big League"
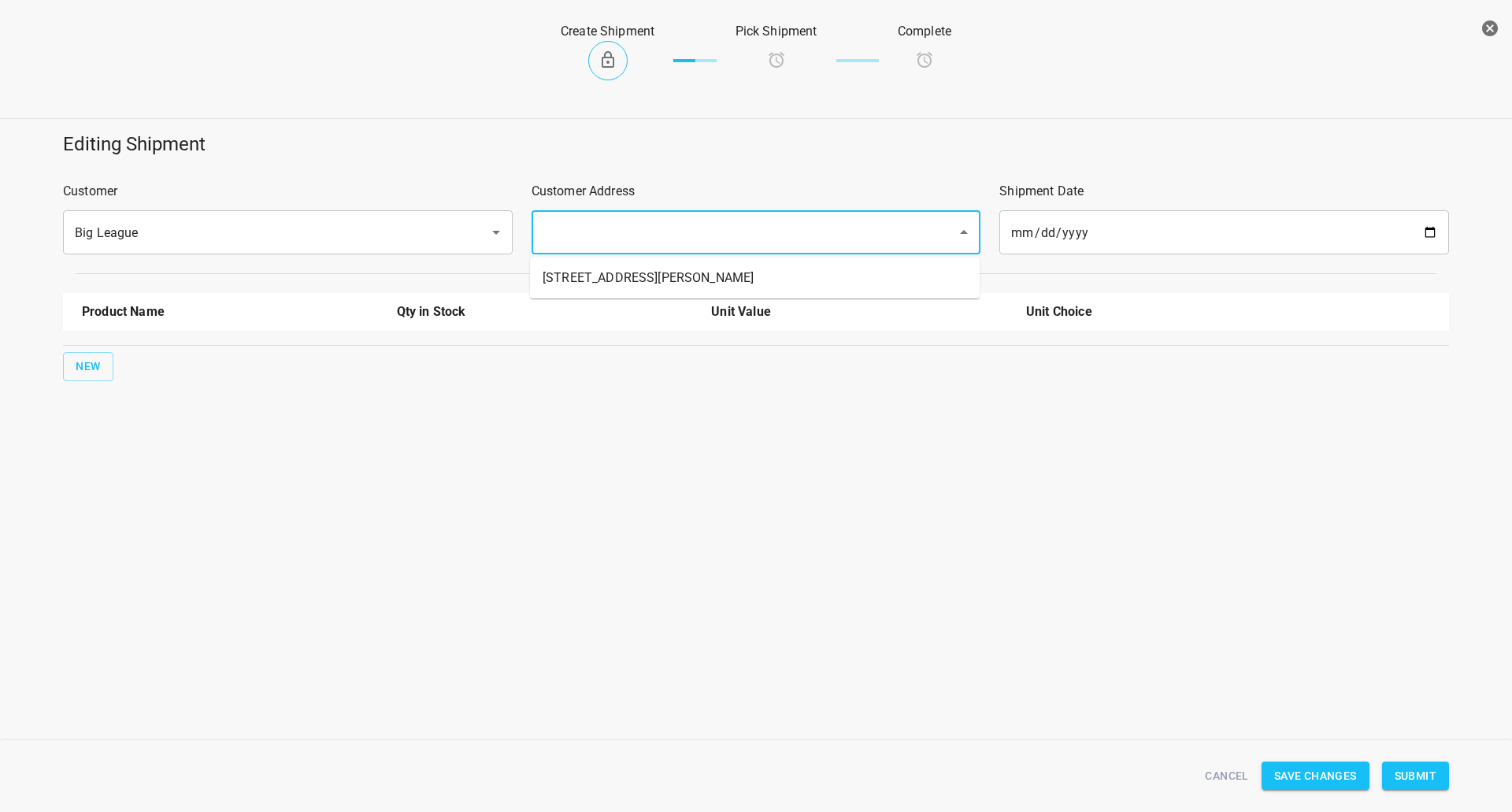
drag, startPoint x: 606, startPoint y: 222, endPoint x: 577, endPoint y: 237, distance: 32.6
click at [593, 231] on input "text" at bounding box center [734, 232] width 391 height 30
click at [589, 264] on li "[STREET_ADDRESS][PERSON_NAME]" at bounding box center [755, 278] width 449 height 29
type input "[STREET_ADDRESS][PERSON_NAME]"
click at [69, 362] on button "New" at bounding box center [88, 366] width 50 height 30
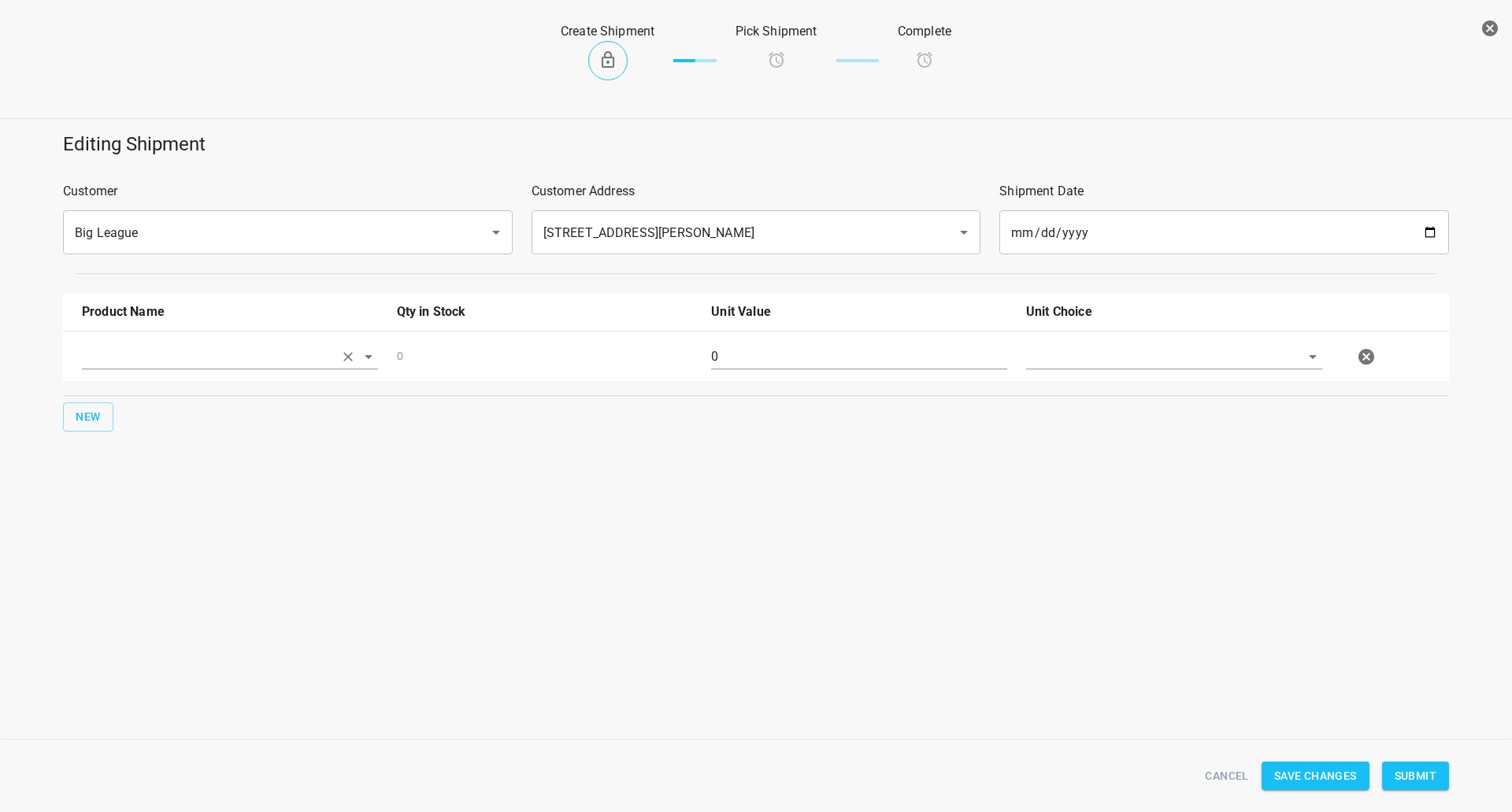
click at [334, 351] on div at bounding box center [230, 357] width 296 height 26
click at [245, 359] on input "text" at bounding box center [207, 356] width 252 height 25
drag, startPoint x: 195, startPoint y: 454, endPoint x: 625, endPoint y: 388, distance: 435.0
click at [197, 454] on li "330ml Still" at bounding box center [230, 449] width 296 height 29
type input "330ml Still"
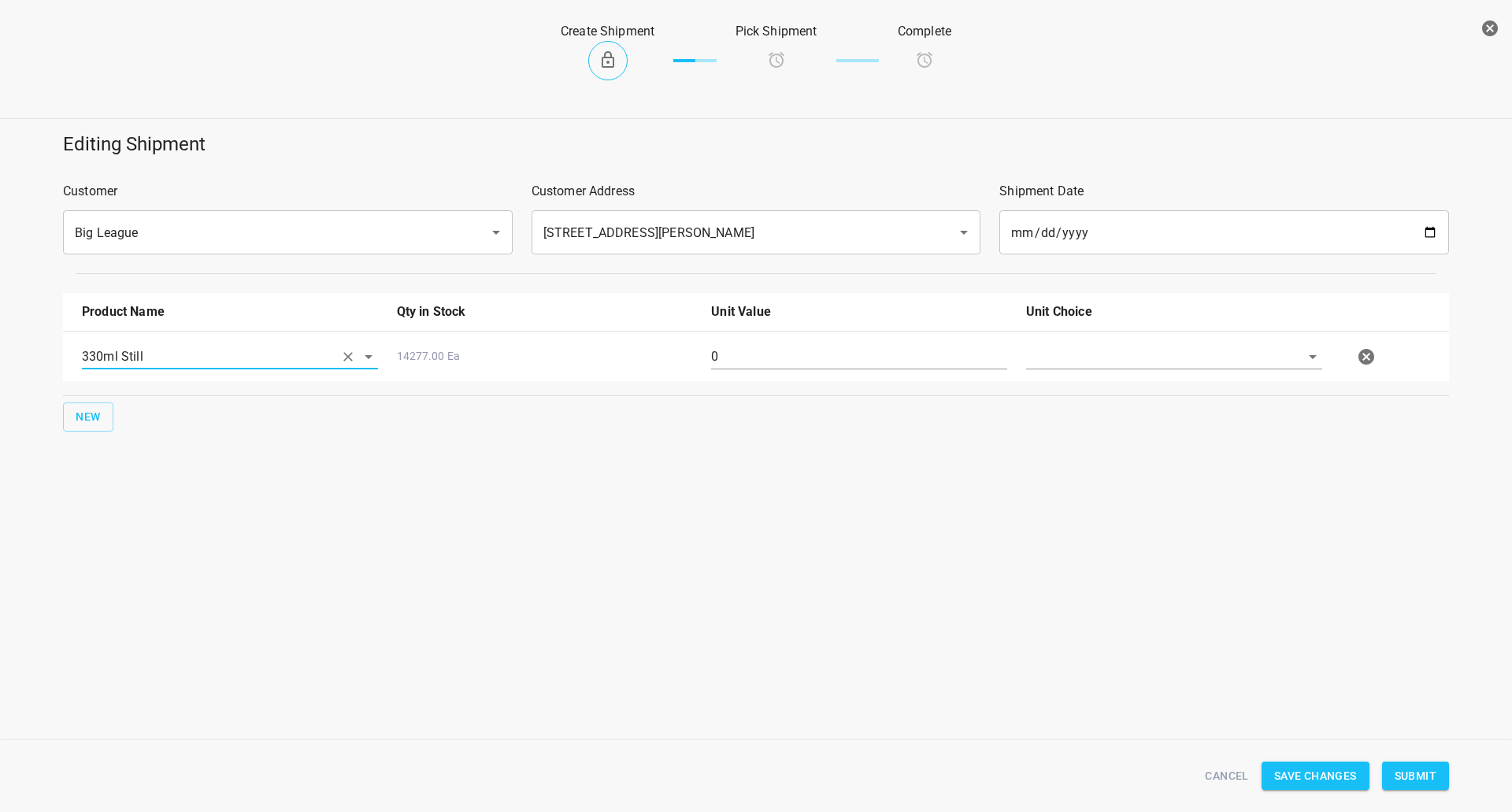
click at [784, 358] on input "0" at bounding box center [859, 357] width 296 height 26
type input "252"
click at [1156, 365] on input "text" at bounding box center [1152, 356] width 252 height 25
click at [1147, 406] on li "[PERSON_NAME]" at bounding box center [1174, 393] width 296 height 29
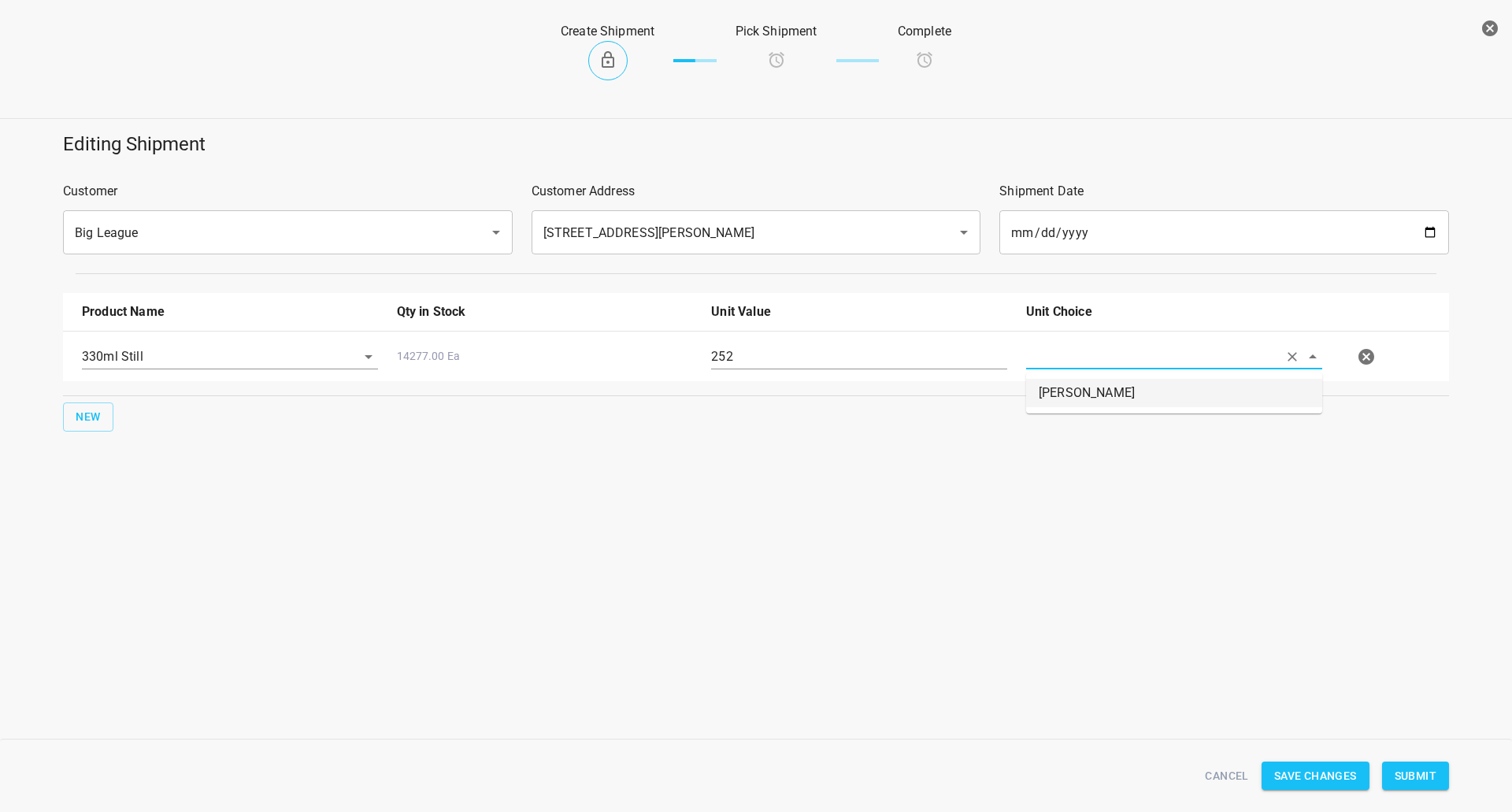
type input "[PERSON_NAME]"
click at [1443, 771] on button "Submit" at bounding box center [1415, 776] width 67 height 30
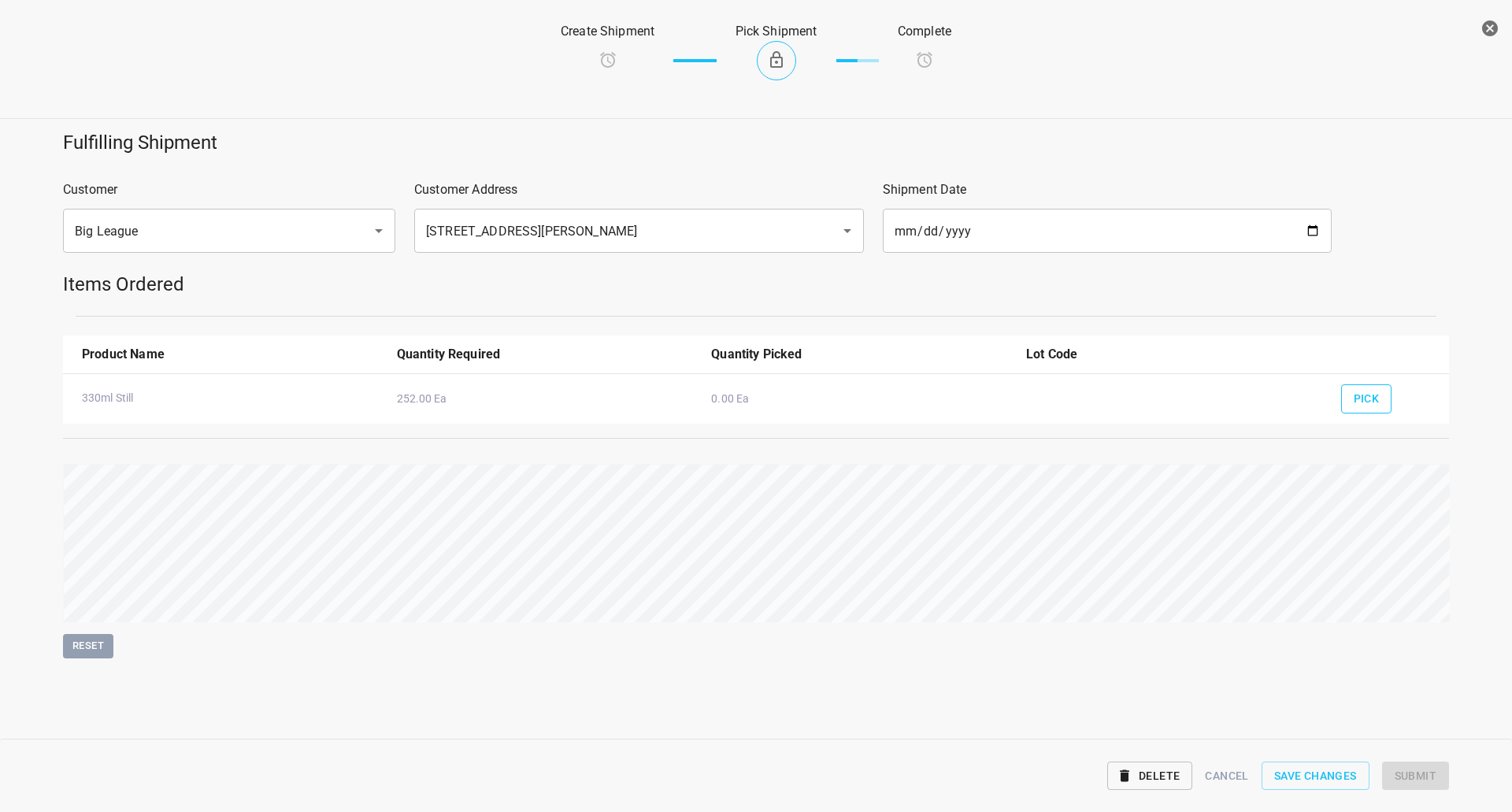
click at [1383, 383] on div "Pick" at bounding box center [1389, 365] width 115 height 60
click at [1342, 402] on button "Pick" at bounding box center [1367, 399] width 51 height 30
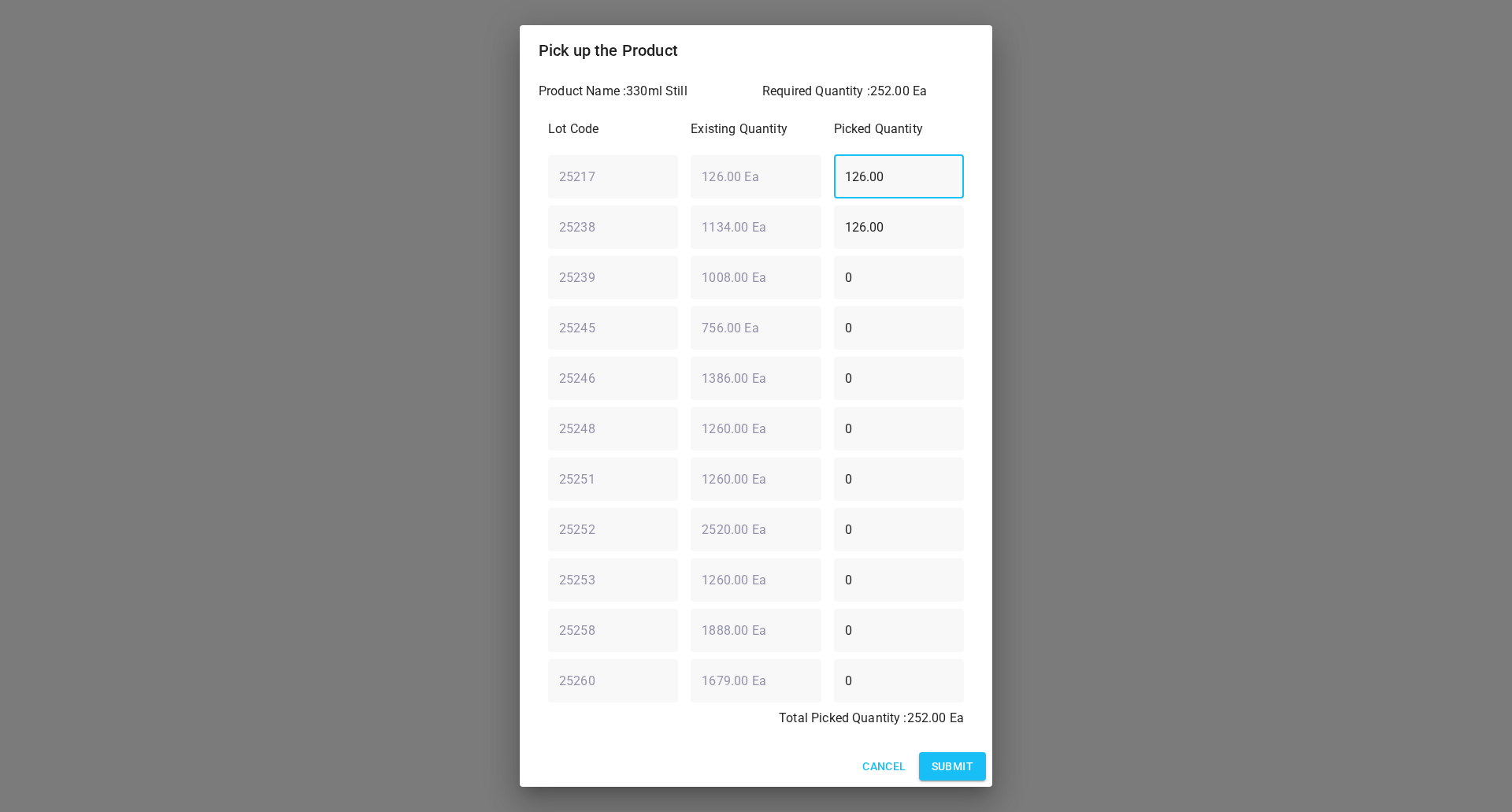
click at [575, 204] on div "Lot Code Existing Quantity Picked Quantity 25217 ​ 126.00 Ea ​ 126.00 ​ 25238 ​…" at bounding box center [756, 429] width 435 height 636
type input "0"
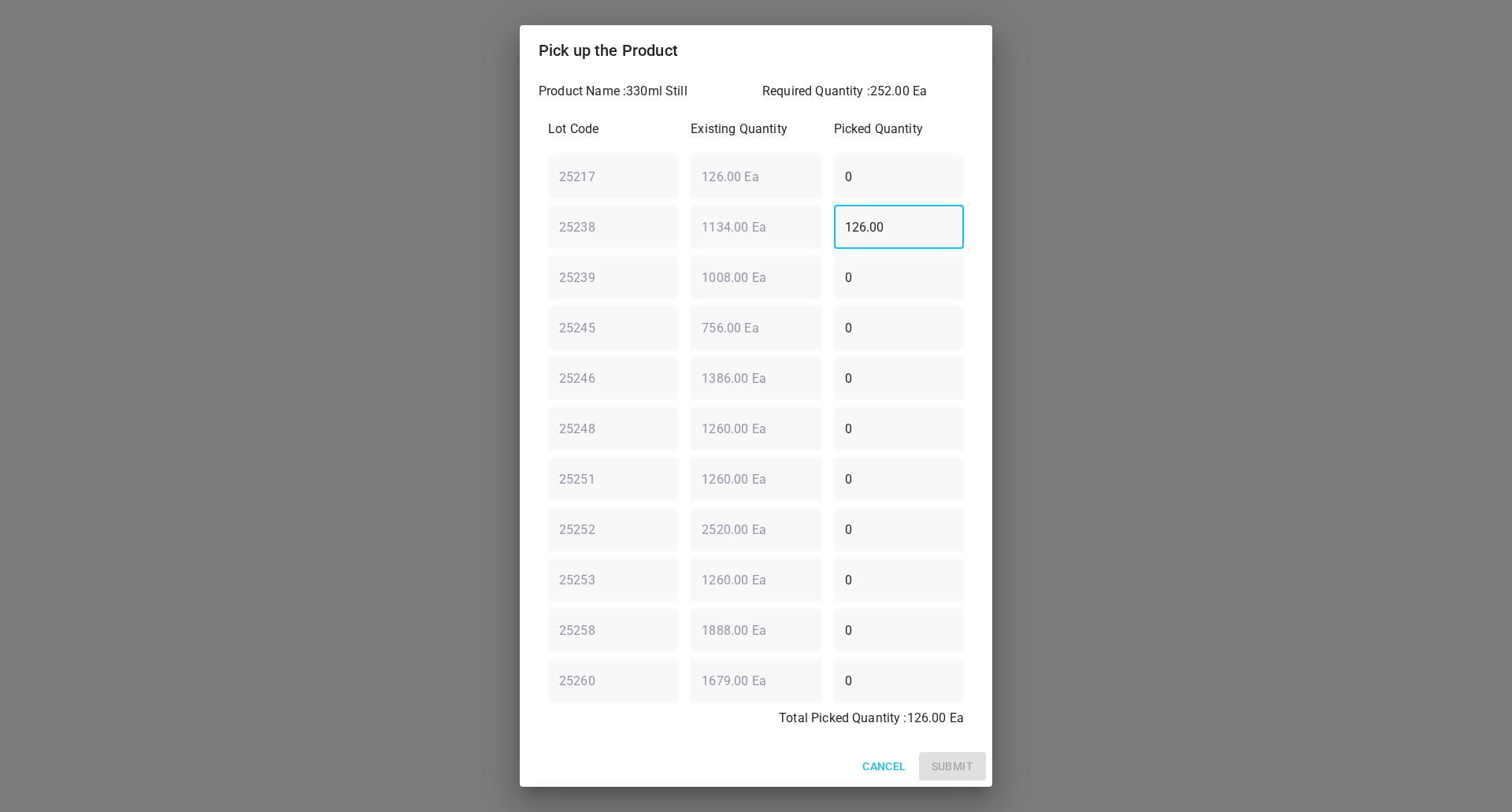
drag, startPoint x: 899, startPoint y: 232, endPoint x: 434, endPoint y: 266, distance: 466.2
click at [434, 266] on div "Pick up the Product Product Name : 330ml Still Required Quantity : 252.00 Ea Lo…" at bounding box center [756, 406] width 1512 height 812
type input "0"
click at [562, 324] on div "25245 ​ 756.00 Ea ​ 0 ​" at bounding box center [756, 327] width 429 height 56
type input "126"
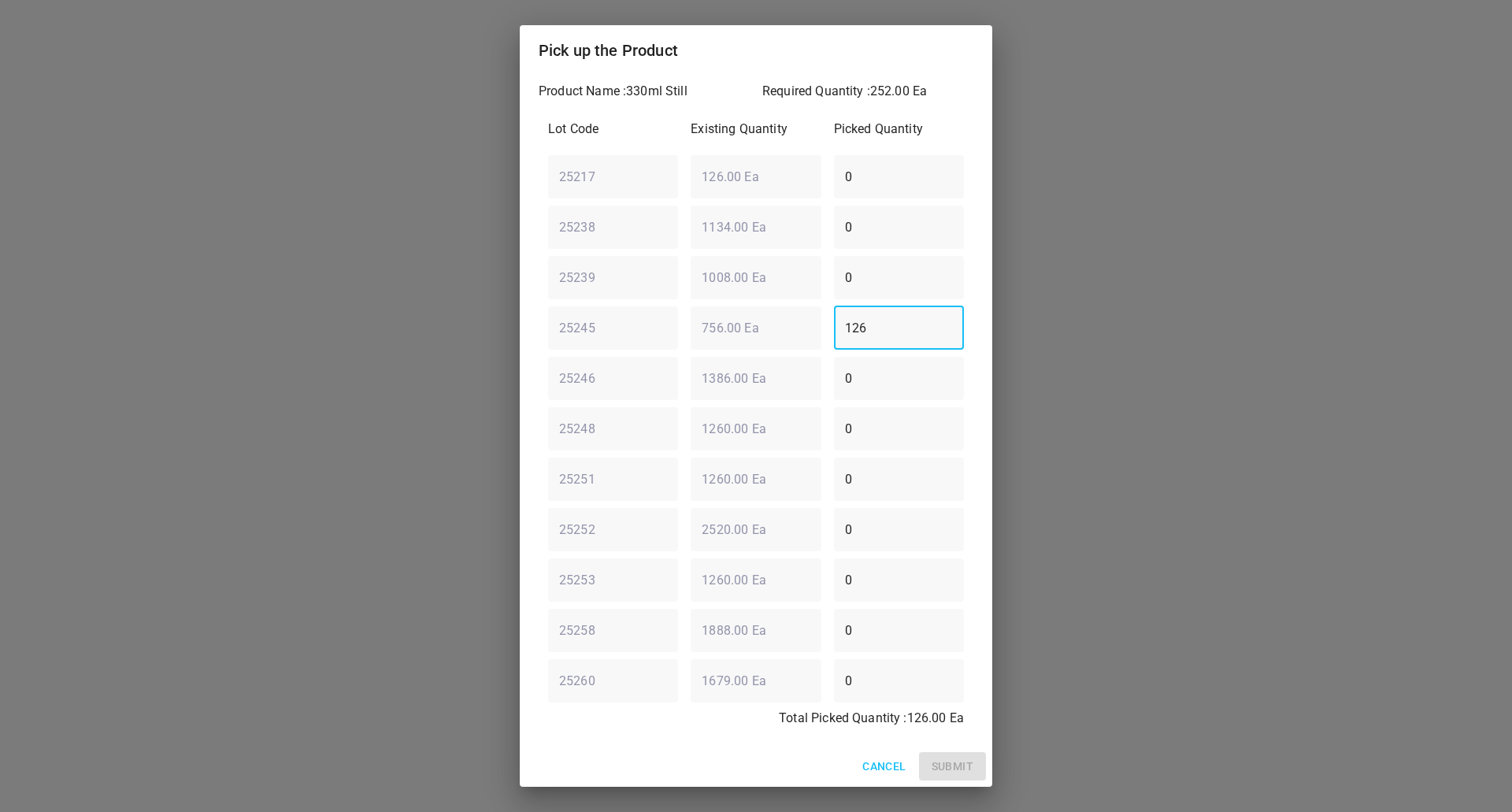
click at [690, 391] on div "25246 ​ 1386.00 Ea ​ 0 ​" at bounding box center [756, 377] width 429 height 56
type input "126"
click at [943, 762] on span "Submit" at bounding box center [952, 767] width 41 height 20
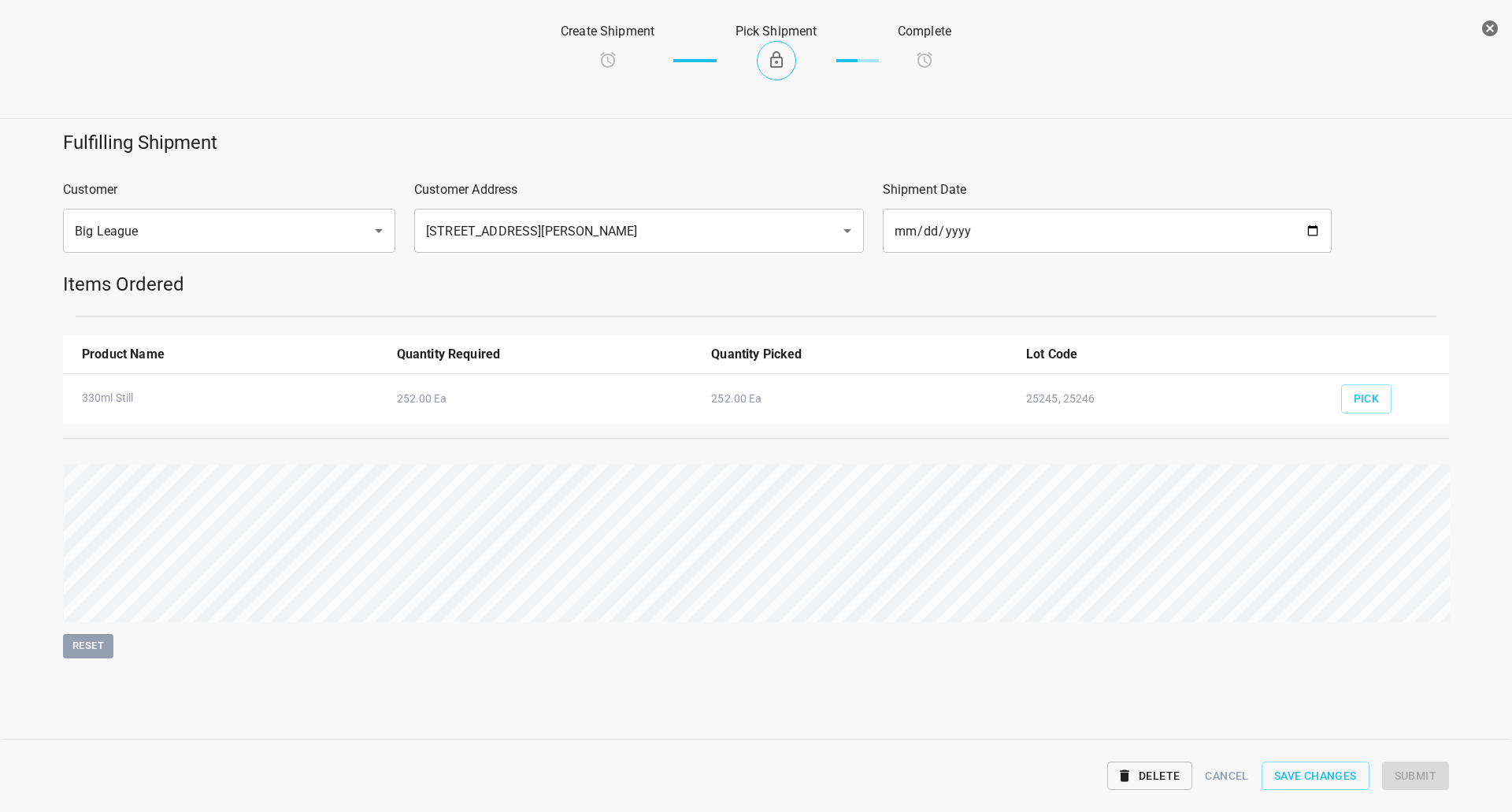
click at [1086, 592] on div "Reset" at bounding box center [756, 561] width 1386 height 195
click at [1415, 767] on span "Submit" at bounding box center [1415, 776] width 41 height 20
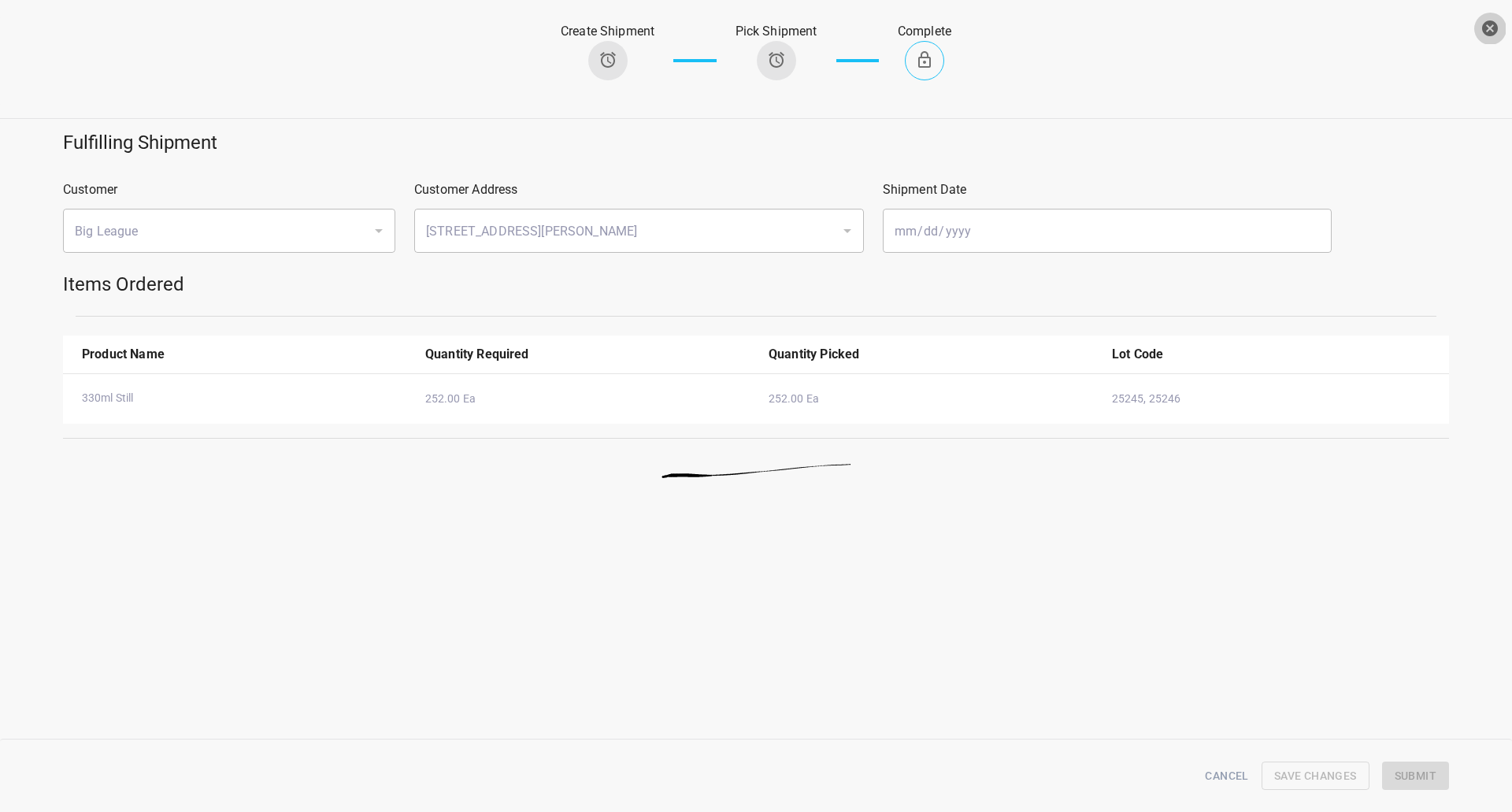
click at [1504, 27] on button "button" at bounding box center [1490, 29] width 32 height 32
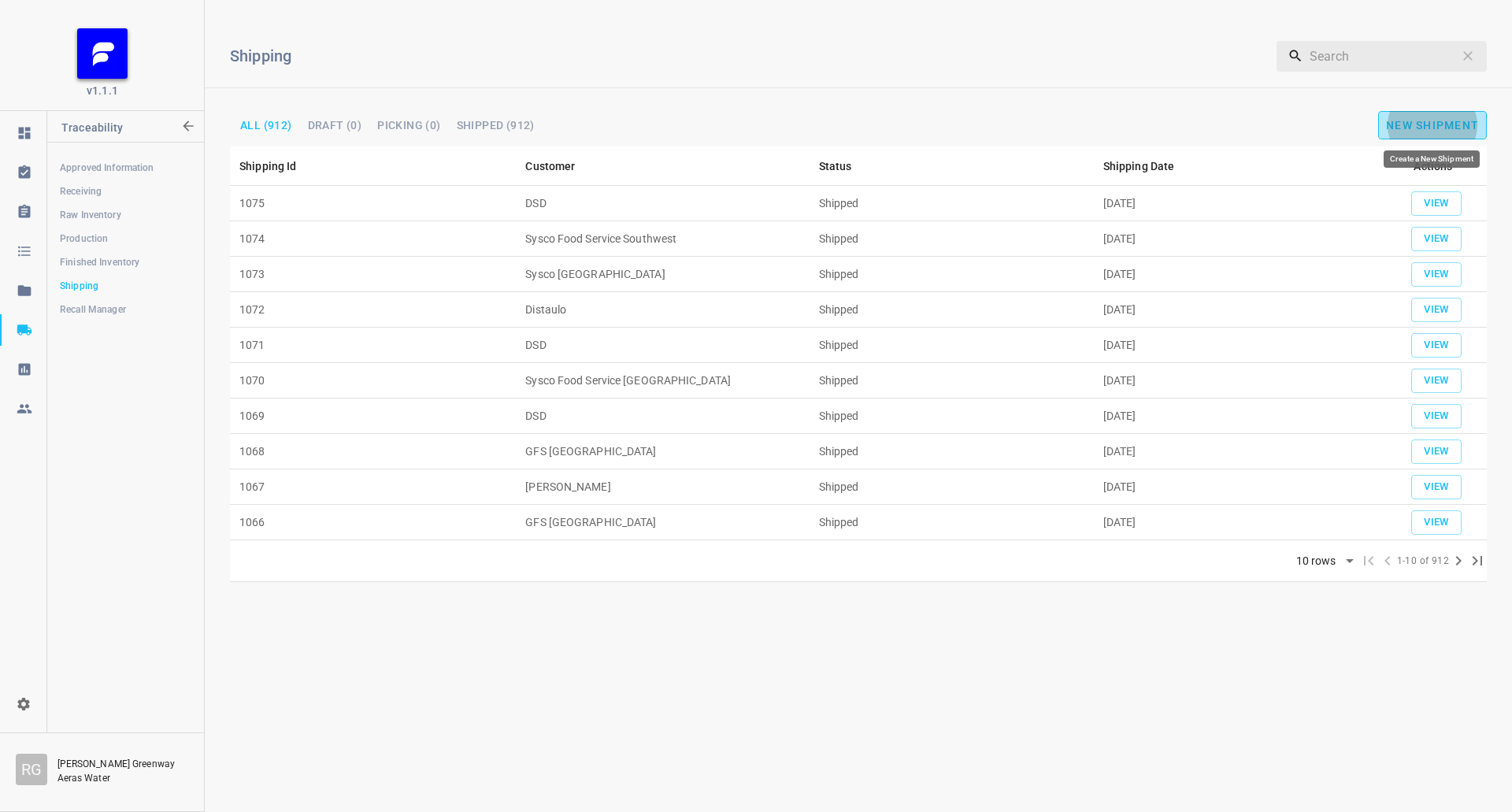
click at [1417, 121] on span "New Shipment" at bounding box center [1432, 124] width 93 height 13
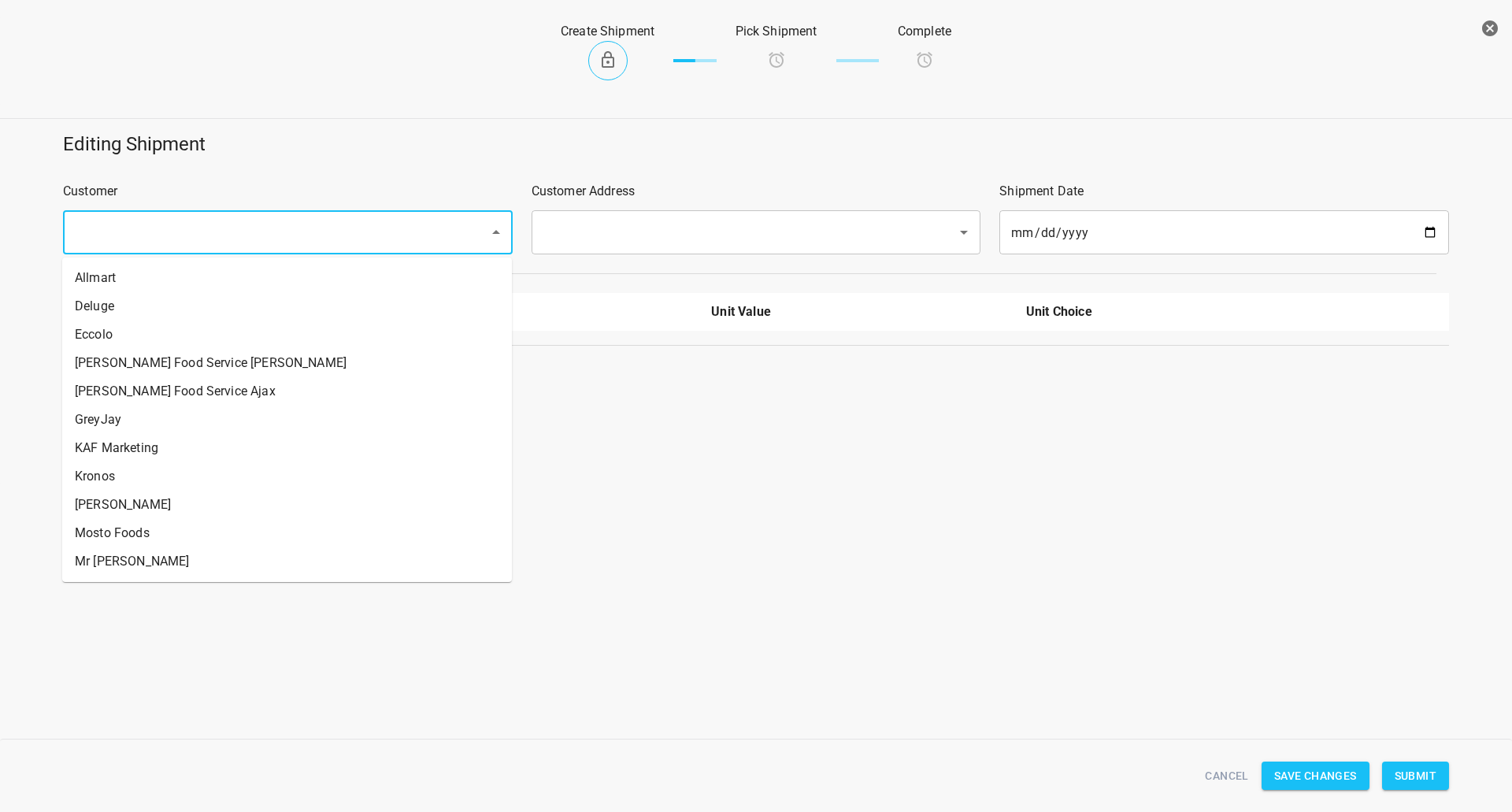
click at [119, 226] on input "text" at bounding box center [266, 232] width 391 height 30
click at [153, 227] on input "text" at bounding box center [266, 232] width 391 height 30
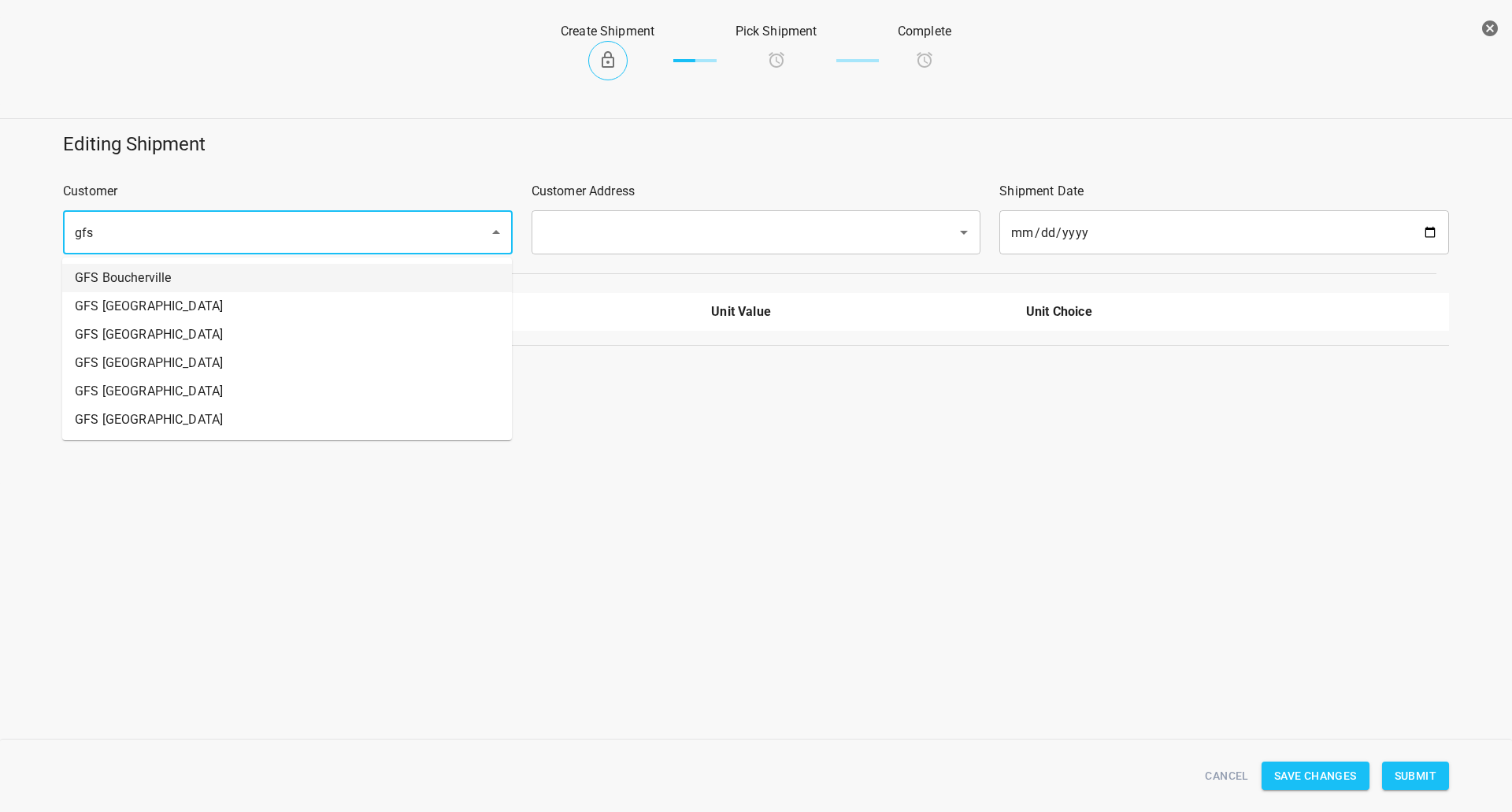
click at [175, 267] on li "GFS Boucherville" at bounding box center [286, 278] width 449 height 29
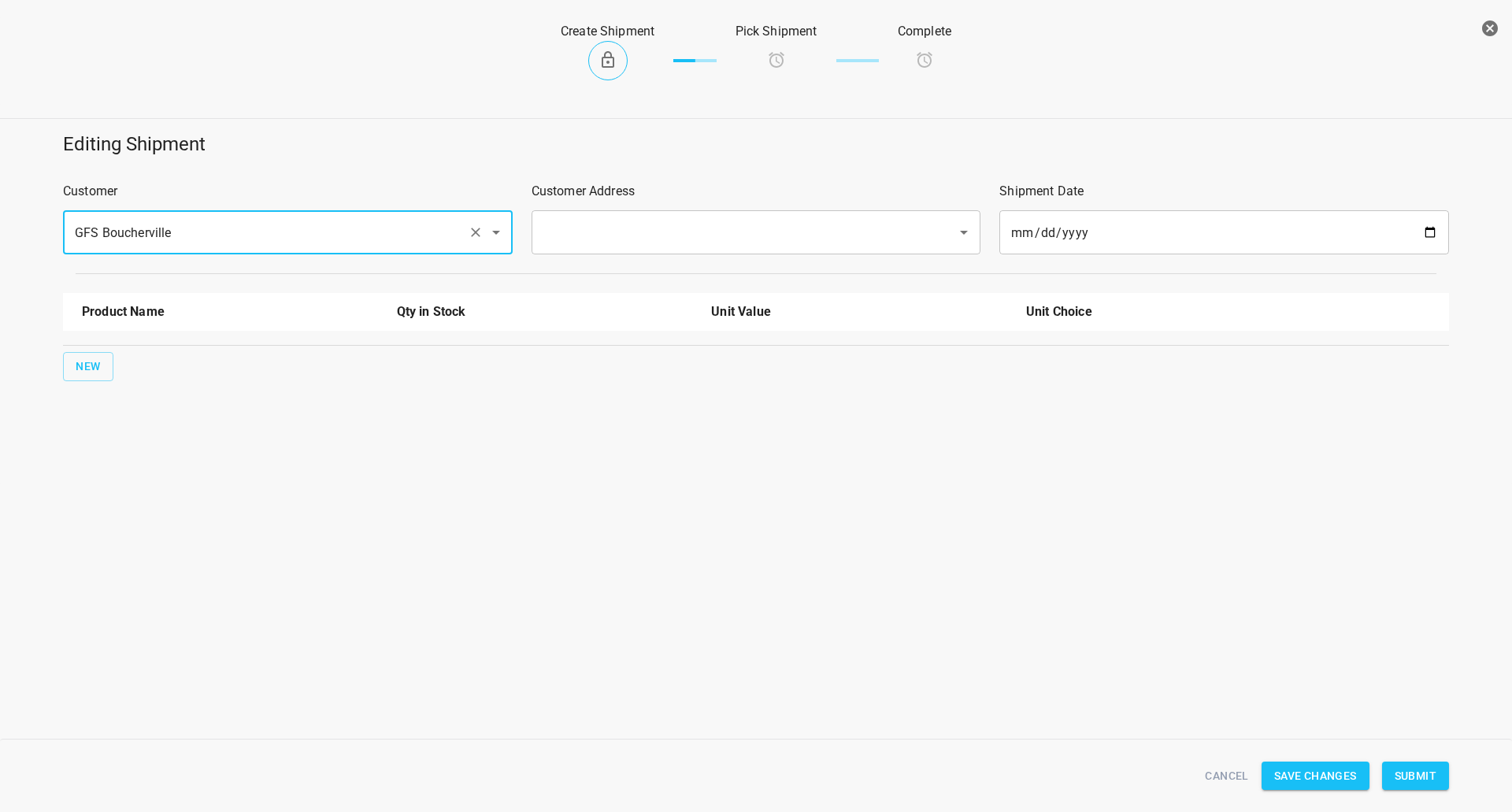
click at [652, 213] on div "​" at bounding box center [756, 232] width 449 height 44
type input "GFS Boucherville"
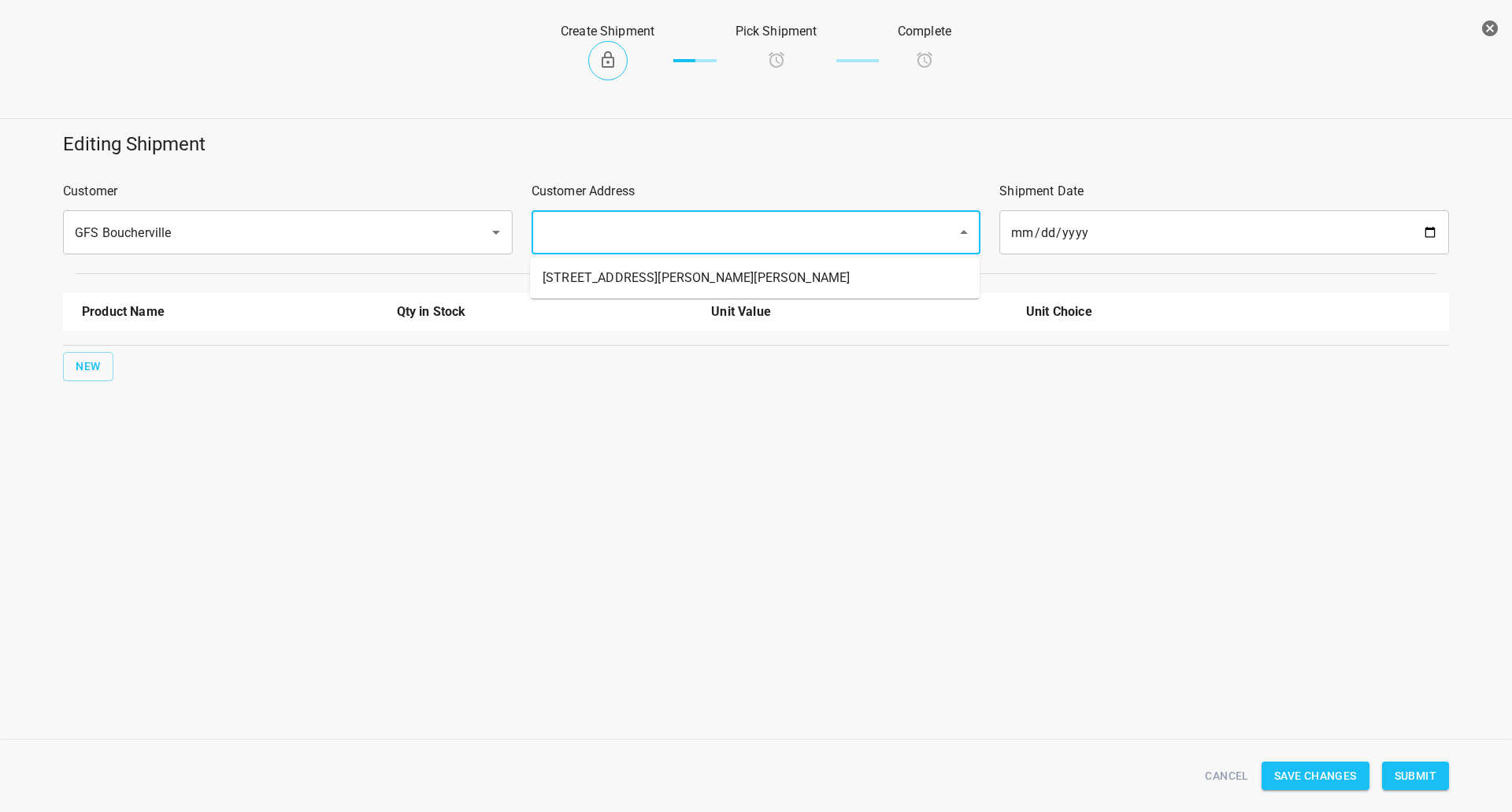
click at [637, 237] on input "text" at bounding box center [734, 232] width 391 height 30
drag, startPoint x: 625, startPoint y: 243, endPoint x: 591, endPoint y: 289, distance: 57.2
click at [623, 244] on input "text" at bounding box center [734, 232] width 391 height 30
click at [591, 289] on li "[STREET_ADDRESS][PERSON_NAME][PERSON_NAME]" at bounding box center [755, 278] width 449 height 29
type input "[STREET_ADDRESS][PERSON_NAME][PERSON_NAME]"
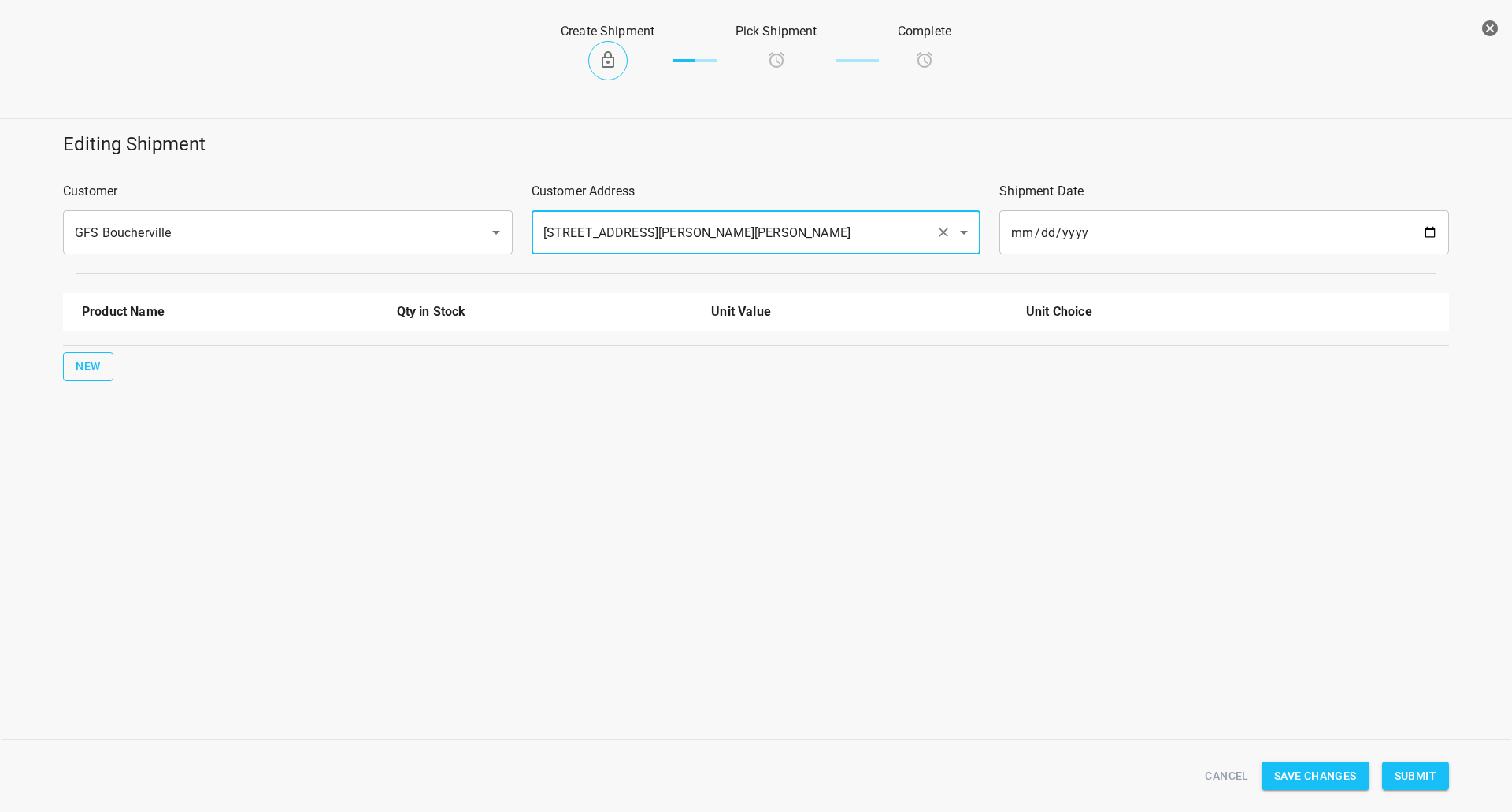
click at [82, 373] on span "New" at bounding box center [89, 366] width 26 height 20
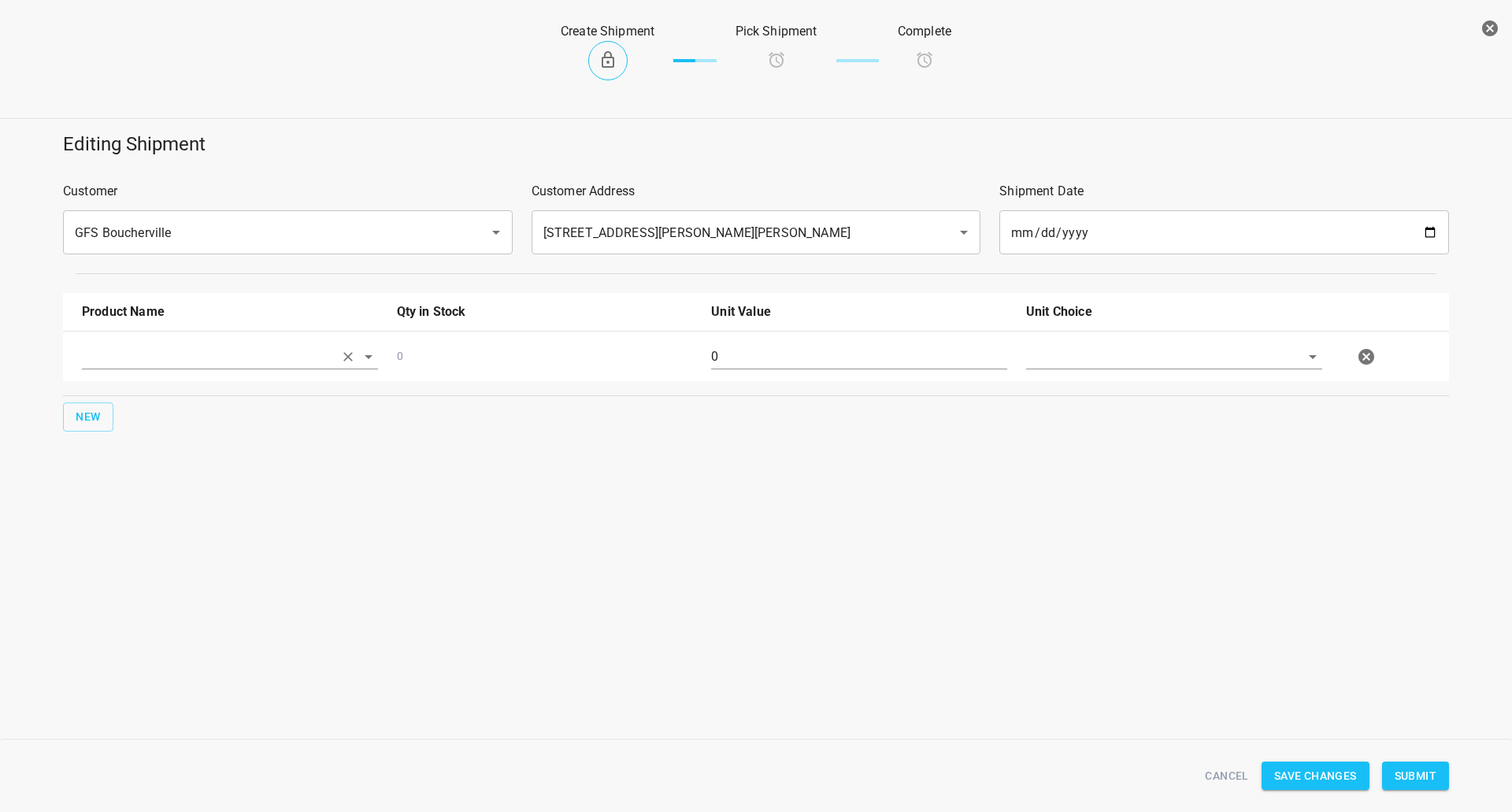
click at [130, 360] on input "text" at bounding box center [207, 356] width 252 height 25
drag, startPoint x: 194, startPoint y: 393, endPoint x: 680, endPoint y: 333, distance: 489.7
click at [194, 392] on li "750ml Still" at bounding box center [230, 393] width 296 height 29
type input "750ml Still"
click at [763, 365] on input "0" at bounding box center [859, 357] width 296 height 26
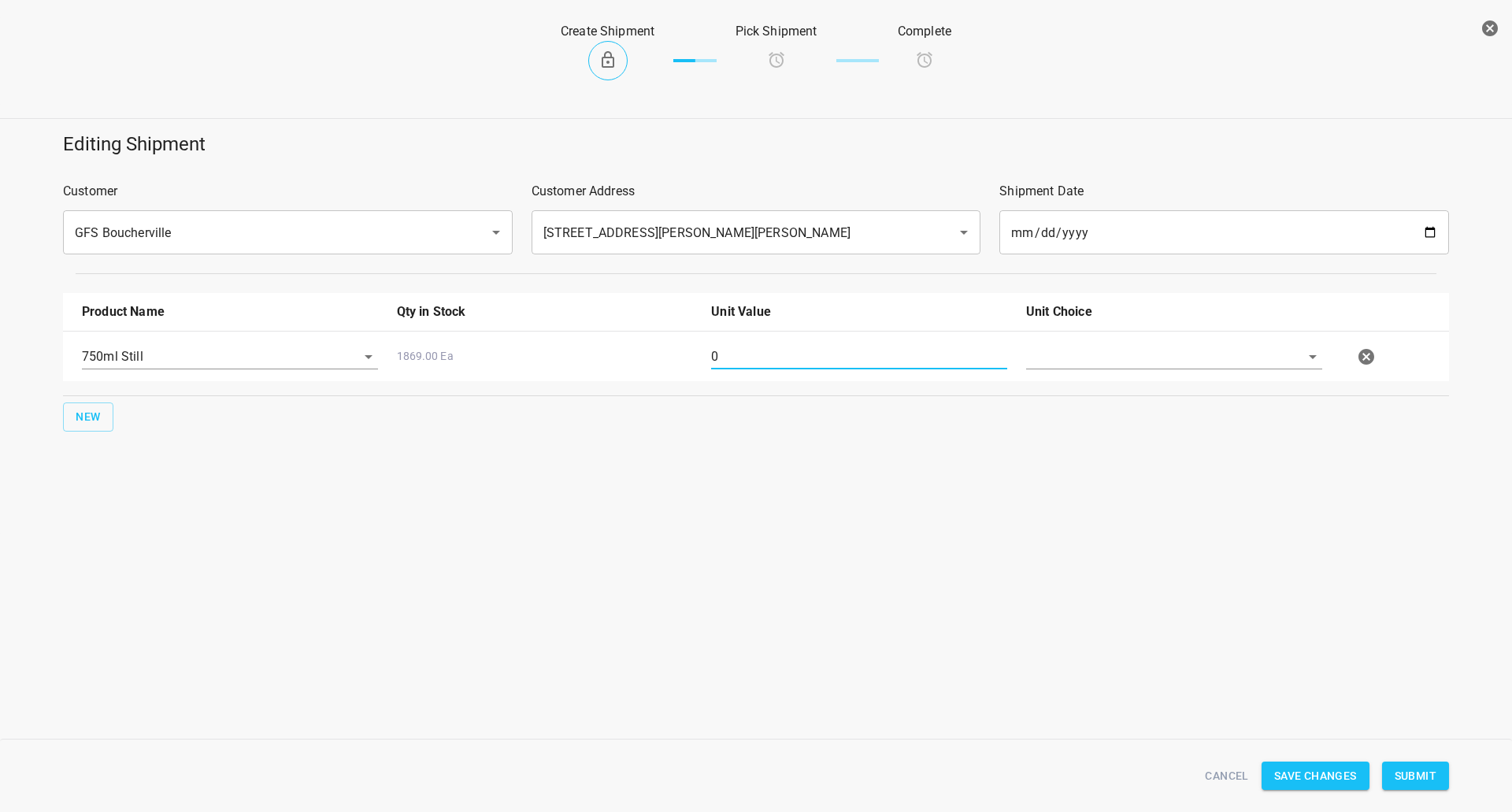
click at [763, 365] on input "0" at bounding box center [859, 357] width 296 height 26
type input "160"
click at [1067, 372] on div at bounding box center [1173, 363] width 315 height 56
drag, startPoint x: 1095, startPoint y: 356, endPoint x: 1090, endPoint y: 365, distance: 10.3
click at [1092, 359] on input "text" at bounding box center [1152, 356] width 252 height 25
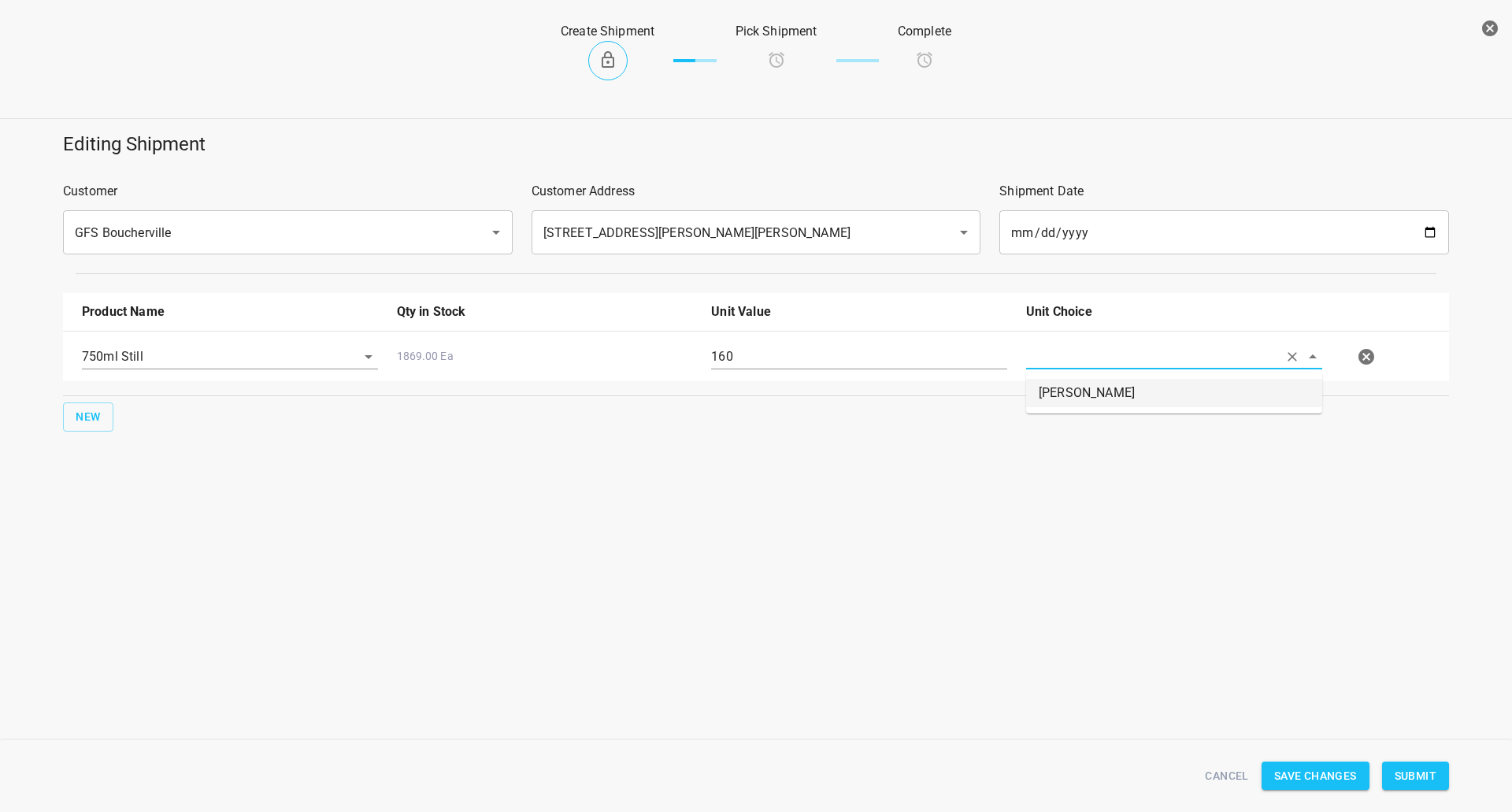
click at [1084, 394] on li "[PERSON_NAME]" at bounding box center [1174, 393] width 296 height 29
type input "[PERSON_NAME]"
click at [1424, 779] on span "Submit" at bounding box center [1415, 776] width 41 height 20
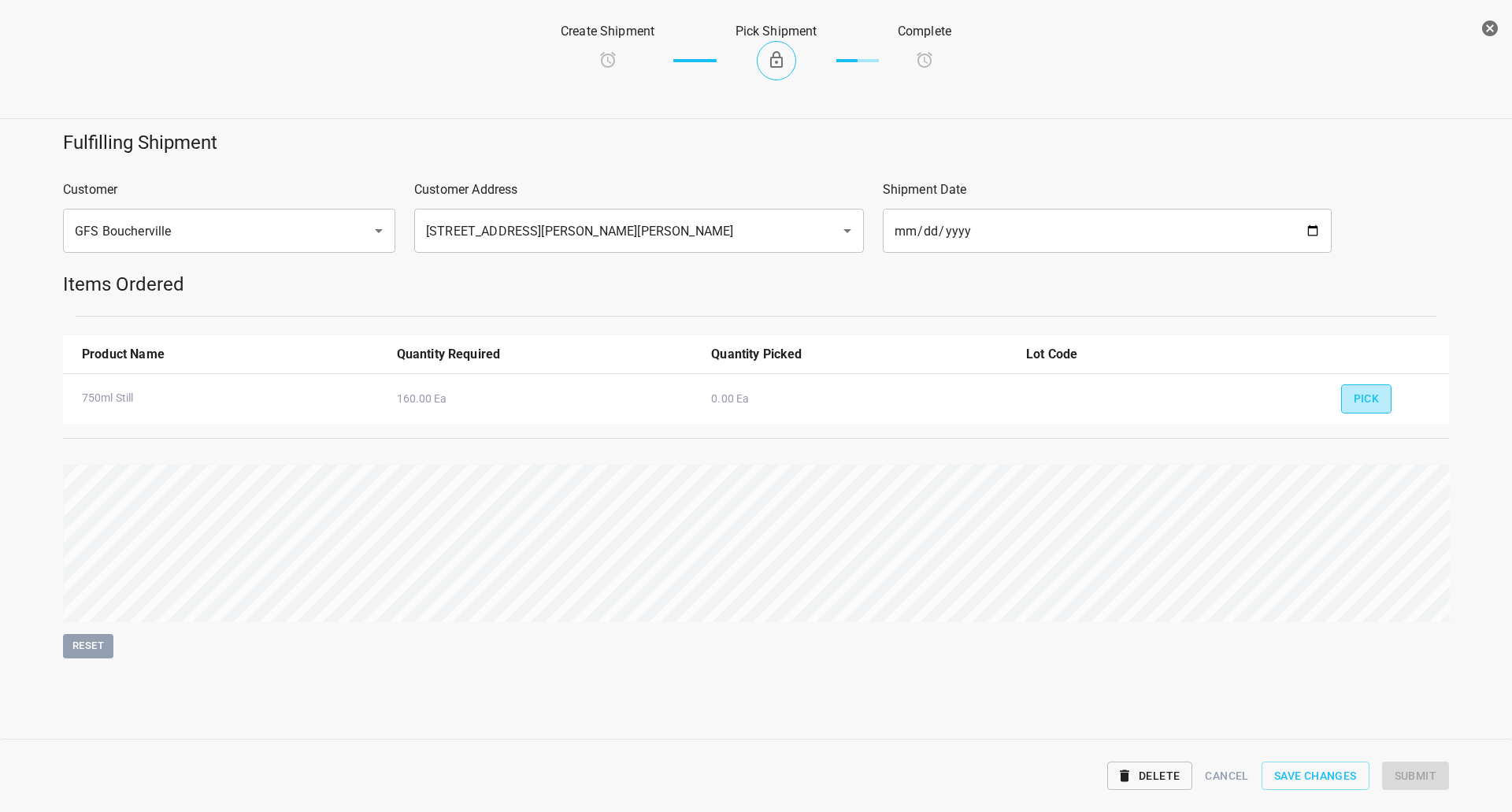
click at [1382, 403] on button "Pick" at bounding box center [1367, 399] width 51 height 30
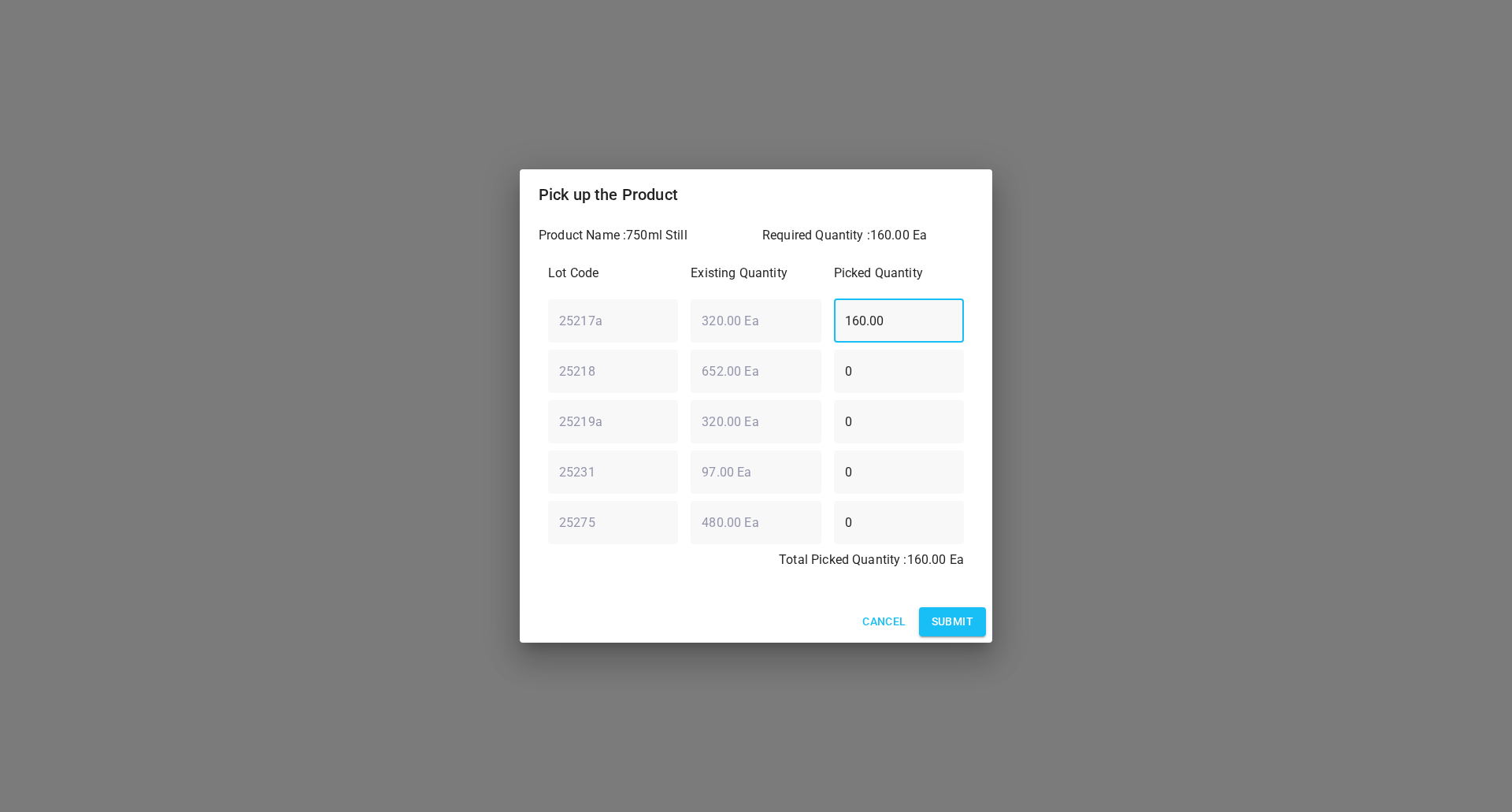
click at [565, 339] on div "25217a ​ 320.00 Ea ​ 160.00 ​" at bounding box center [756, 320] width 429 height 56
type input "80"
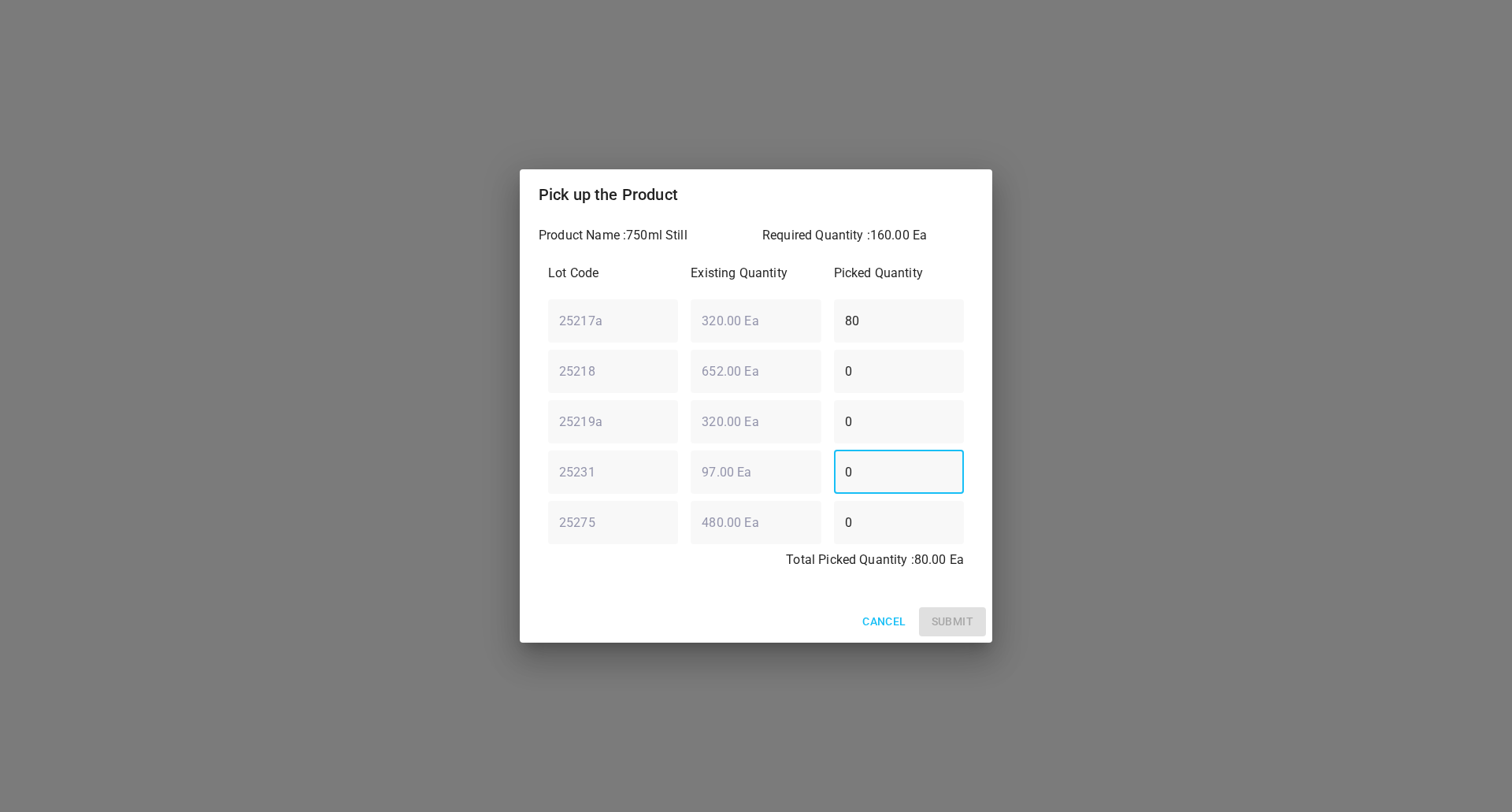
drag, startPoint x: 908, startPoint y: 468, endPoint x: 488, endPoint y: 488, distance: 420.5
click at [528, 498] on div "Product Name : 750ml Still Required Quantity : 160.00 Ea Lot Code Existing Quan…" at bounding box center [756, 410] width 472 height 381
type input "80"
click at [976, 616] on button "Submit" at bounding box center [953, 622] width 67 height 30
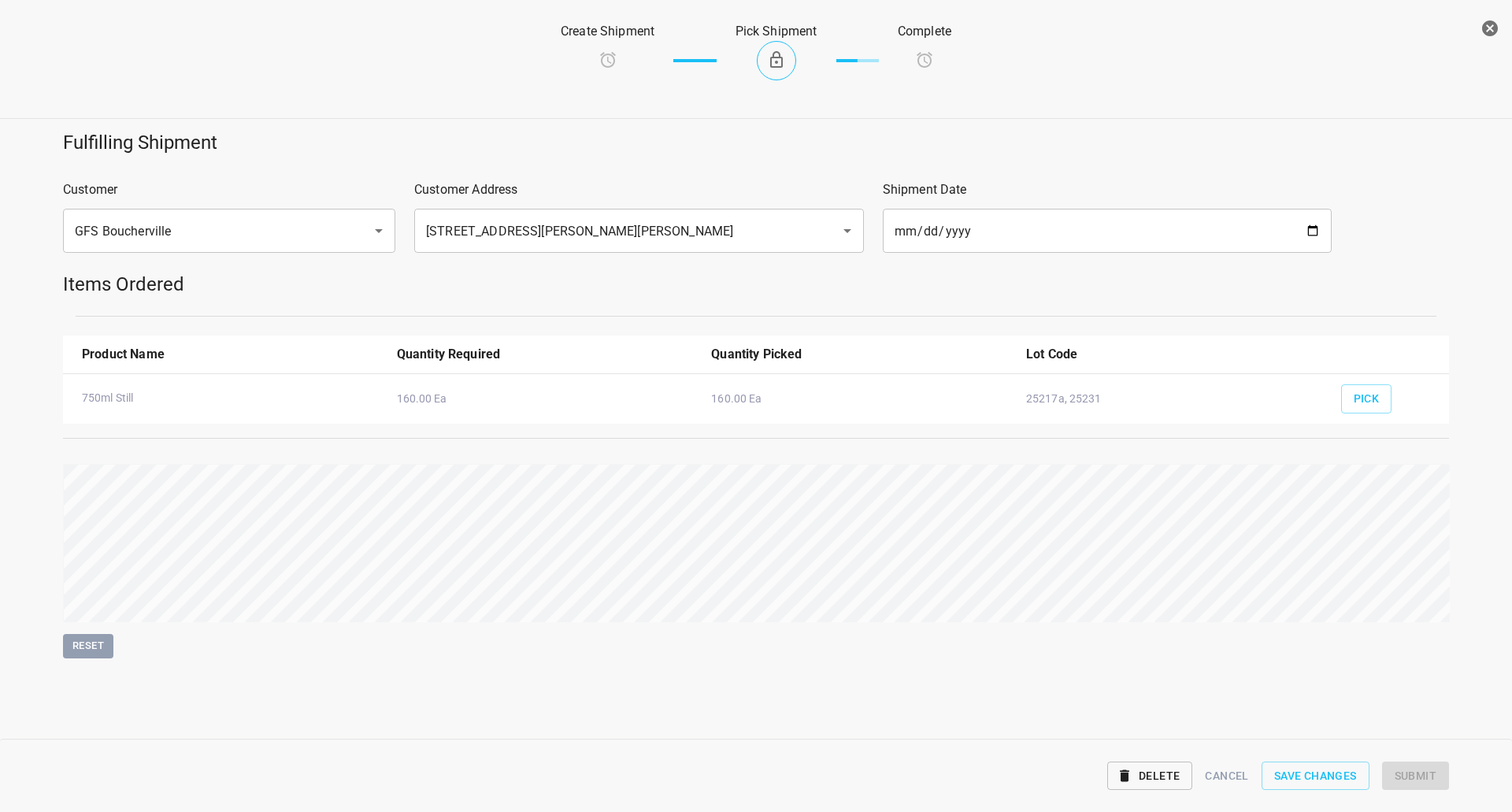
click at [1459, 562] on div "Fulfilling Shipment Customer GFS Boucherville ​ Customer Address [STREET_ADDRES…" at bounding box center [756, 394] width 1531 height 547
click at [1440, 768] on button "Submit" at bounding box center [1415, 776] width 67 height 30
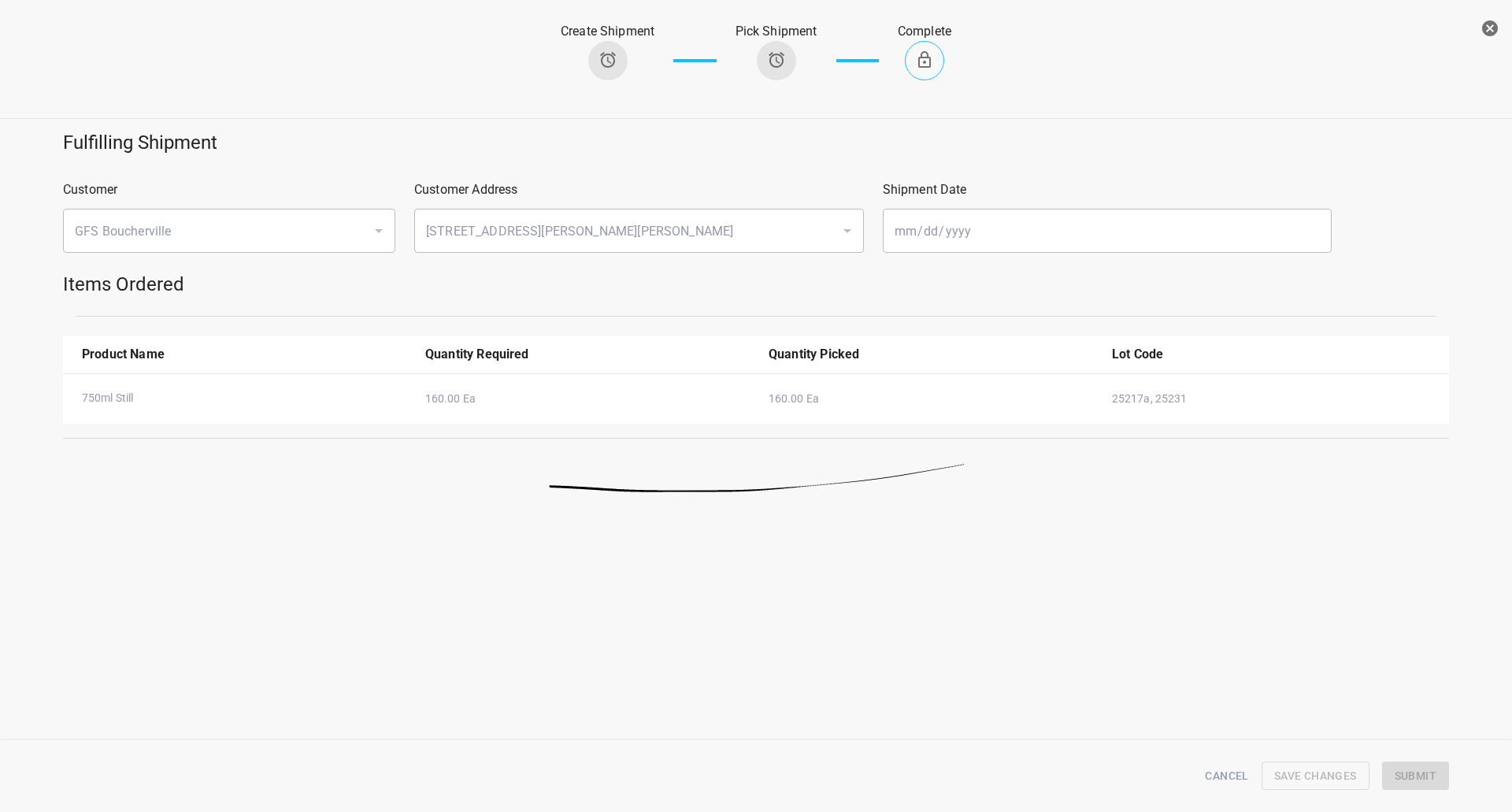
click at [1499, 24] on button "button" at bounding box center [1490, 29] width 32 height 32
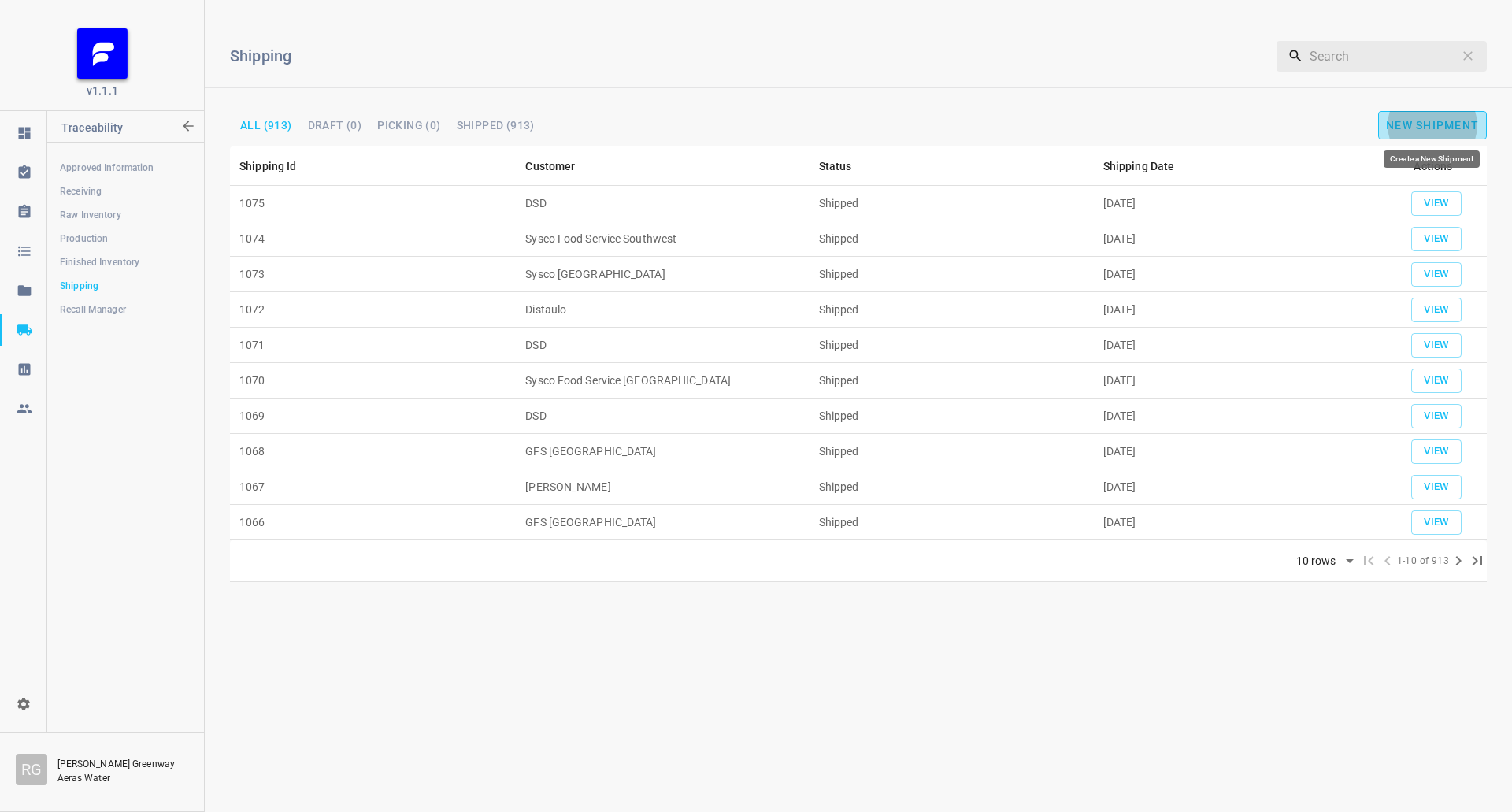
click at [1452, 129] on span "New Shipment" at bounding box center [1432, 124] width 93 height 13
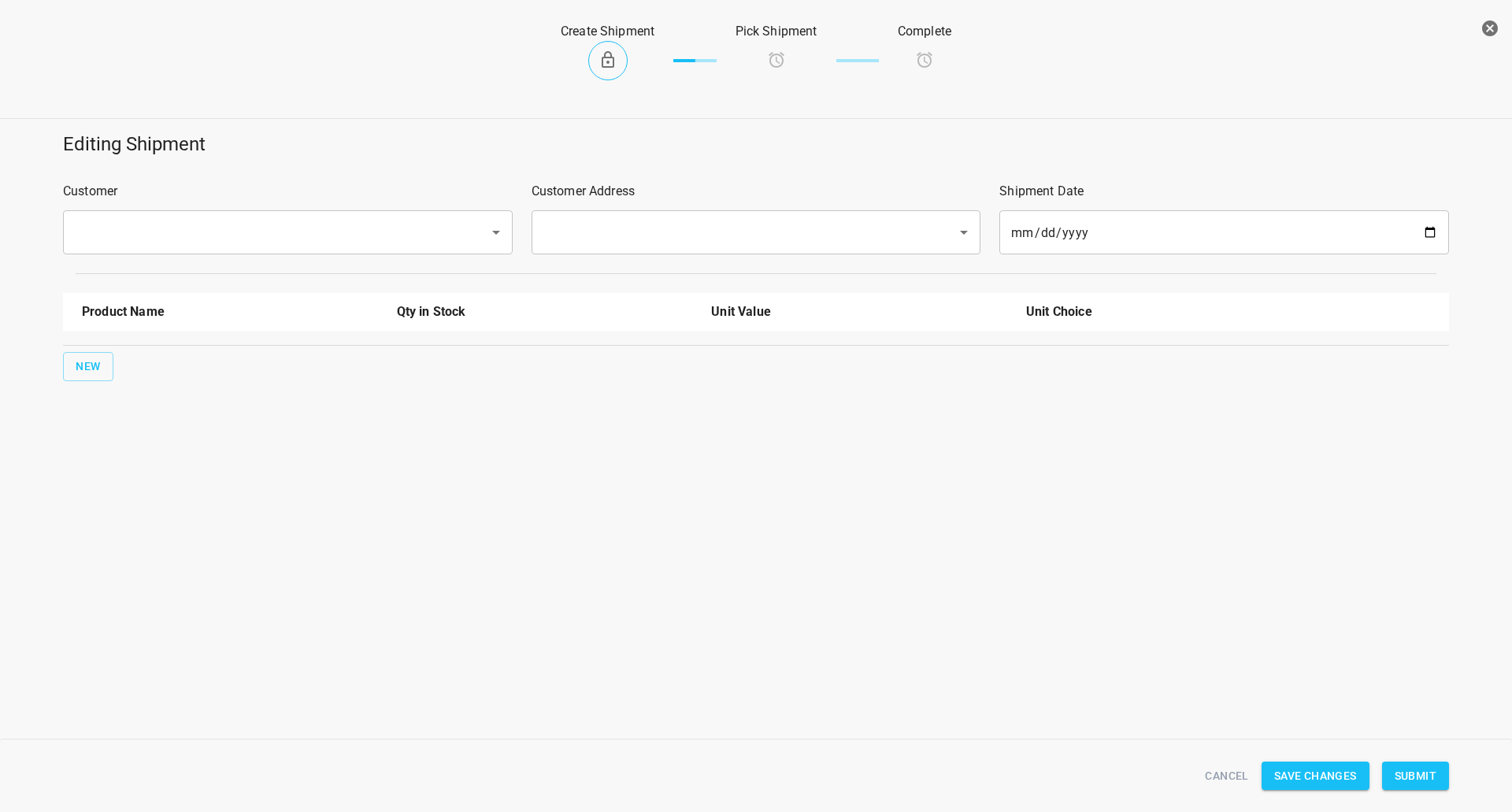
click at [181, 235] on input "text" at bounding box center [266, 232] width 391 height 30
click at [142, 263] on ul "DSD" at bounding box center [286, 278] width 449 height 41
click at [141, 270] on li "DSD" at bounding box center [286, 278] width 449 height 29
type input "DSD"
drag, startPoint x: 601, startPoint y: 228, endPoint x: 600, endPoint y: 246, distance: 18.0
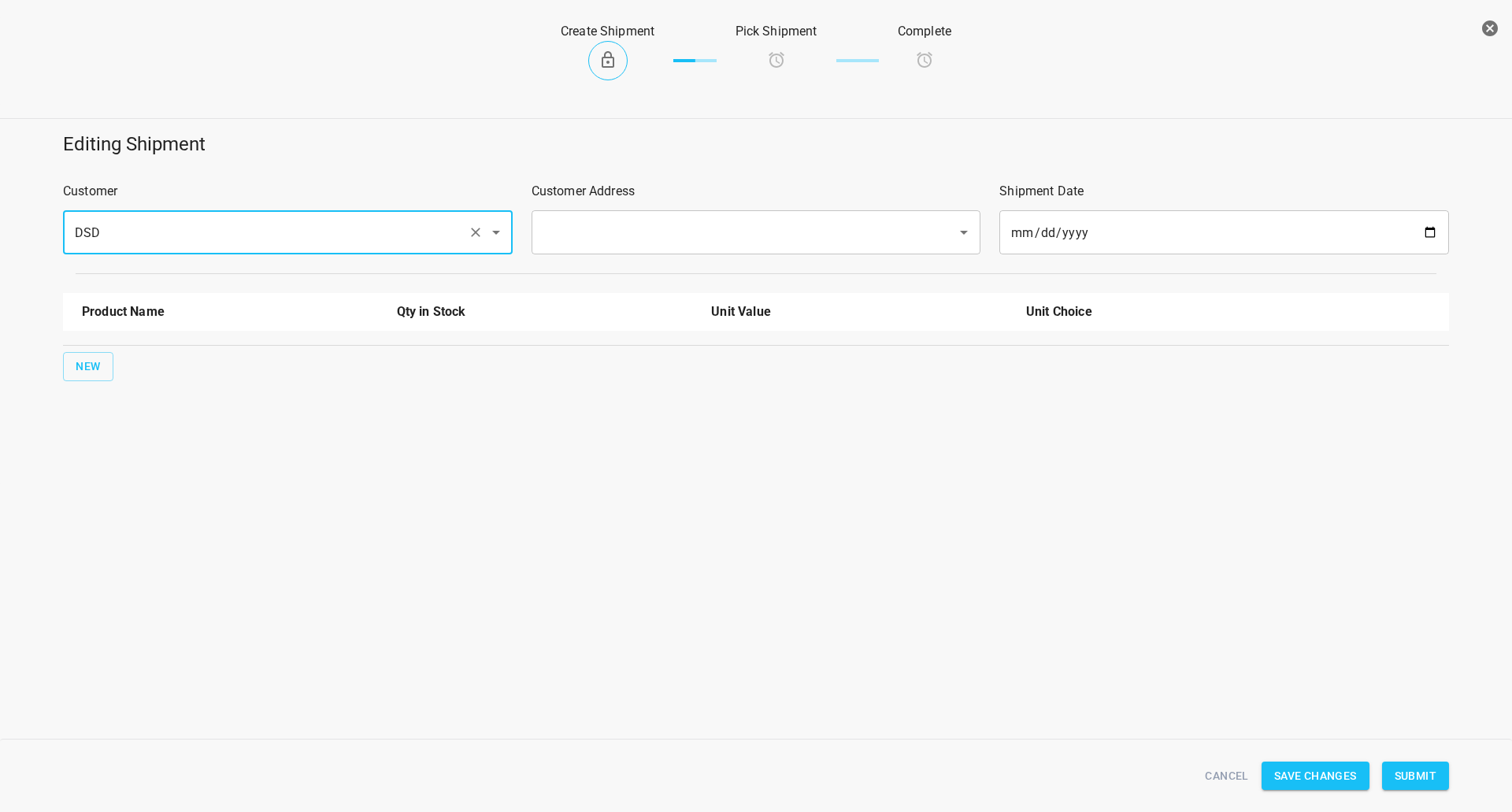
click at [602, 228] on input "text" at bounding box center [734, 232] width 391 height 30
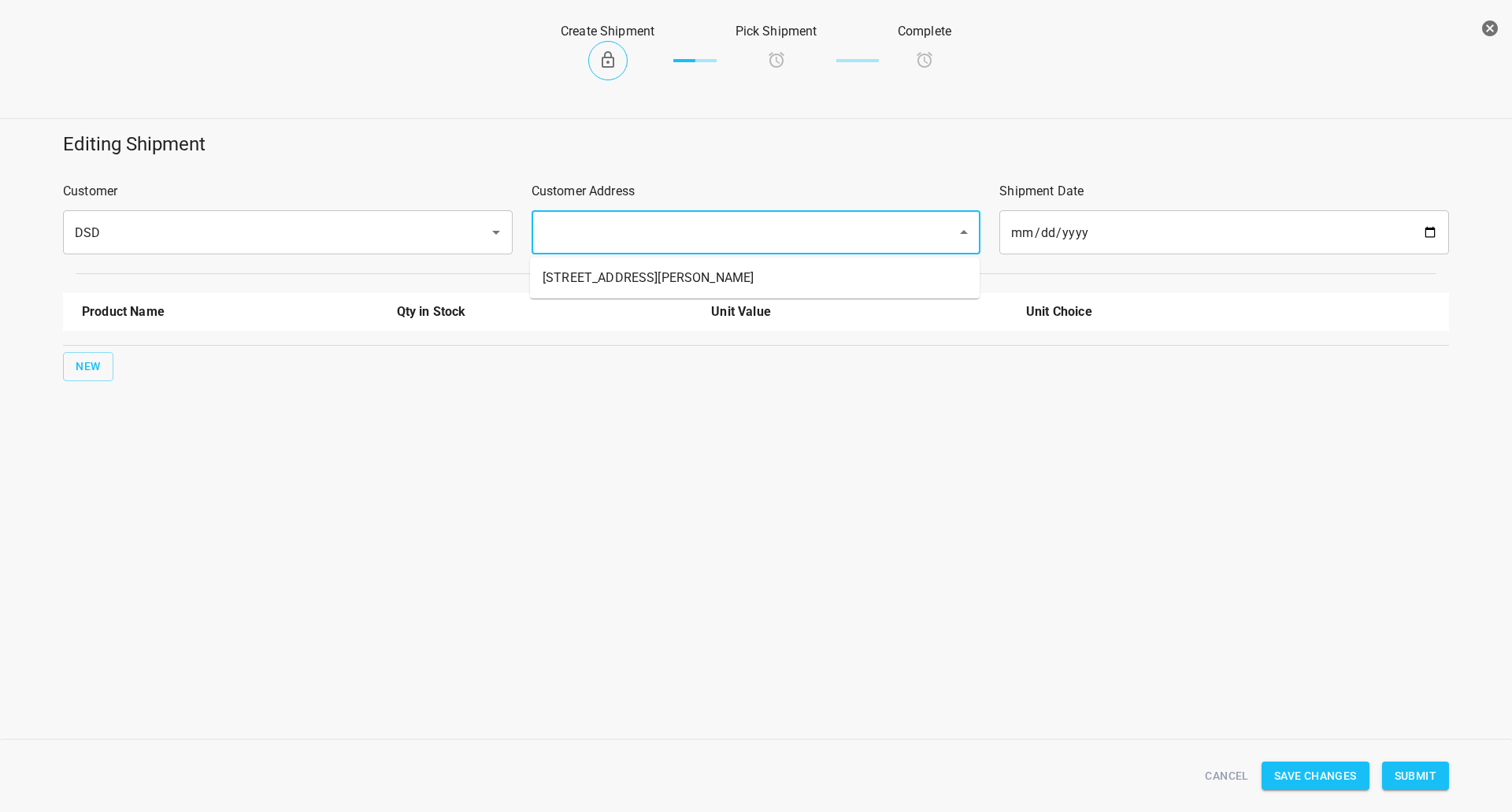
click at [594, 281] on li "[STREET_ADDRESS][PERSON_NAME]" at bounding box center [755, 278] width 449 height 29
type input "[STREET_ADDRESS][PERSON_NAME]"
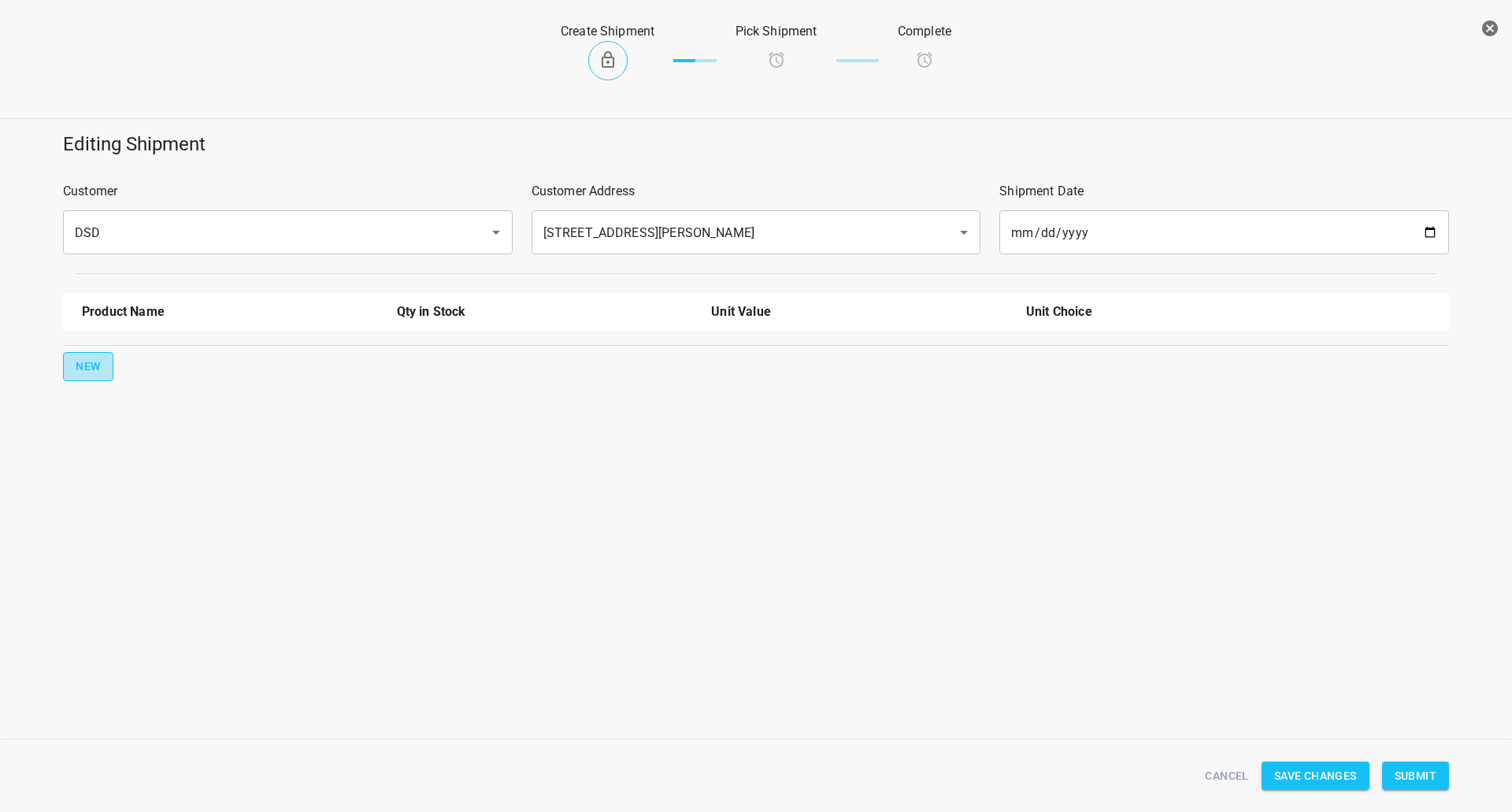
click at [88, 364] on span "New" at bounding box center [89, 366] width 26 height 20
click at [128, 352] on input "text" at bounding box center [207, 356] width 252 height 25
drag, startPoint x: 127, startPoint y: 447, endPoint x: 95, endPoint y: 442, distance: 32.4
click at [128, 447] on li "330ml Still" at bounding box center [230, 449] width 296 height 29
type input "330ml Still"
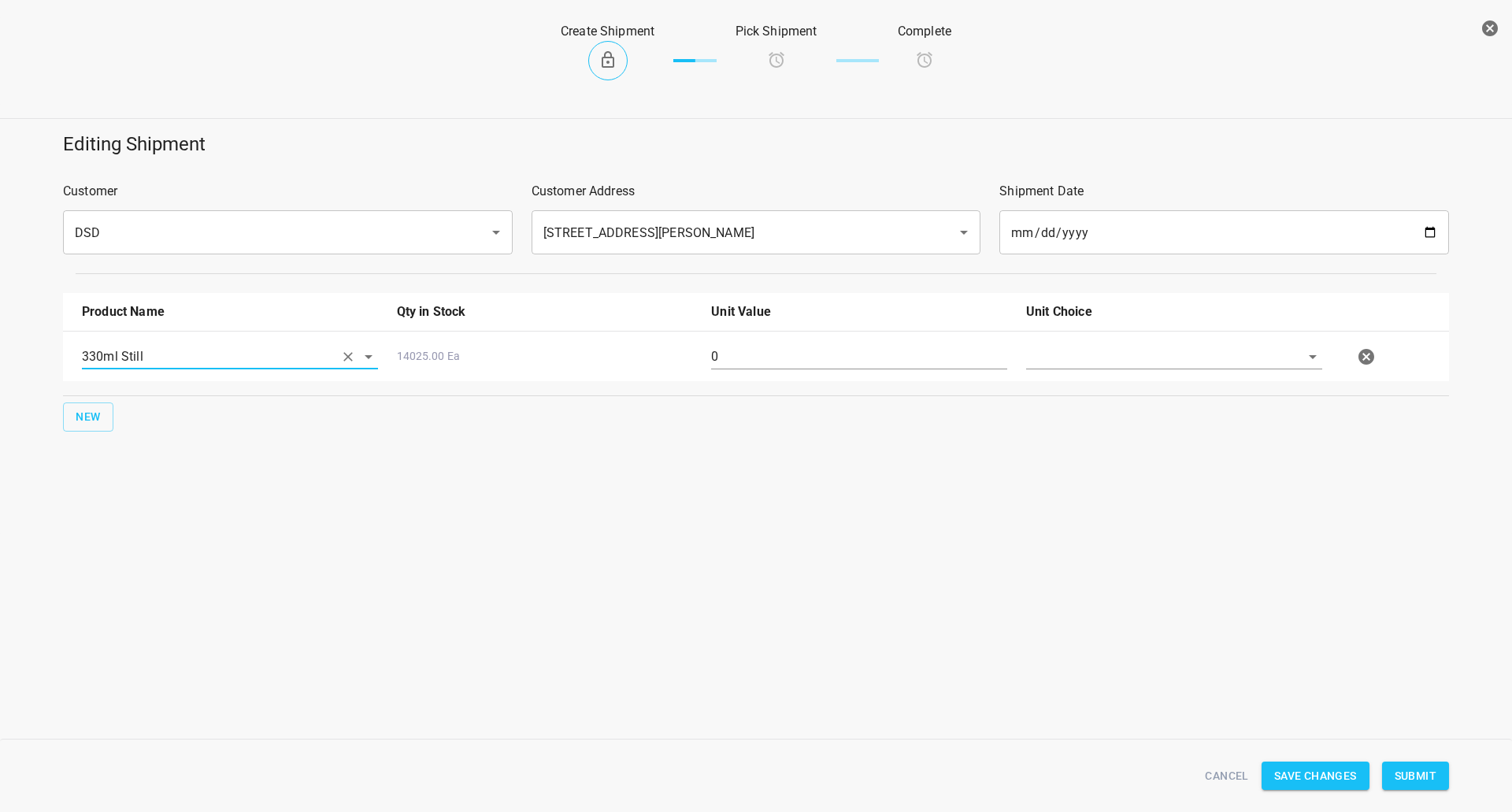
click at [93, 434] on div "New" at bounding box center [756, 417] width 1393 height 36
click at [94, 412] on span "New" at bounding box center [89, 417] width 26 height 20
click at [134, 406] on input "text" at bounding box center [207, 406] width 252 height 25
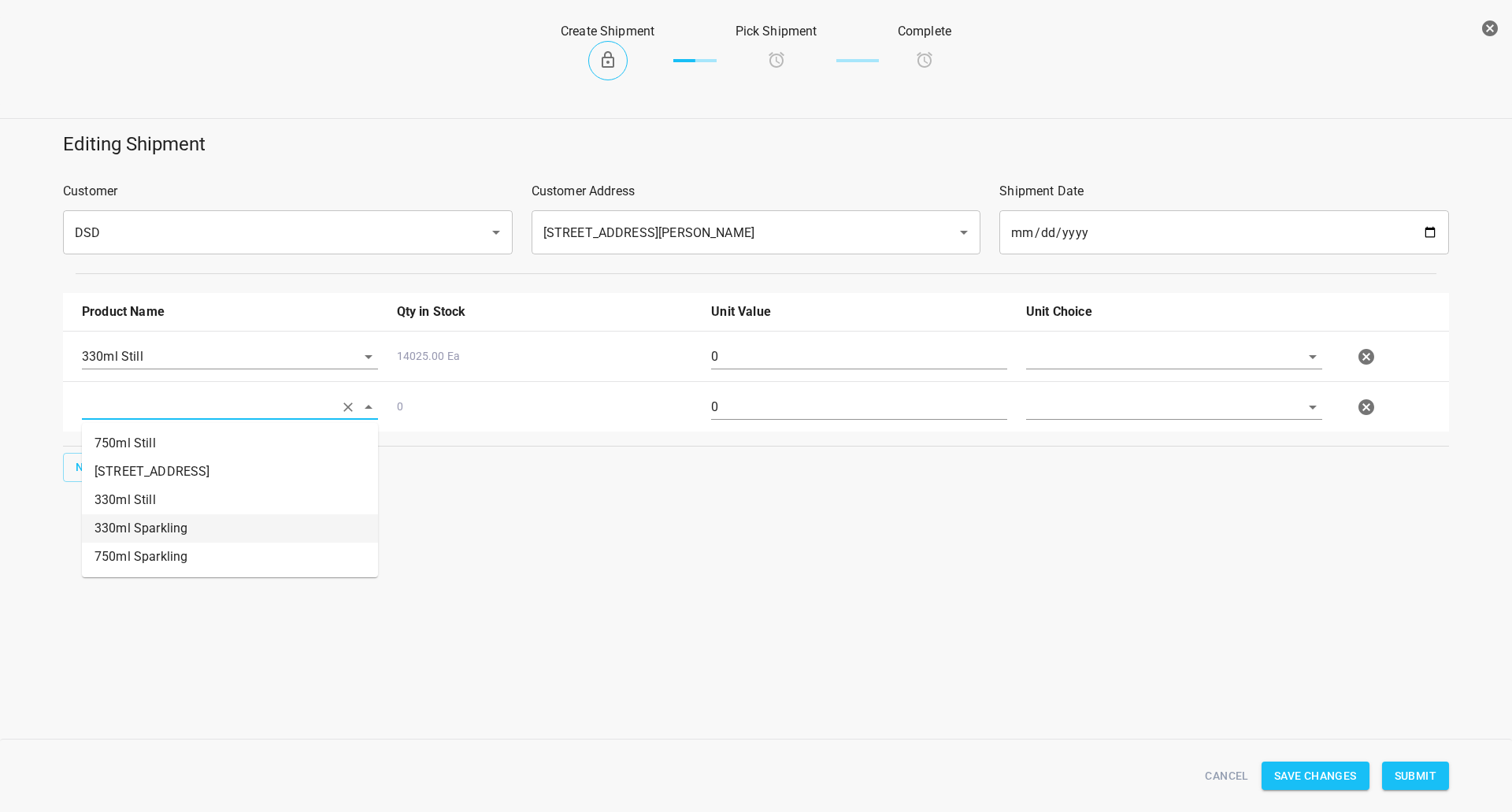
click at [145, 519] on li "330ml Sparkling" at bounding box center [230, 528] width 296 height 29
type input "330ml Sparkling"
click at [91, 468] on span "New" at bounding box center [89, 467] width 26 height 20
click at [119, 454] on input "text" at bounding box center [207, 457] width 252 height 25
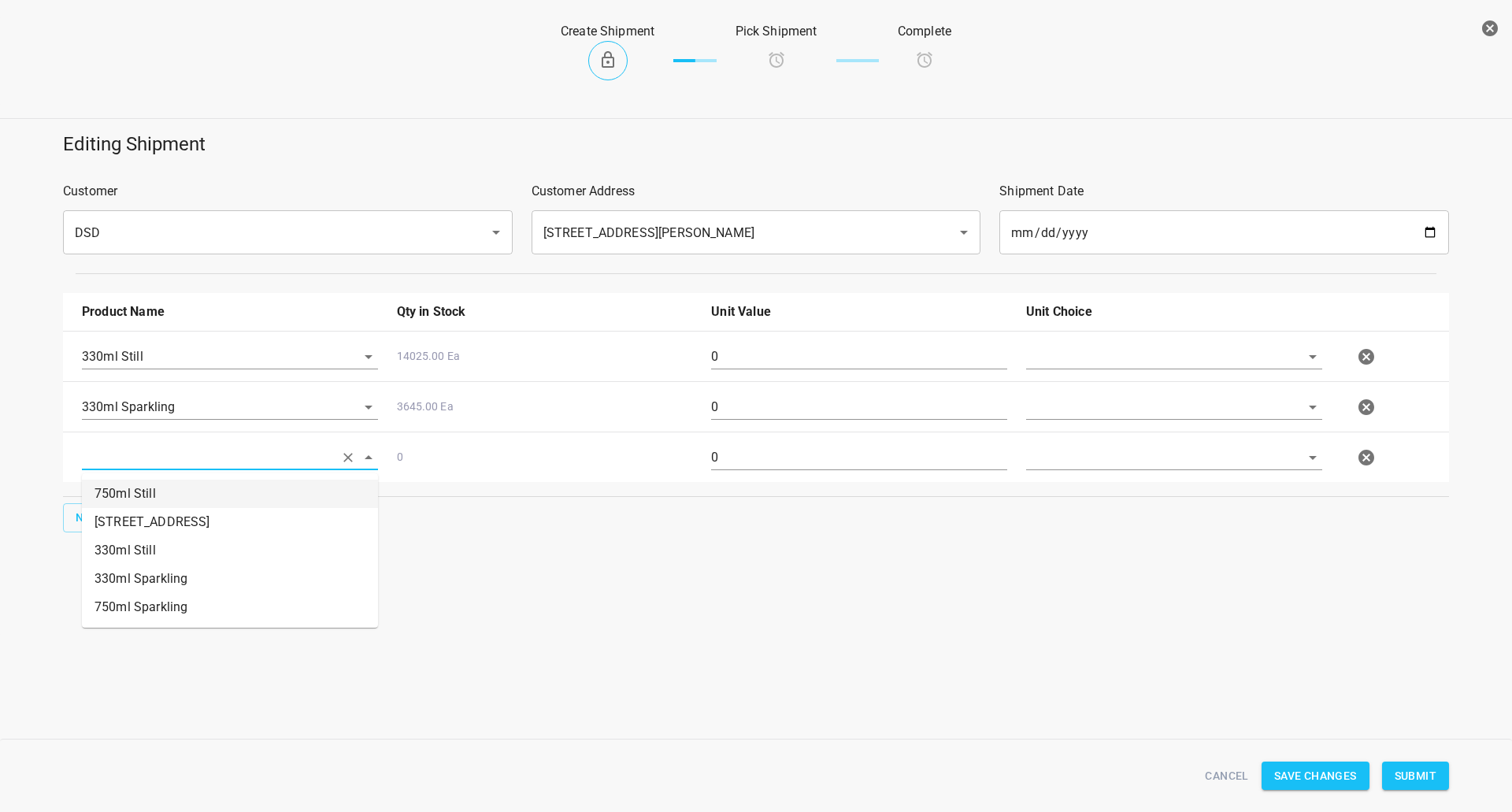
click at [204, 496] on li "750ml Still" at bounding box center [230, 494] width 296 height 29
type input "750ml Still"
click at [1076, 364] on input "text" at bounding box center [1152, 356] width 252 height 25
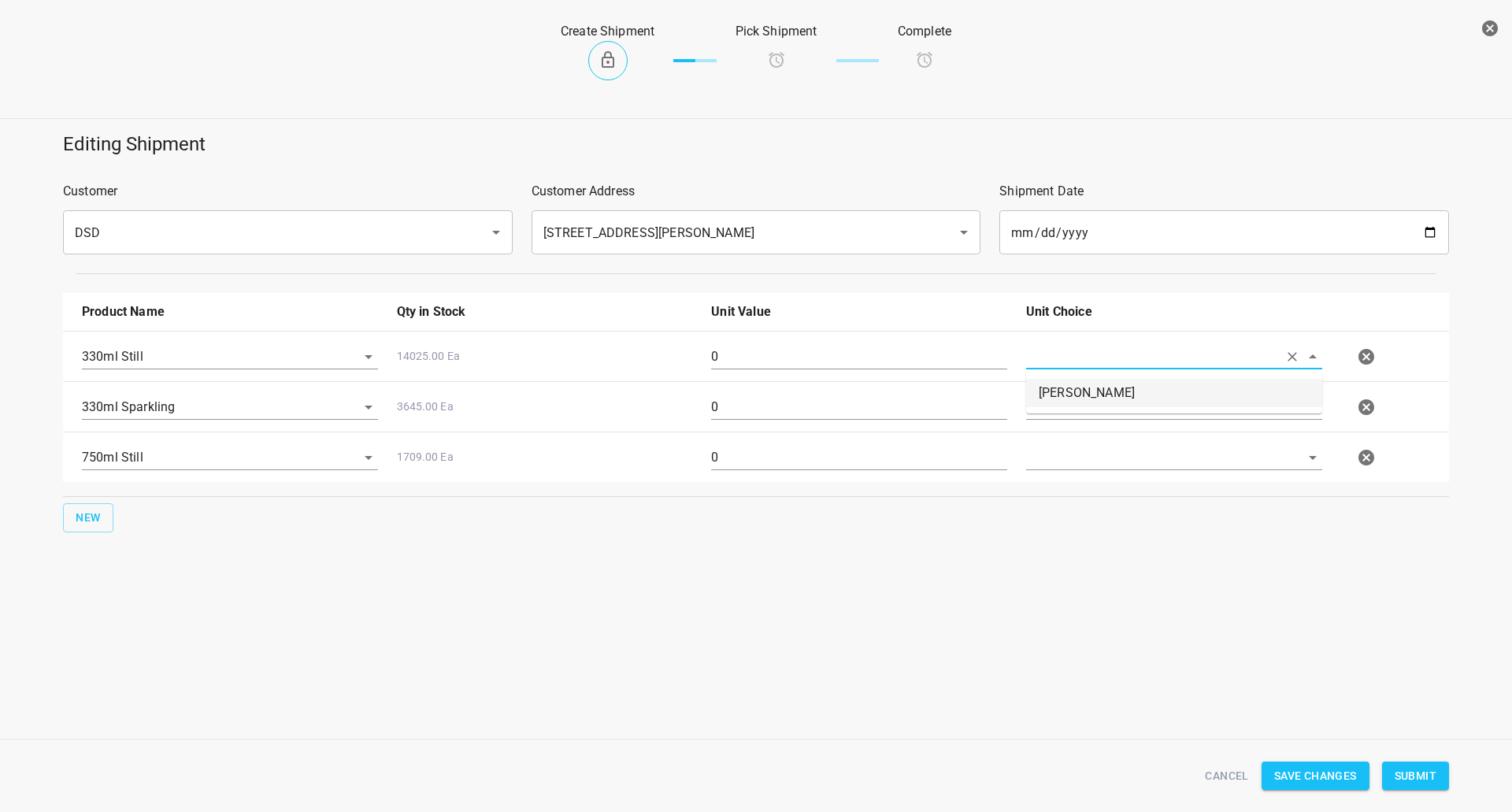
click at [1073, 390] on li "[PERSON_NAME]" at bounding box center [1174, 393] width 296 height 29
type input "[PERSON_NAME]"
click at [1073, 403] on input "text" at bounding box center [1152, 406] width 252 height 25
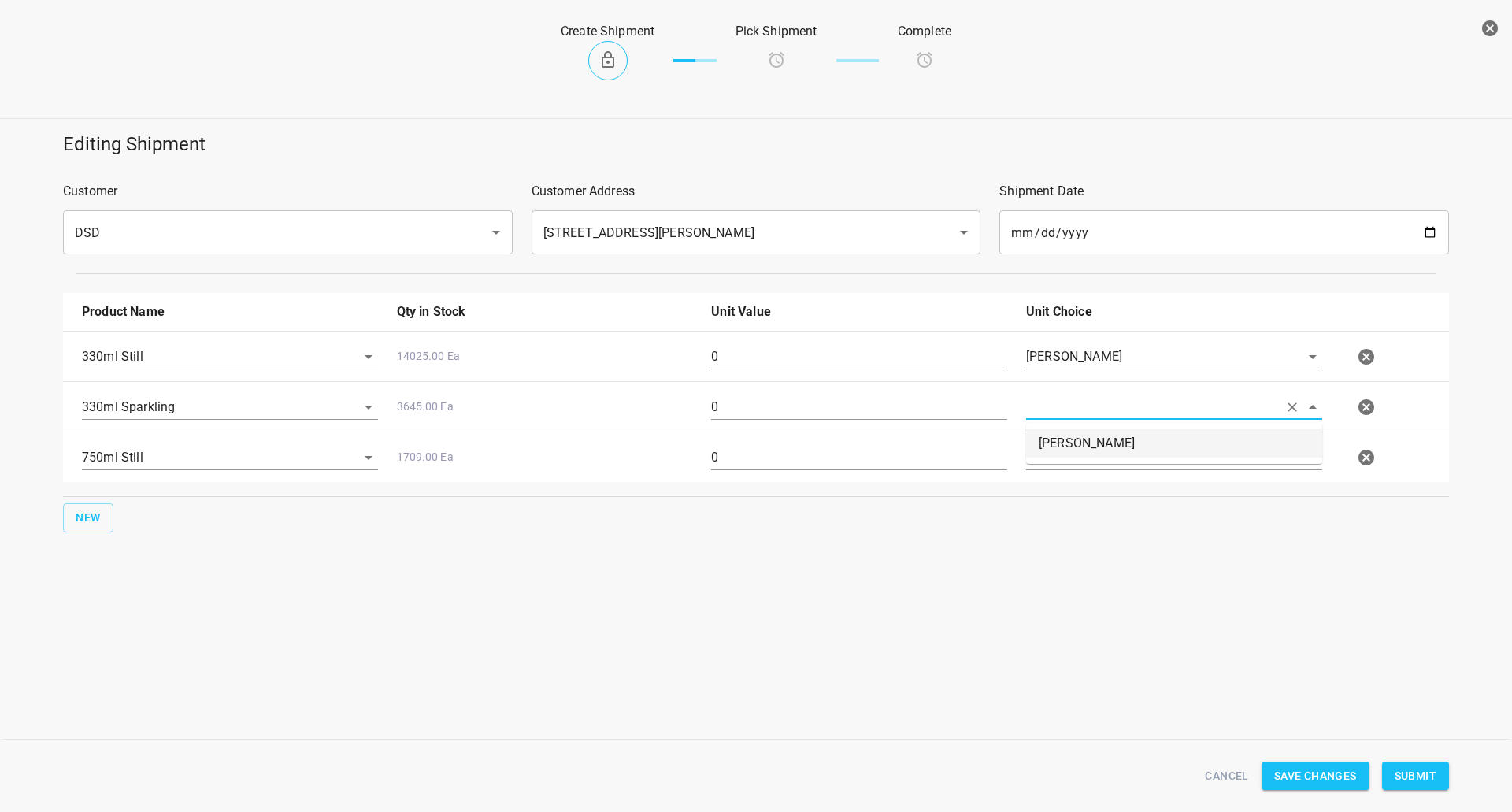
click at [1071, 440] on li "[PERSON_NAME]" at bounding box center [1174, 444] width 296 height 29
type input "[PERSON_NAME]"
click at [1071, 457] on input "text" at bounding box center [1152, 457] width 252 height 25
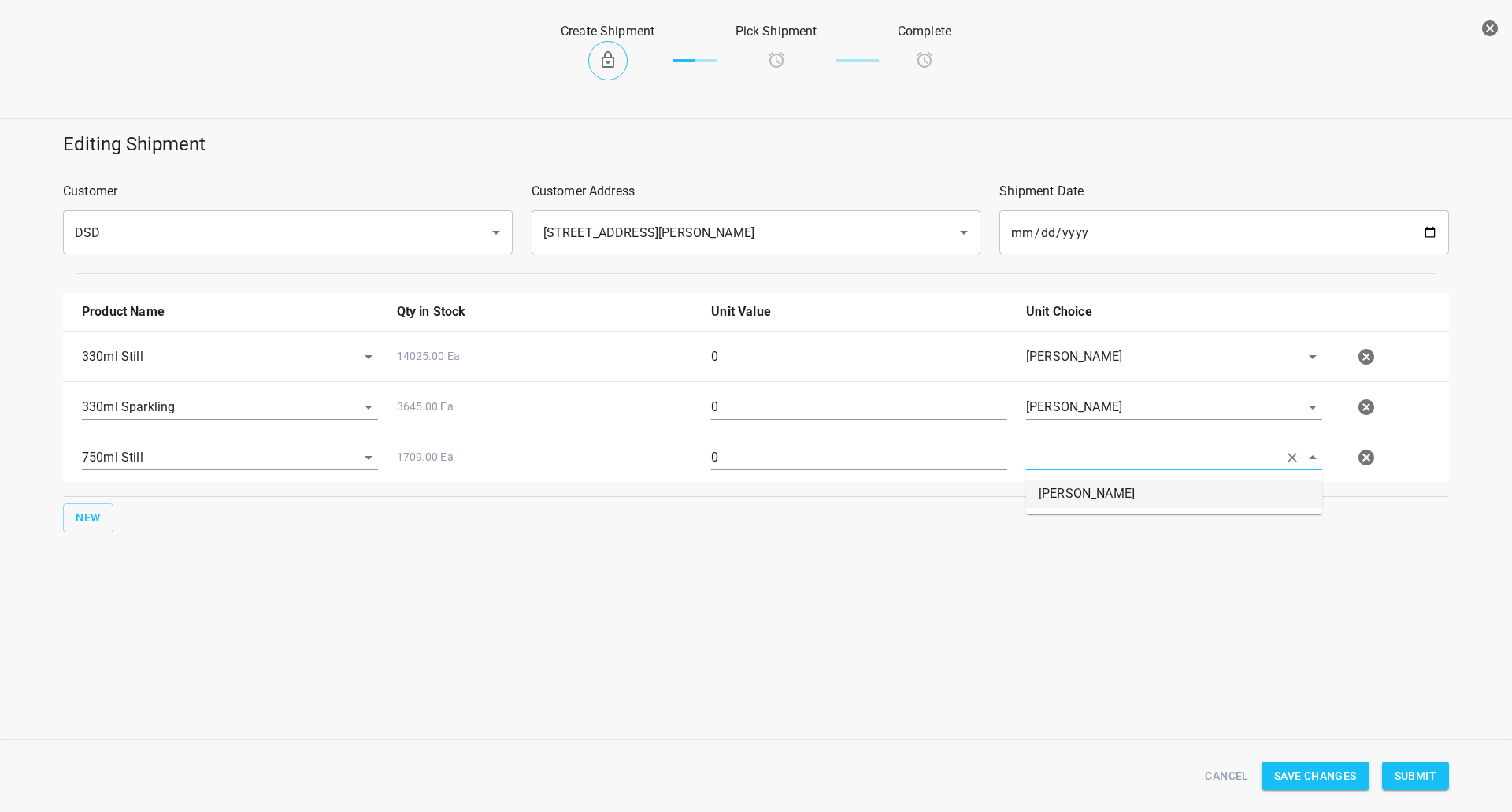
click at [1070, 496] on li "[PERSON_NAME]" at bounding box center [1174, 494] width 296 height 29
type input "[PERSON_NAME]"
click at [835, 355] on input "0" at bounding box center [859, 357] width 296 height 26
type input "166"
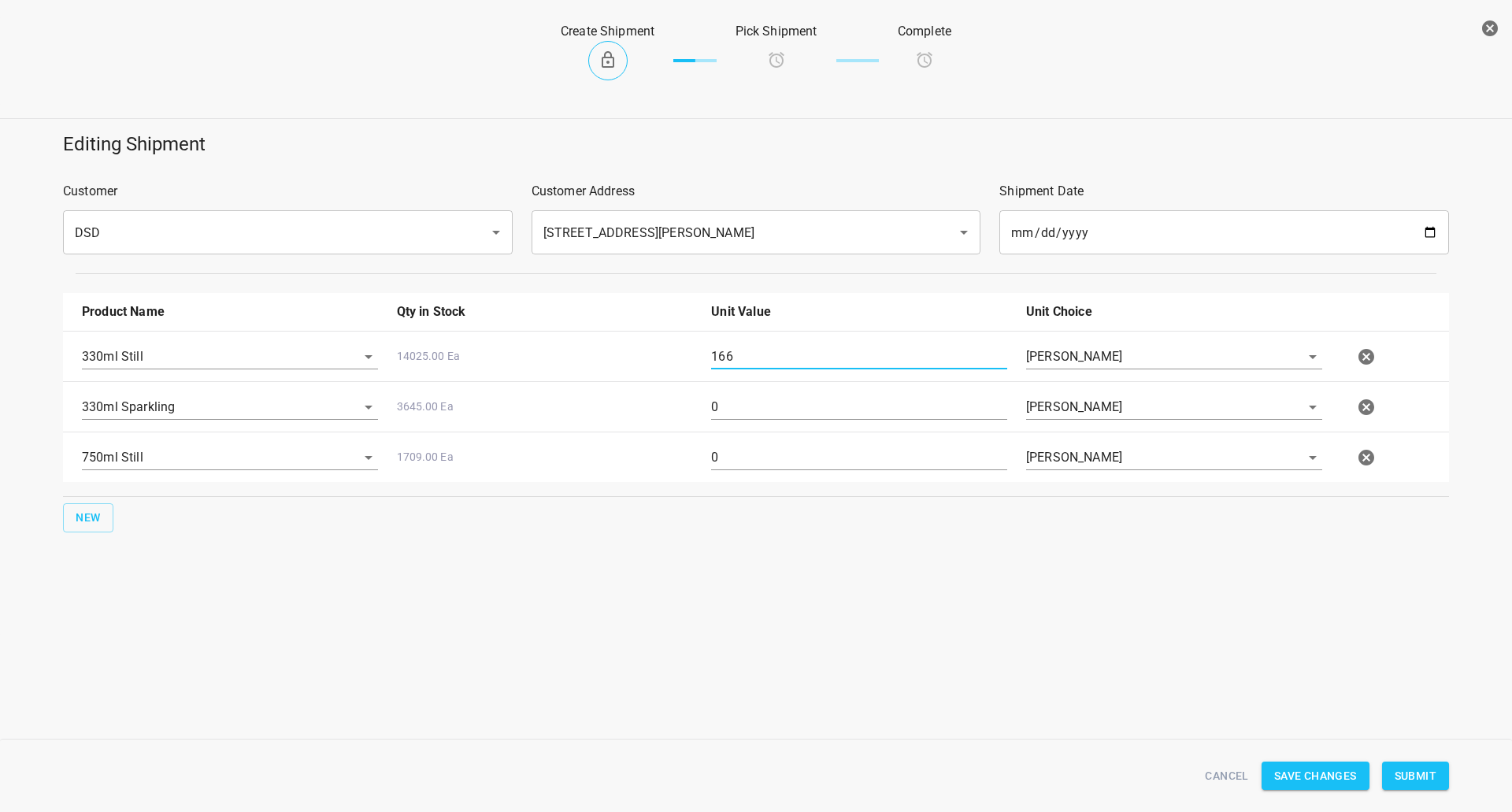
click at [830, 395] on input "0" at bounding box center [859, 407] width 296 height 26
type input "15"
click at [756, 455] on input "0" at bounding box center [859, 458] width 296 height 26
click at [756, 456] on input "0" at bounding box center [859, 458] width 296 height 26
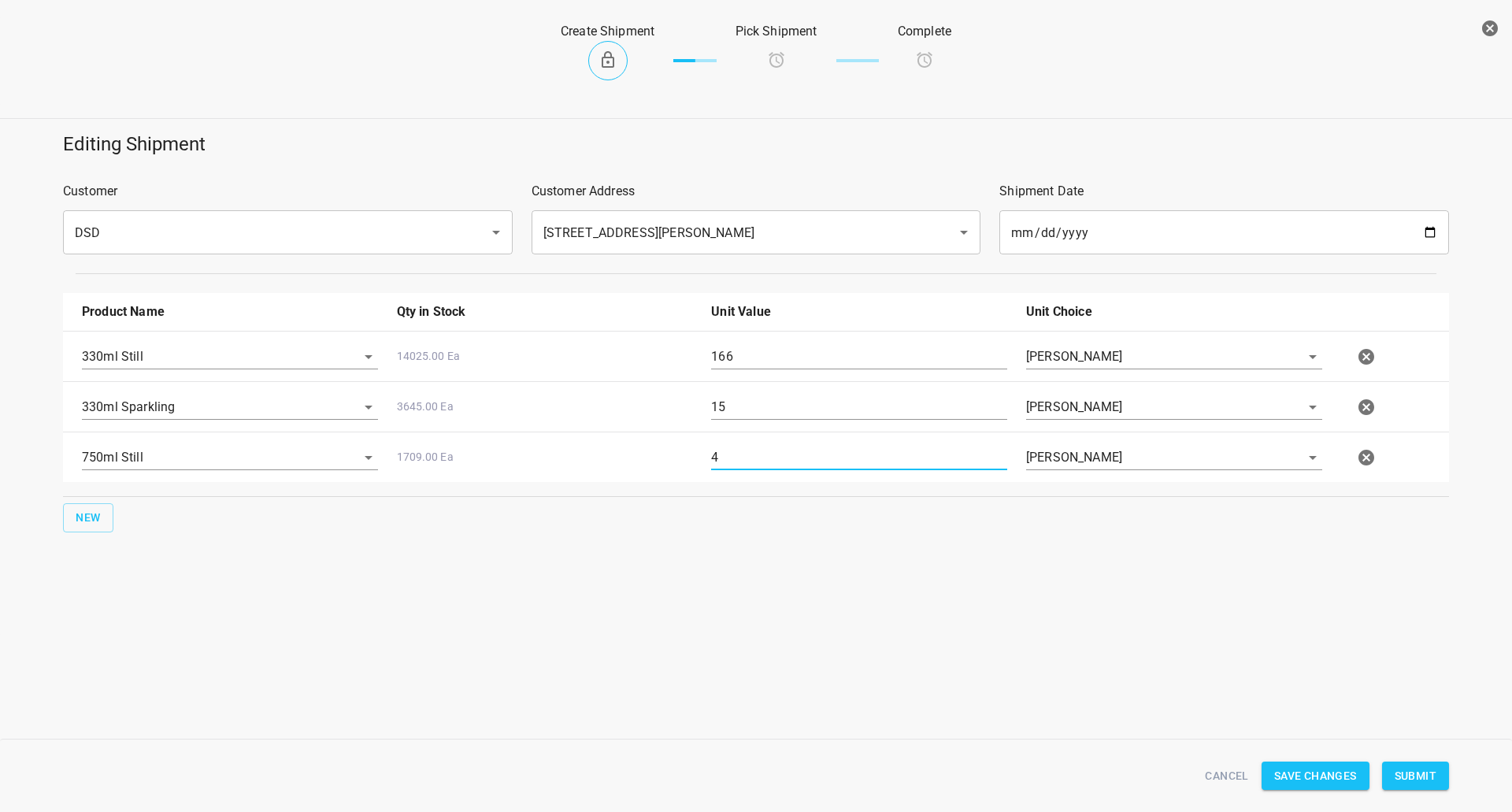
type input "4"
click at [1433, 785] on button "Submit" at bounding box center [1415, 776] width 67 height 30
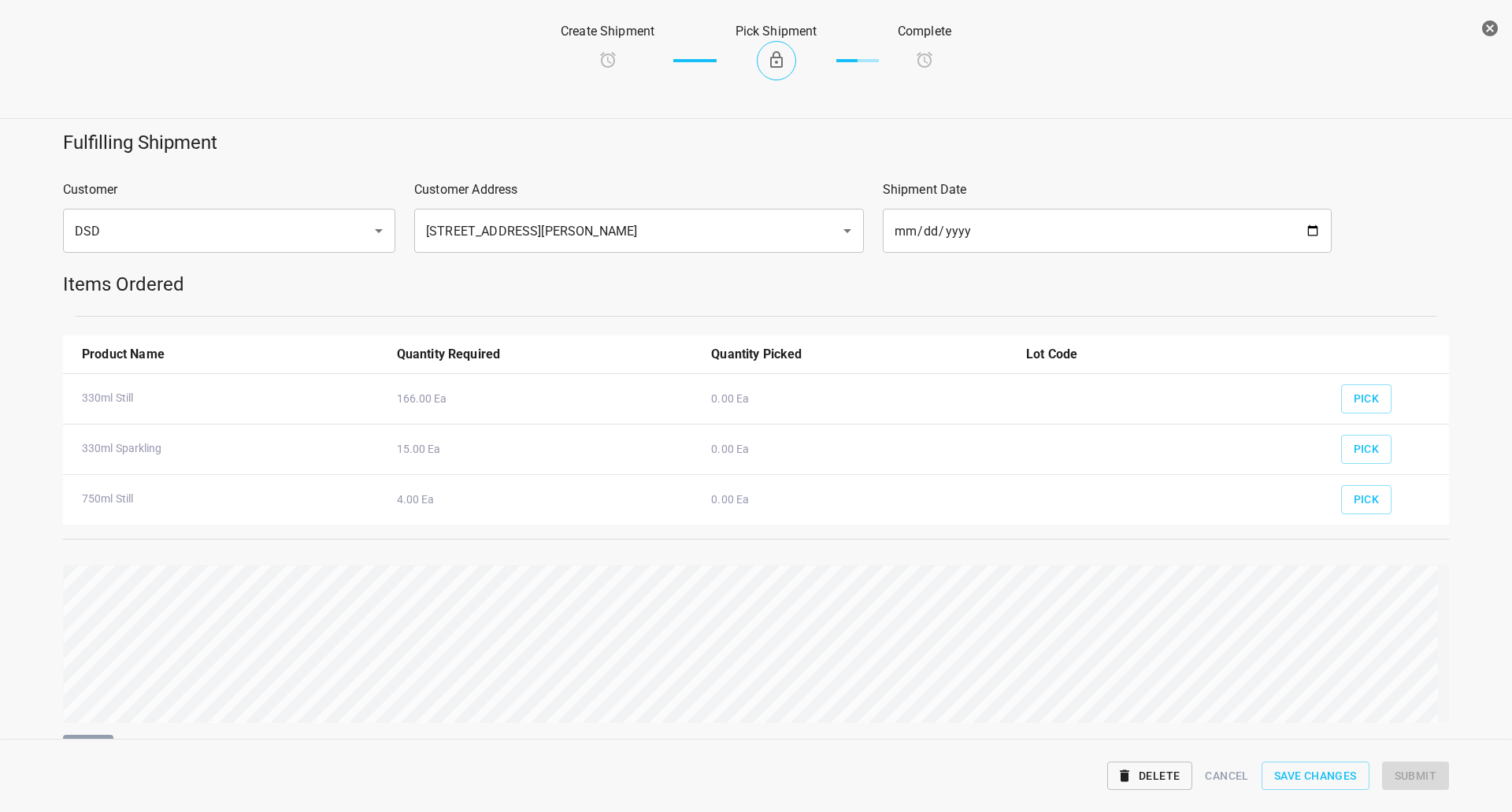
click at [1370, 415] on div "330ml Still 166.00 Ea 0.00 Ea Pick 330ml Sparkling 15.00 Ea 0.00 Ea Pick 750ml …" at bounding box center [756, 448] width 1386 height 151
click at [1341, 390] on button "Pick" at bounding box center [1367, 399] width 51 height 30
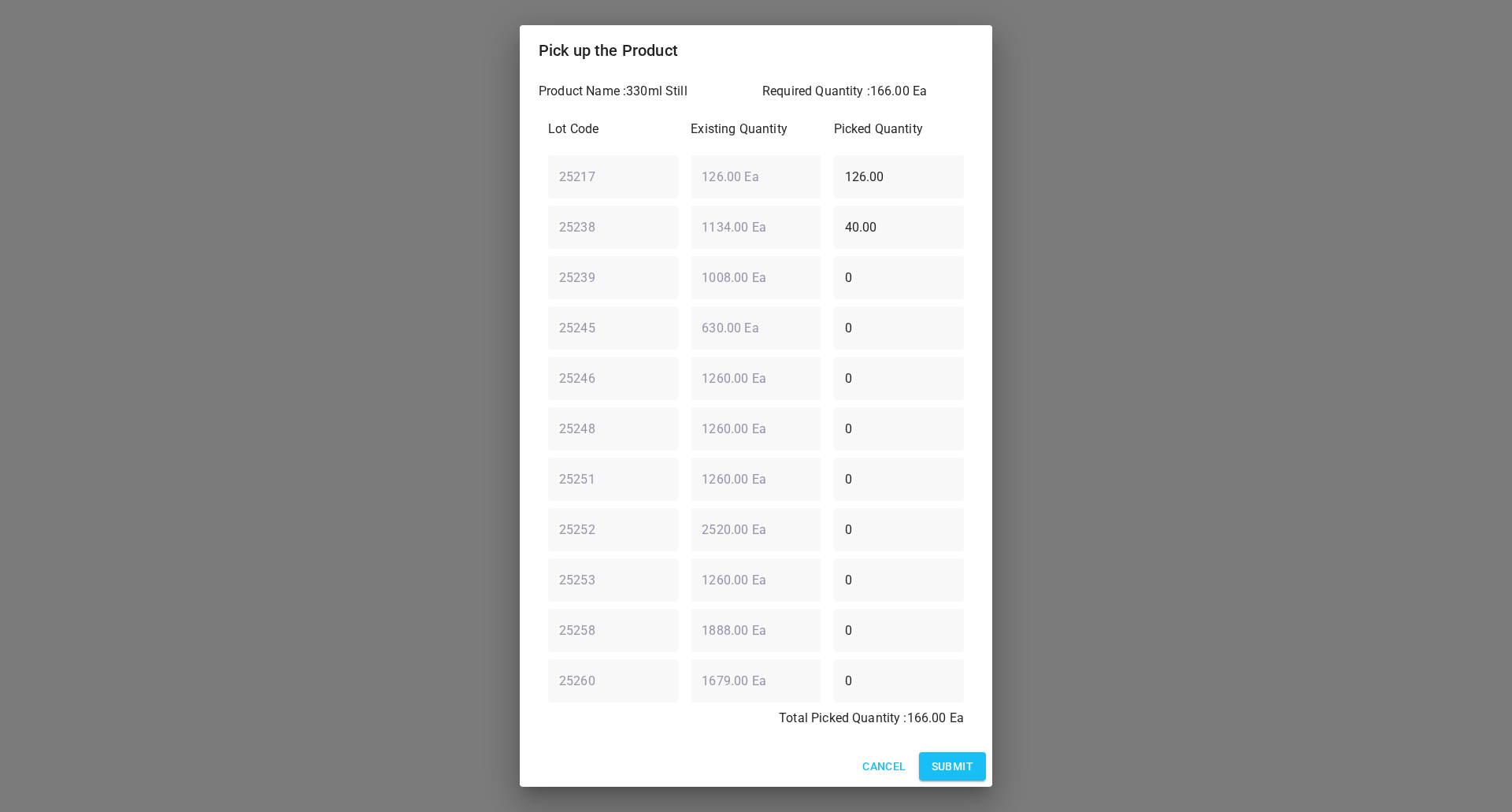
drag, startPoint x: 896, startPoint y: 235, endPoint x: 422, endPoint y: 211, distance: 474.6
click at [438, 214] on div "Pick up the Product Product Name : 330ml Still Required Quantity : 166.00 Ea Lo…" at bounding box center [756, 406] width 1512 height 812
type input "0"
drag, startPoint x: 807, startPoint y: 695, endPoint x: 598, endPoint y: 717, distance: 210.2
click at [675, 734] on div "Lot Code Existing Quantity Picked Quantity 25217 ​ 126.00 Ea ​ 126.00 ​ 25238 ​…" at bounding box center [756, 429] width 435 height 636
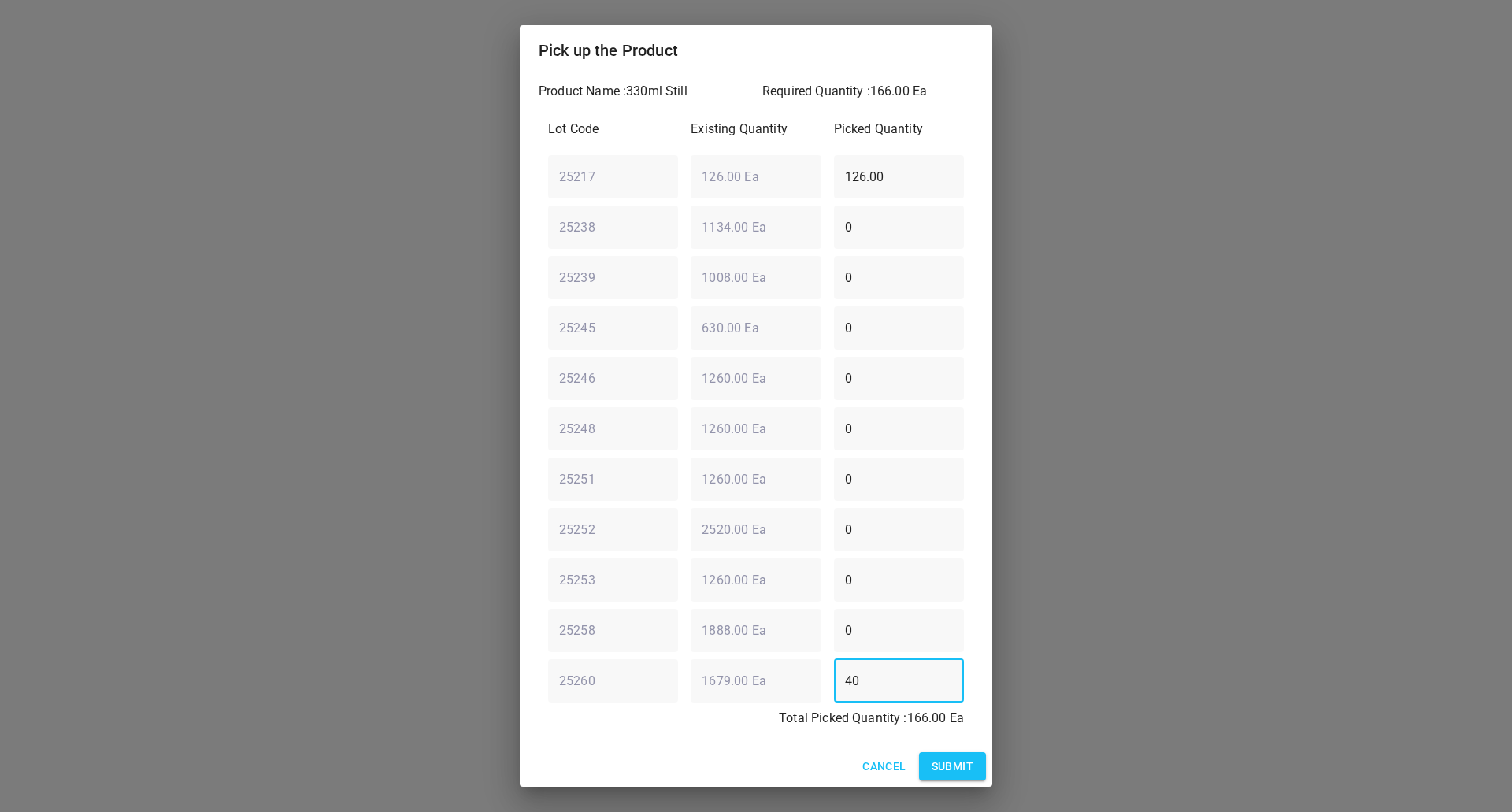
type input "40"
click at [970, 762] on span "Submit" at bounding box center [952, 767] width 41 height 20
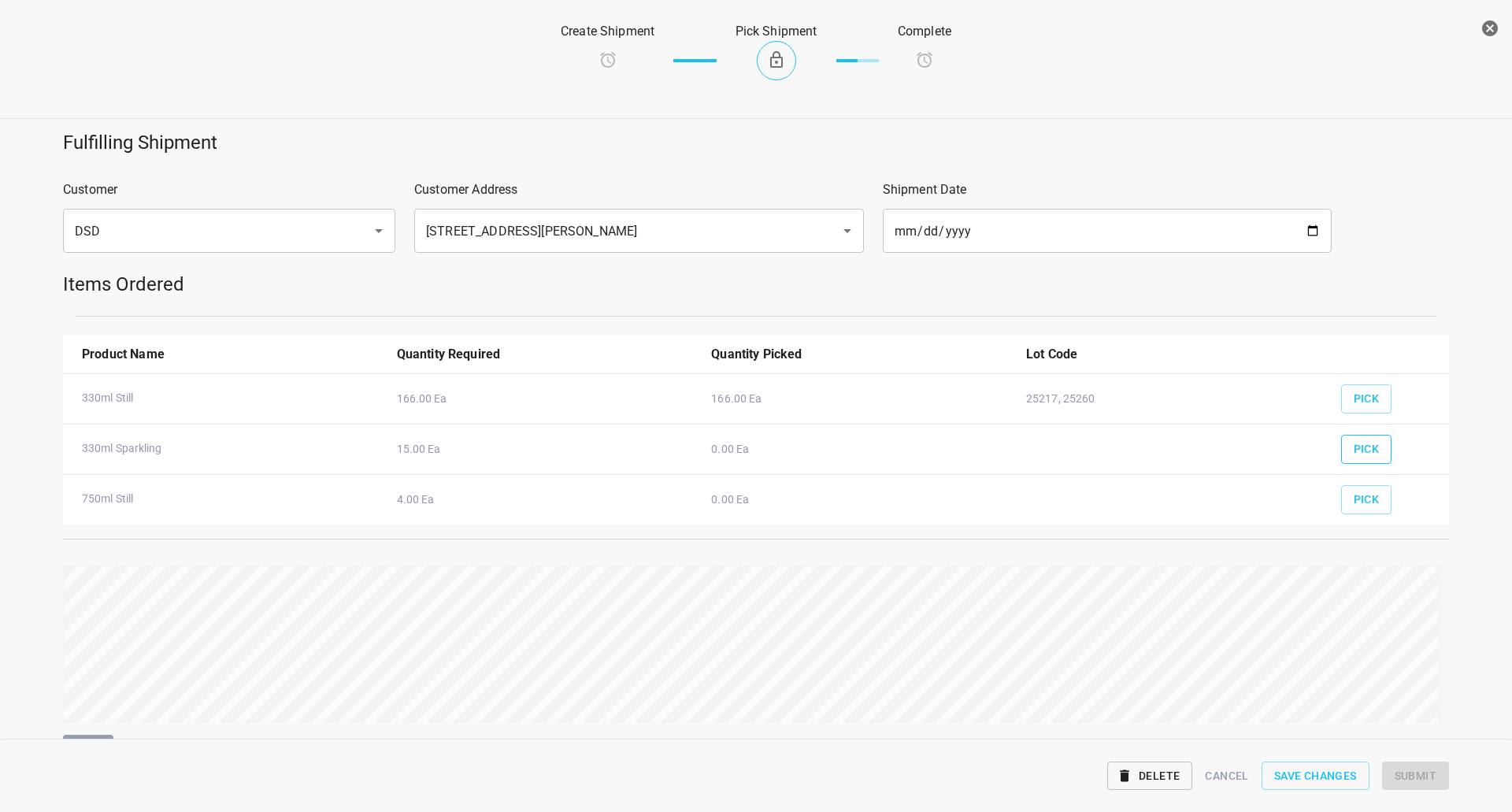
click at [1354, 441] on span "Pick" at bounding box center [1367, 449] width 26 height 20
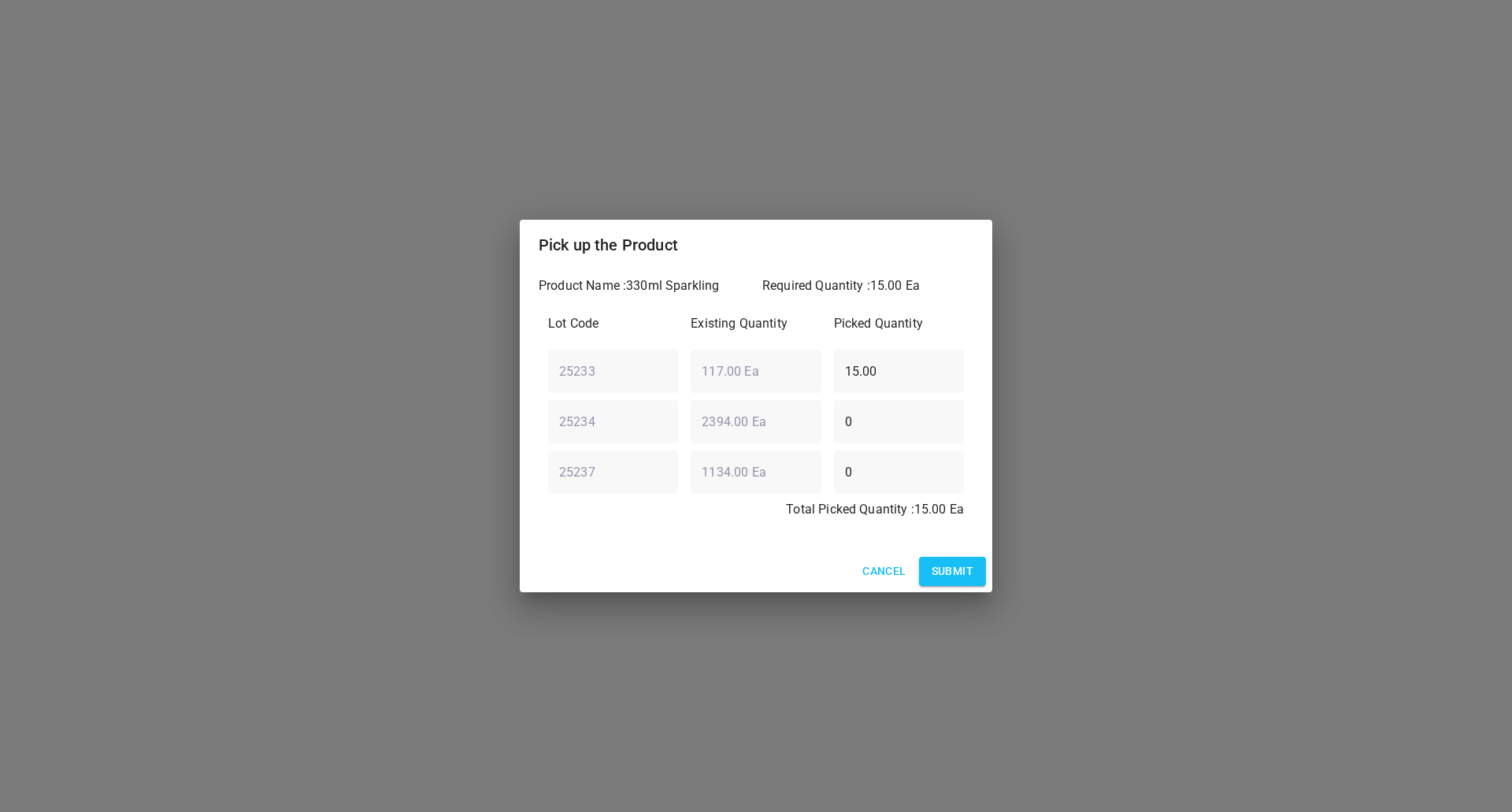
drag, startPoint x: 950, startPoint y: 571, endPoint x: 1253, endPoint y: 480, distance: 316.4
click at [952, 571] on span "Submit" at bounding box center [952, 572] width 41 height 20
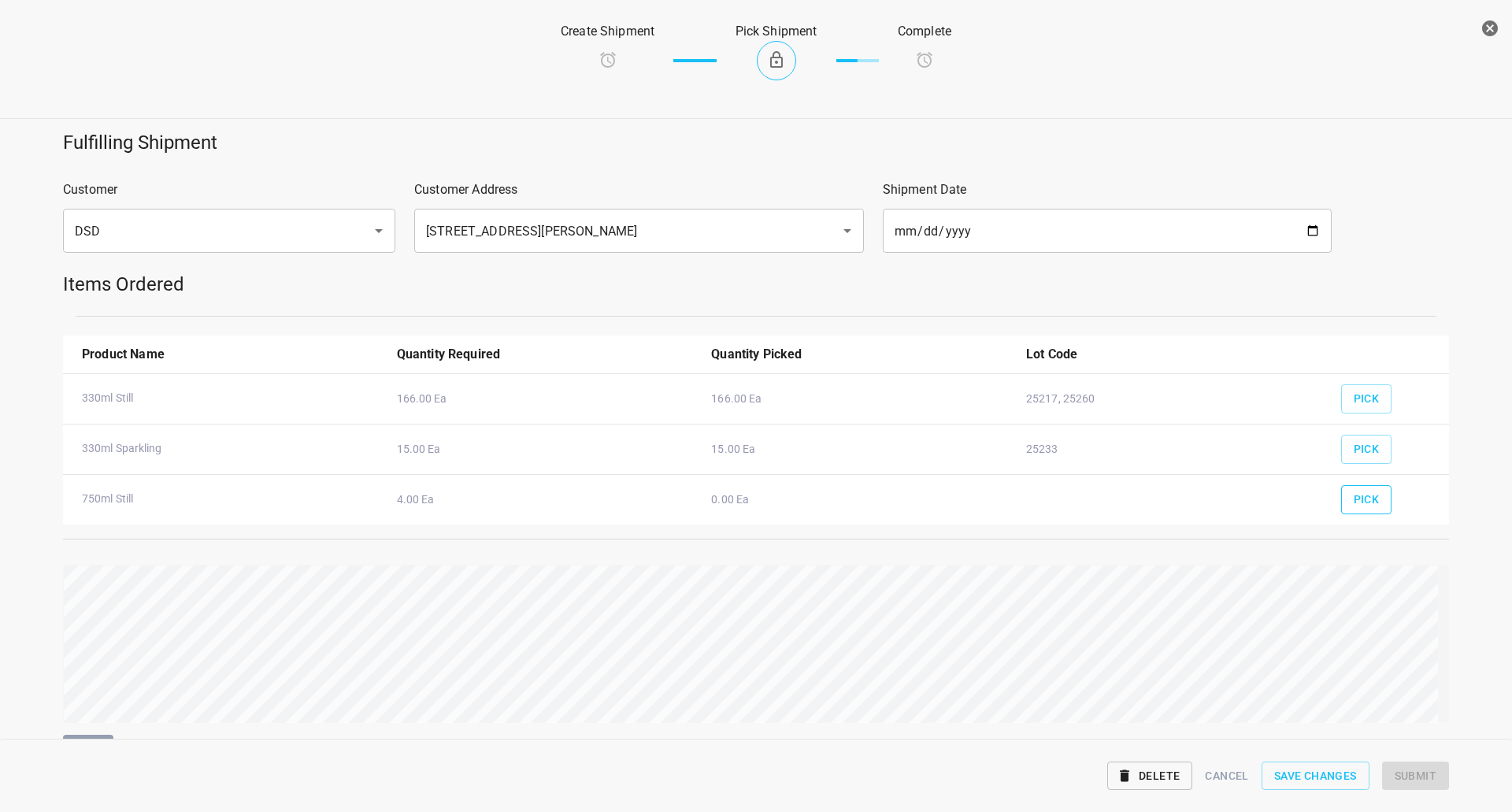
click at [1354, 505] on span "Pick" at bounding box center [1367, 500] width 26 height 20
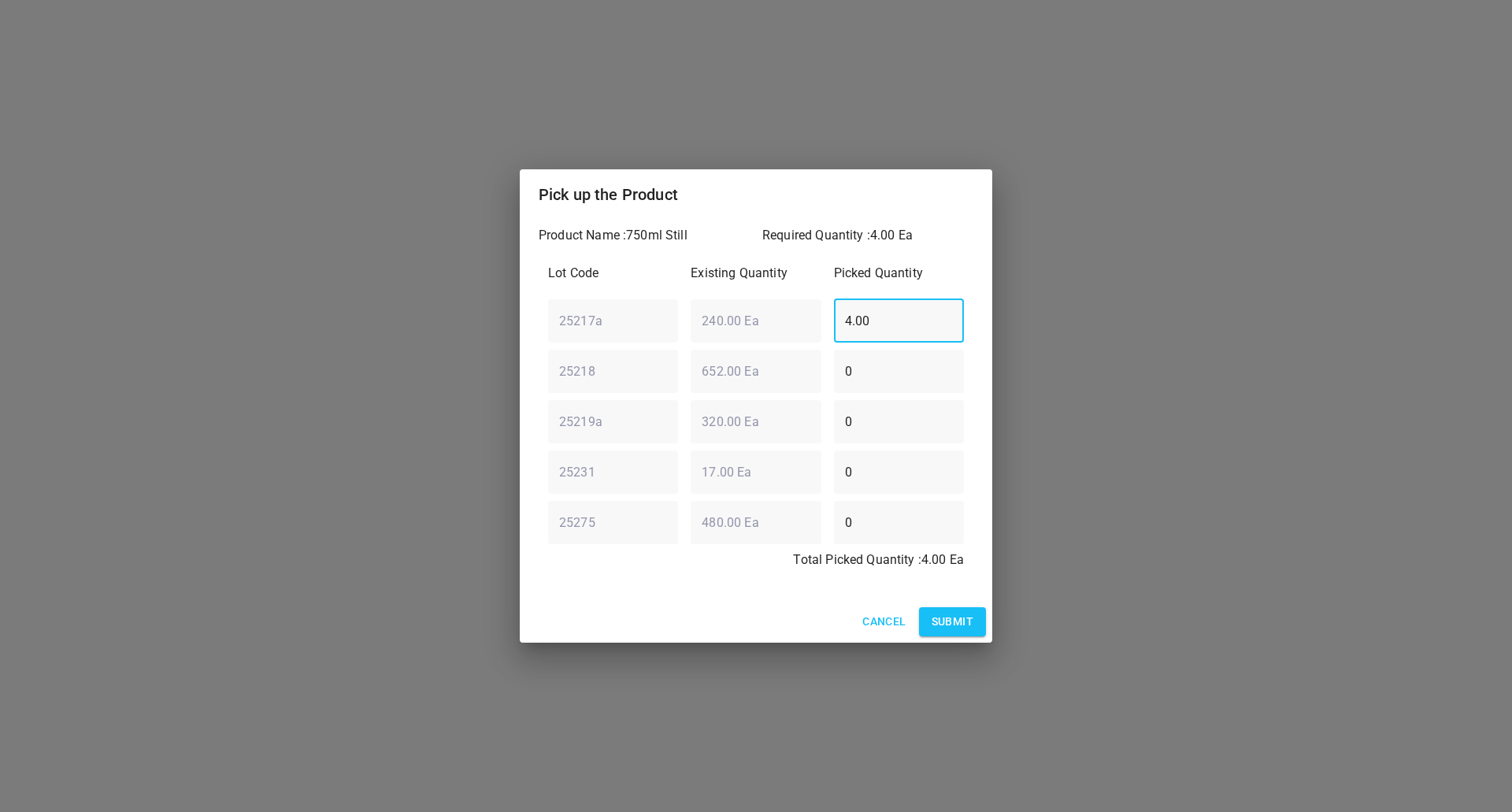
click at [795, 343] on div "25217a ​ 240.00 Ea ​ 4.00 ​" at bounding box center [756, 320] width 429 height 56
type input "0"
click at [693, 402] on div "25219a ​ 320.00 Ea ​ 0 ​" at bounding box center [756, 421] width 429 height 56
drag, startPoint x: 876, startPoint y: 386, endPoint x: 446, endPoint y: 421, distance: 431.4
click at [459, 418] on div "Pick up the Product Product Name : 750ml Still Required Quantity : 4.00 Ea Lot …" at bounding box center [756, 406] width 1512 height 812
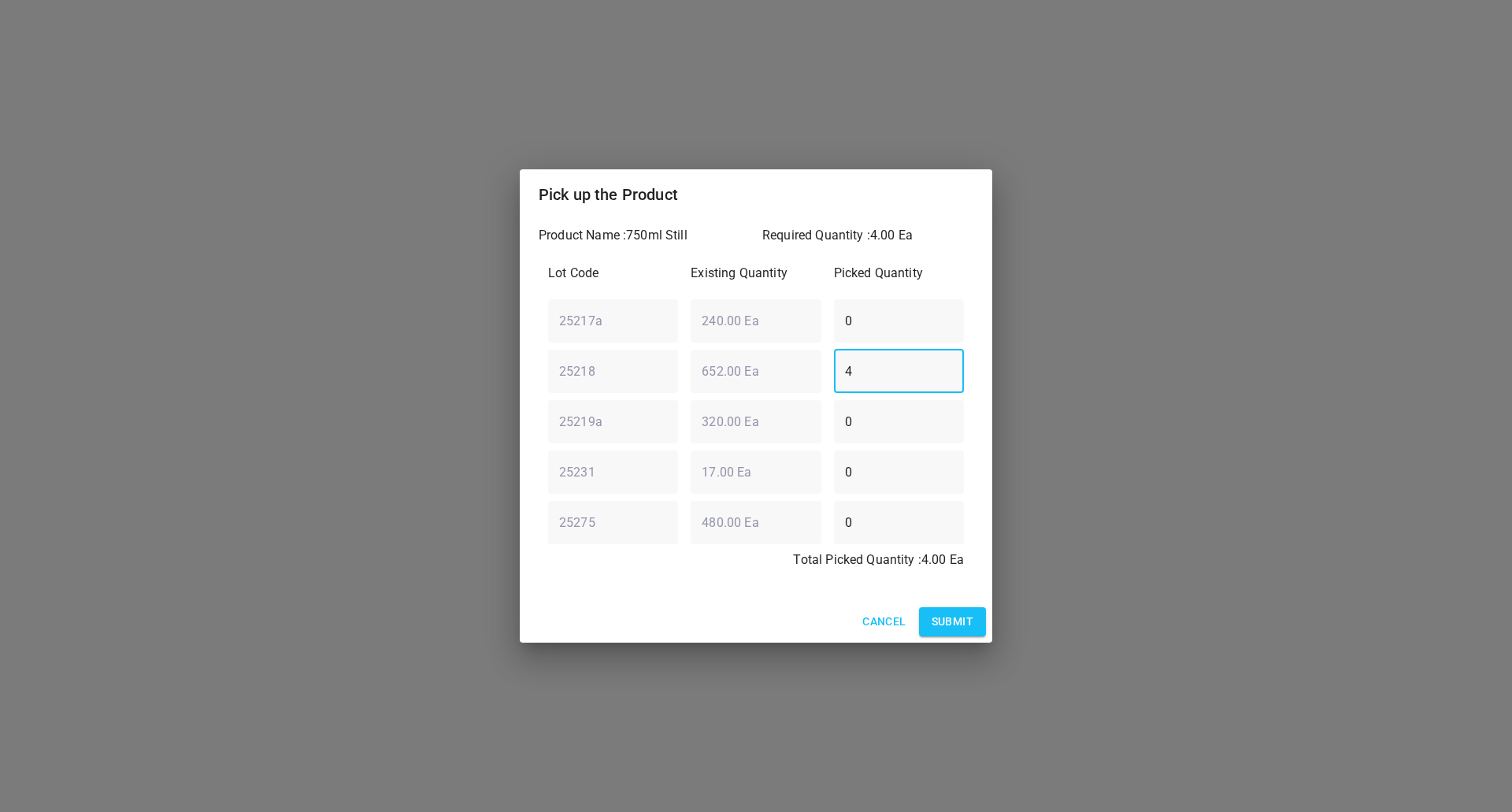
type input "4"
click at [952, 616] on span "Submit" at bounding box center [952, 622] width 41 height 20
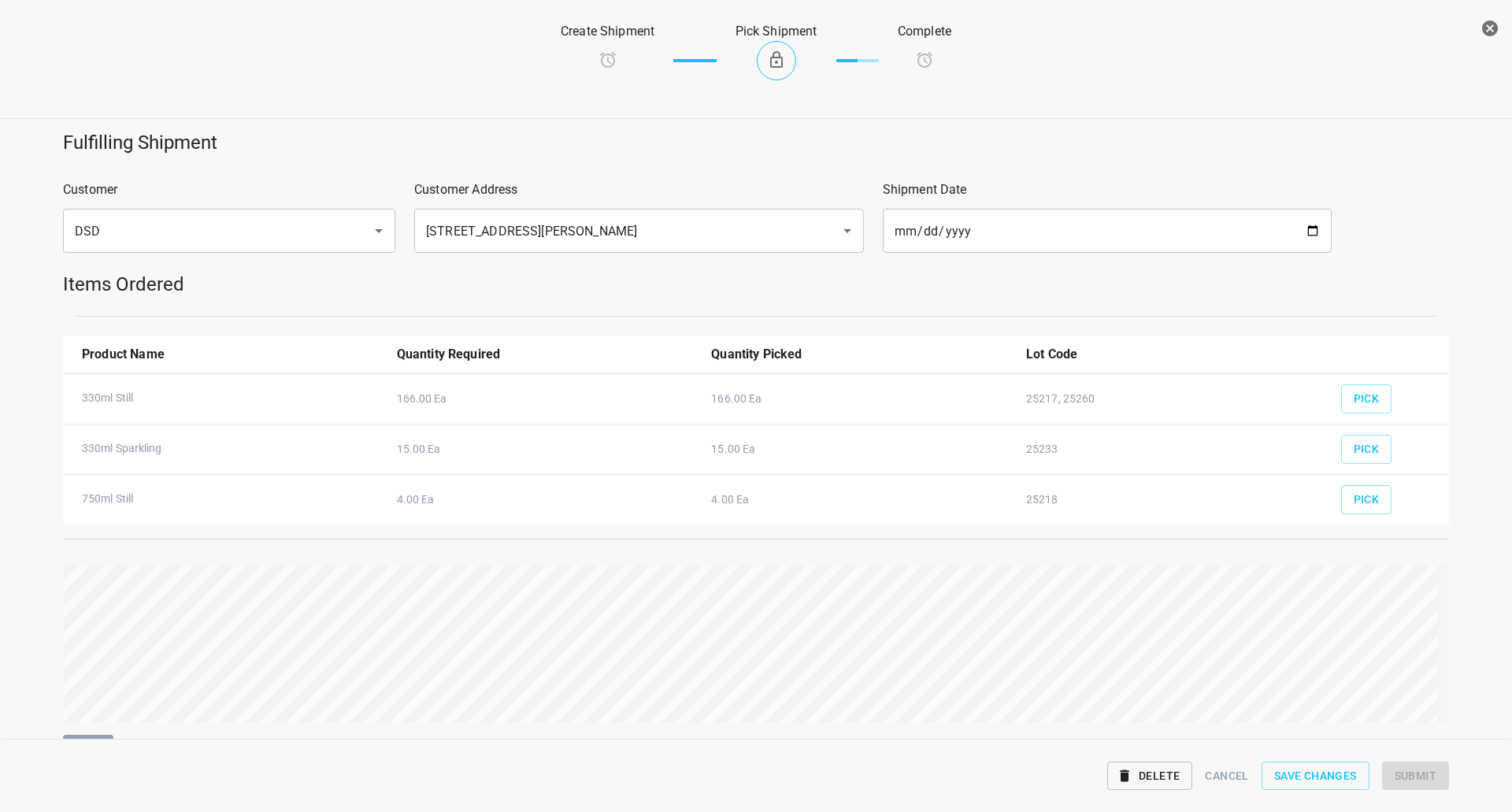
click at [1449, 609] on div "Fulfilling Shipment Customer DSD ​ Customer Address [STREET_ADDRESS][PERSON_NAM…" at bounding box center [756, 445] width 1531 height 648
click at [1400, 777] on span "Submit" at bounding box center [1415, 776] width 41 height 20
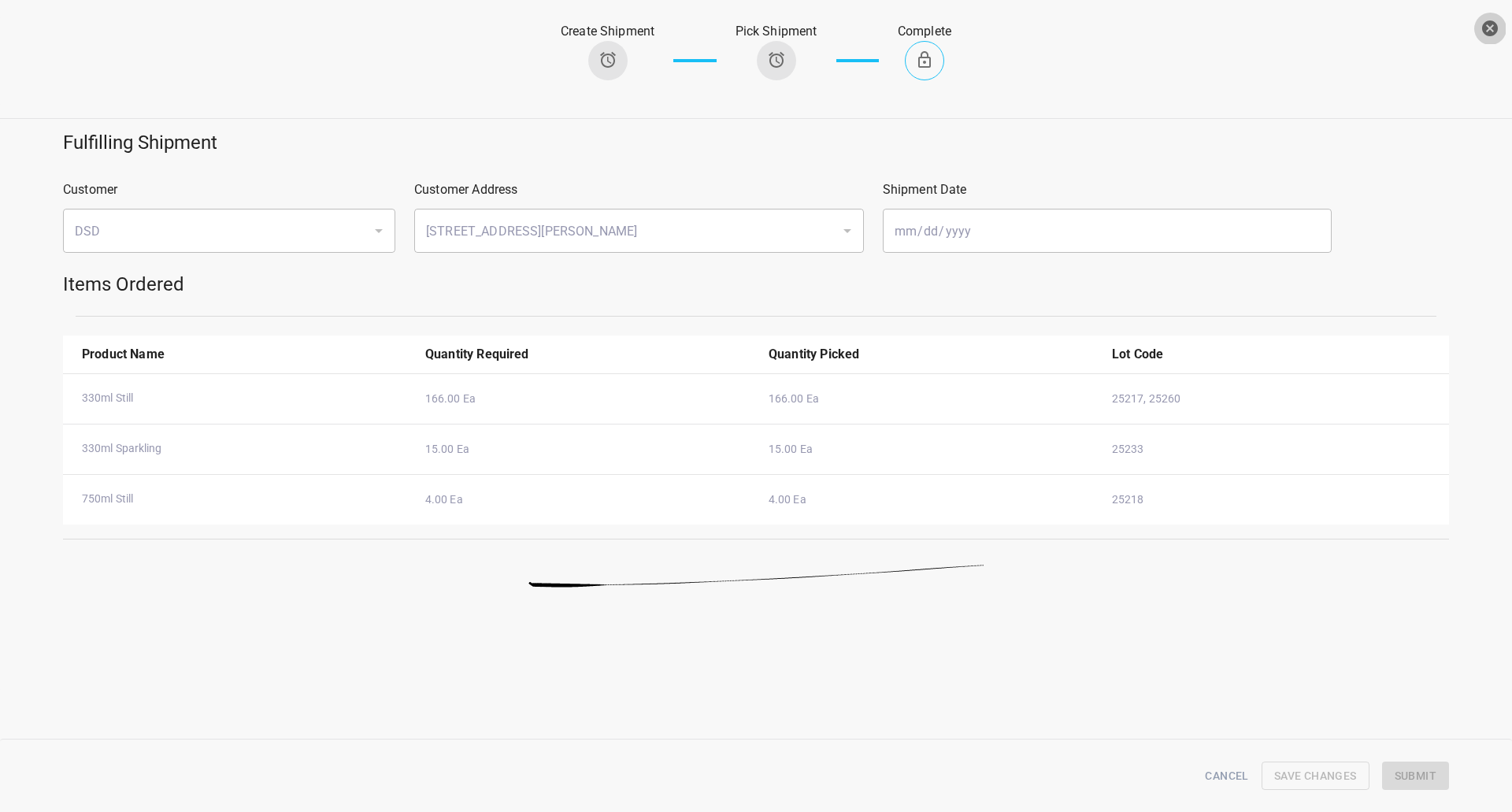
click at [1490, 26] on icon "button" at bounding box center [1490, 29] width 16 height 16
